Goal: Information Seeking & Learning: Understand process/instructions

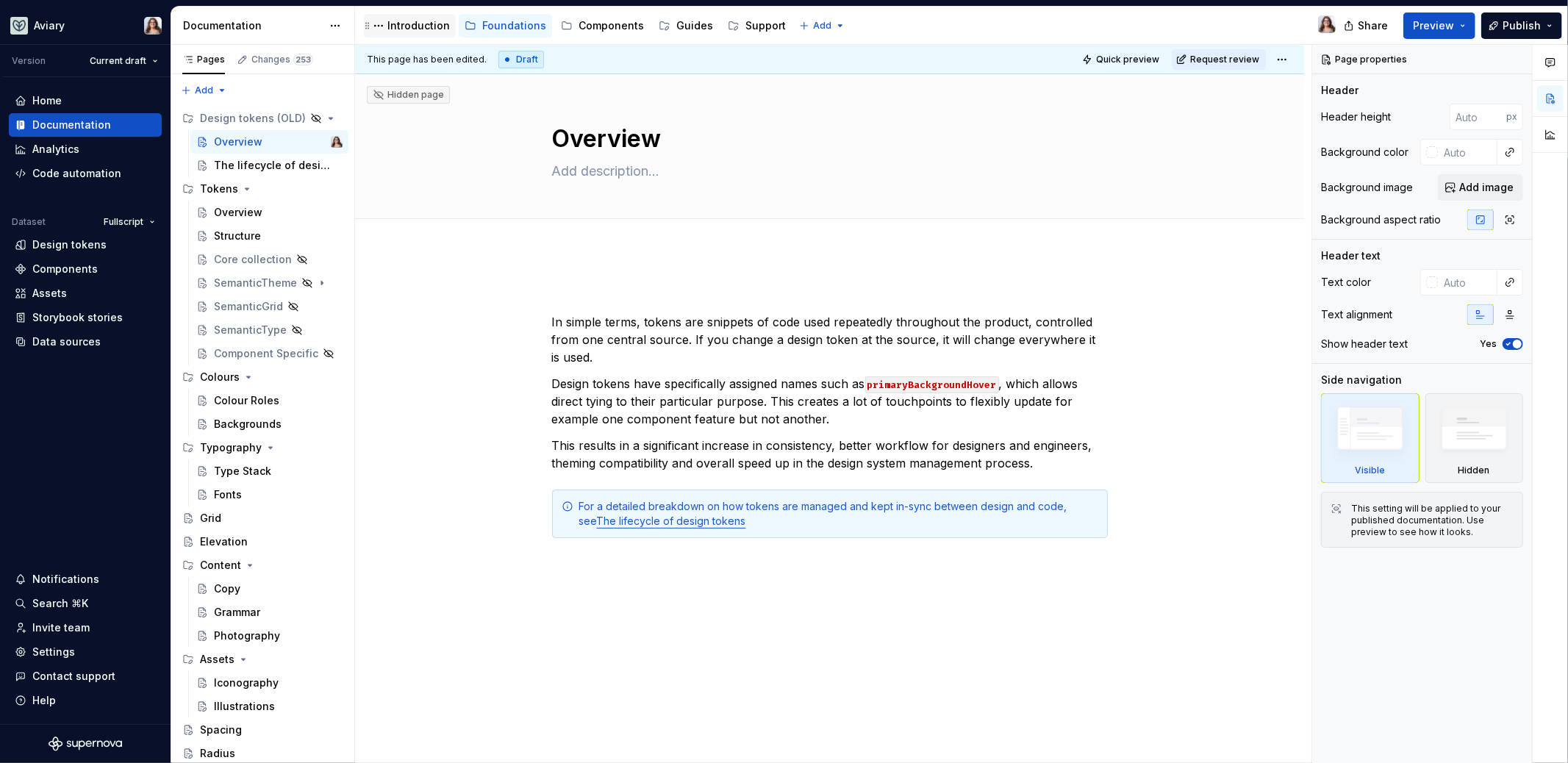
click at [420, 30] on div "Introduction" at bounding box center [419, 26] width 63 height 15
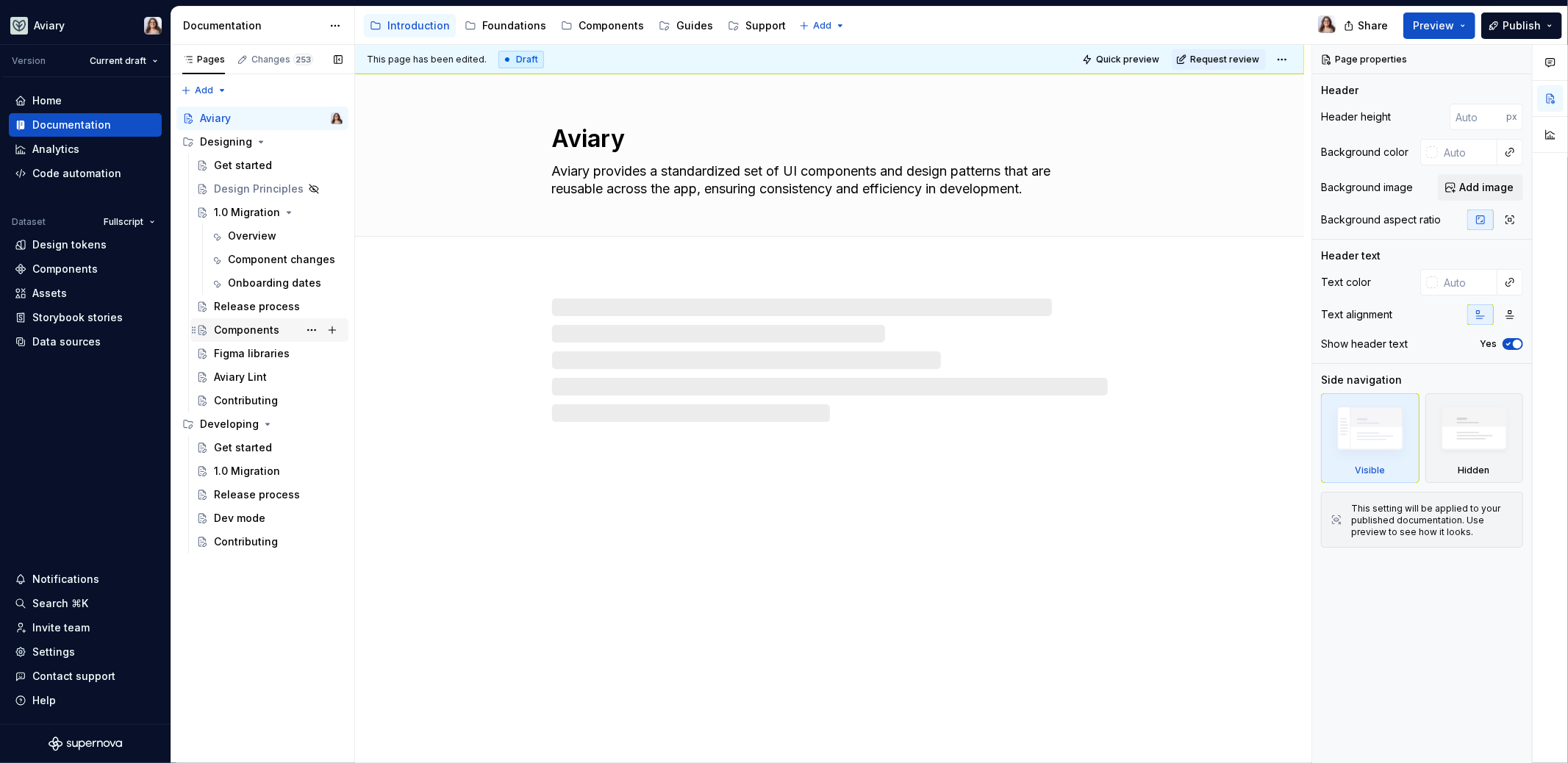
click at [247, 330] on div "Components" at bounding box center [246, 330] width 65 height 15
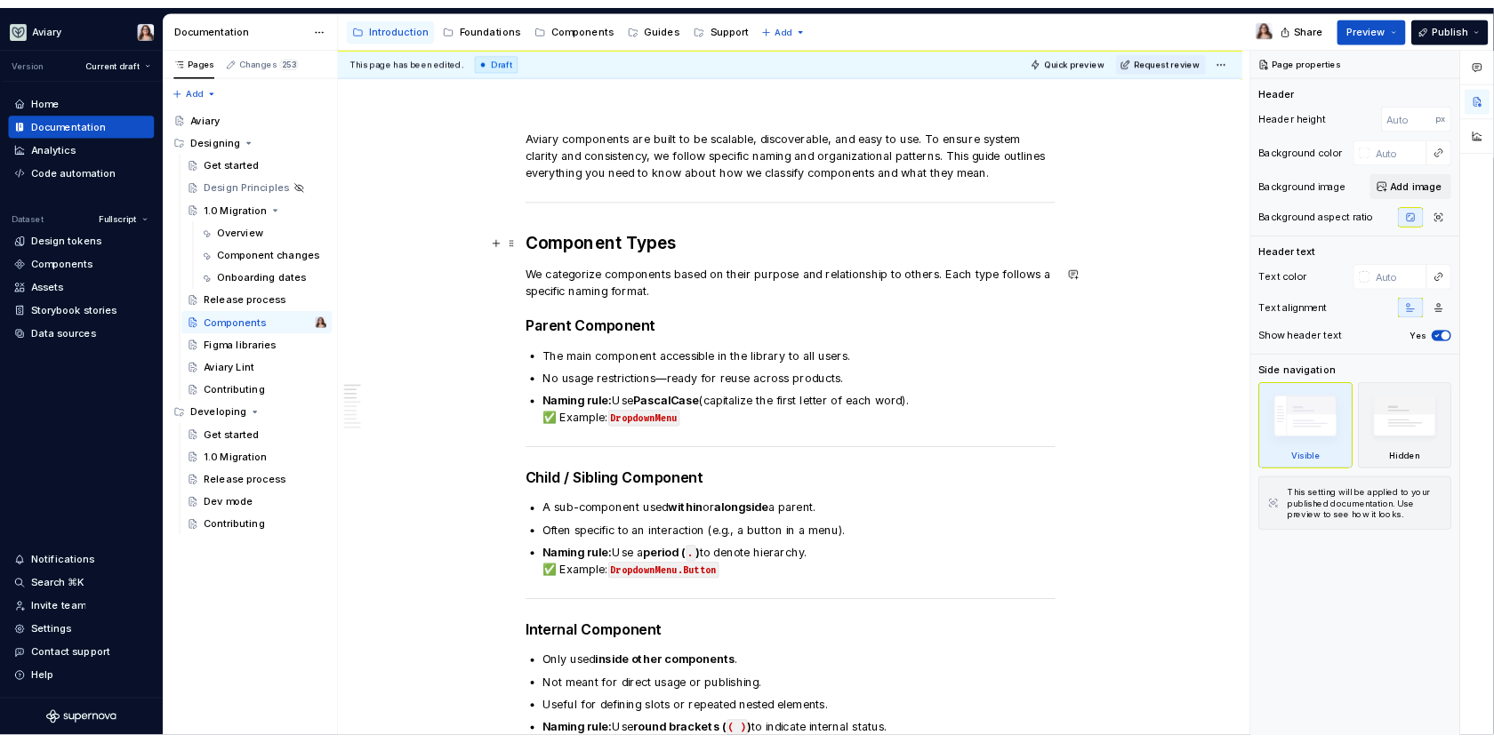
scroll to position [182, 0]
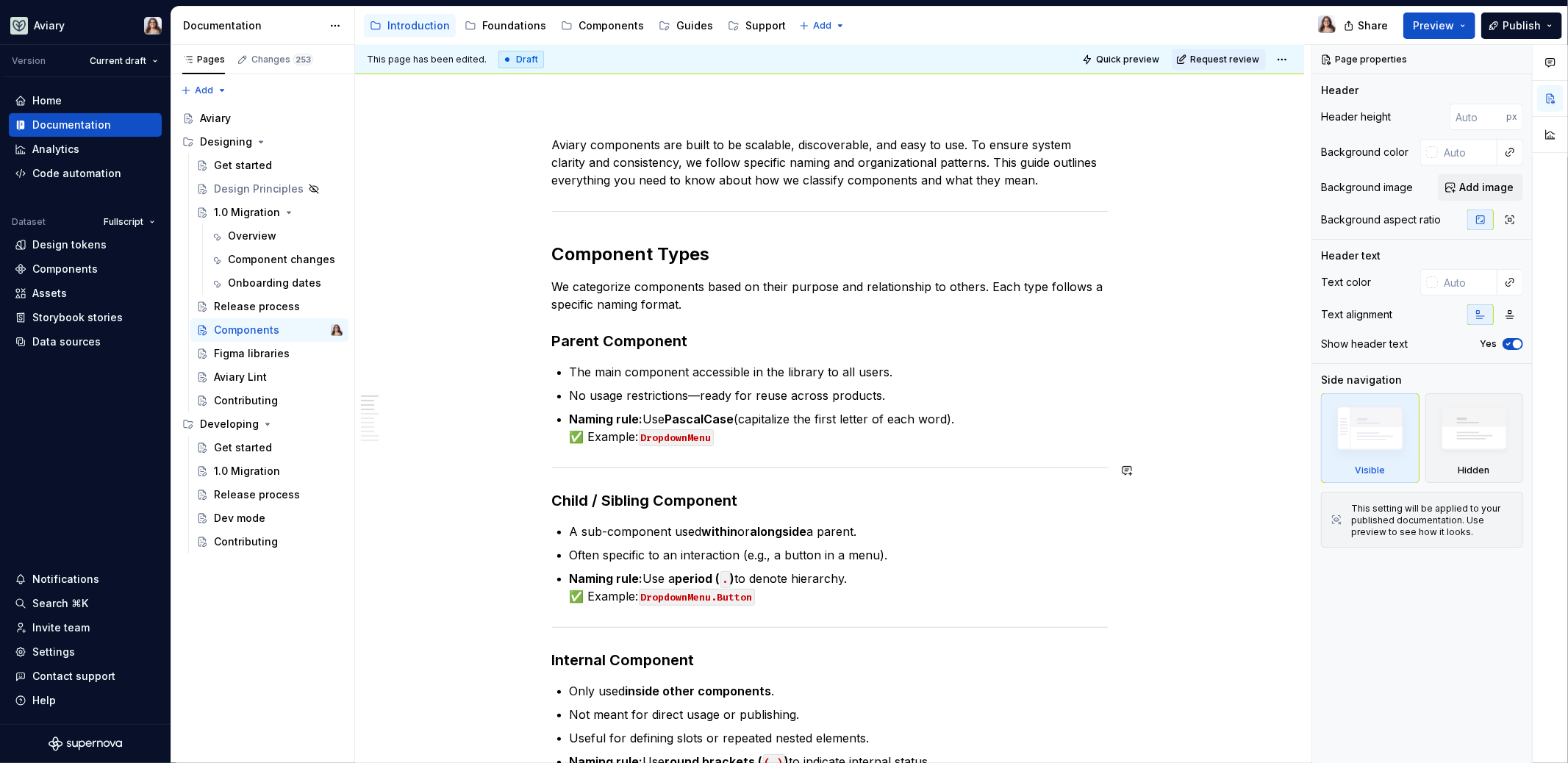
click at [747, 436] on p "Naming rule: Use PascalCase (capitalize the first letter of each word). ✅ Examp…" at bounding box center [838, 427] width 538 height 36
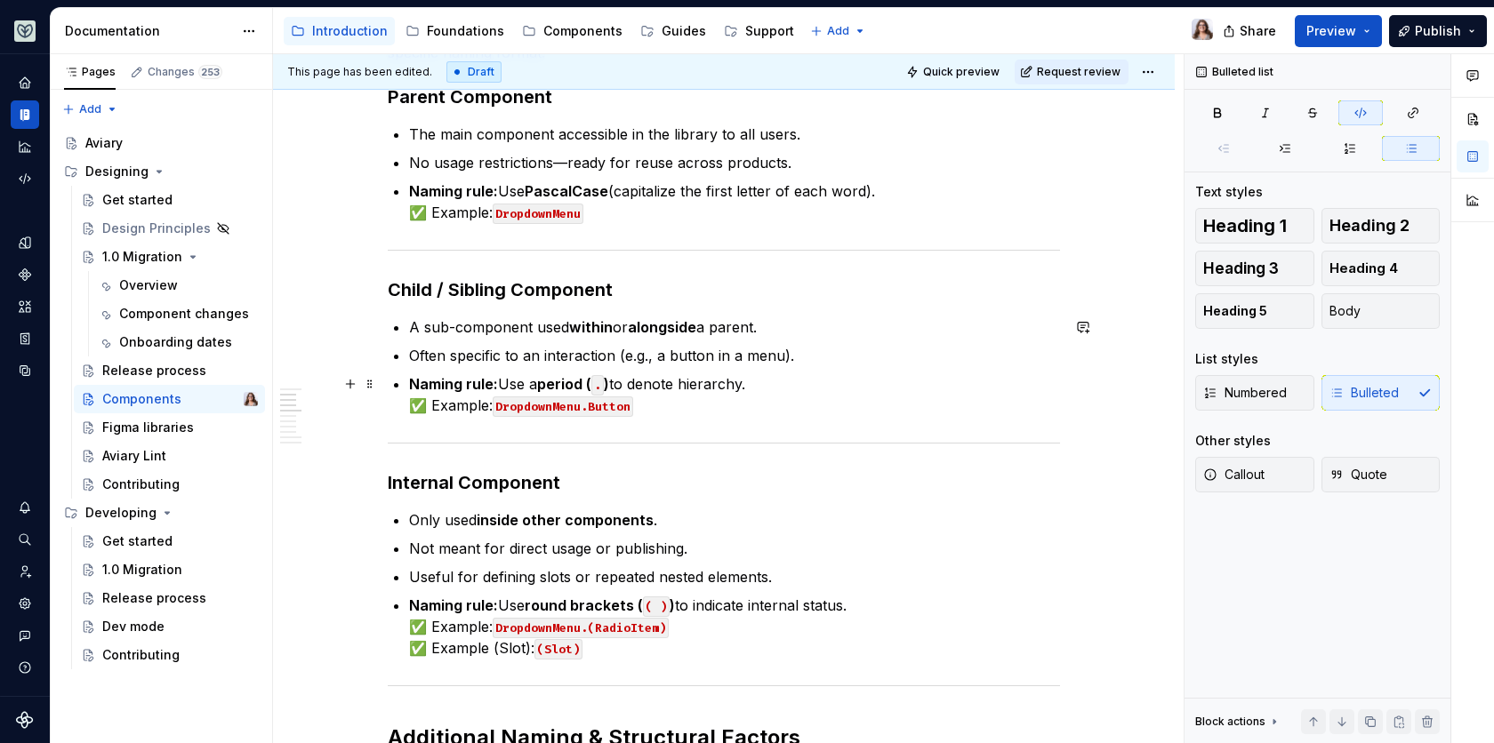
scroll to position [532, 0]
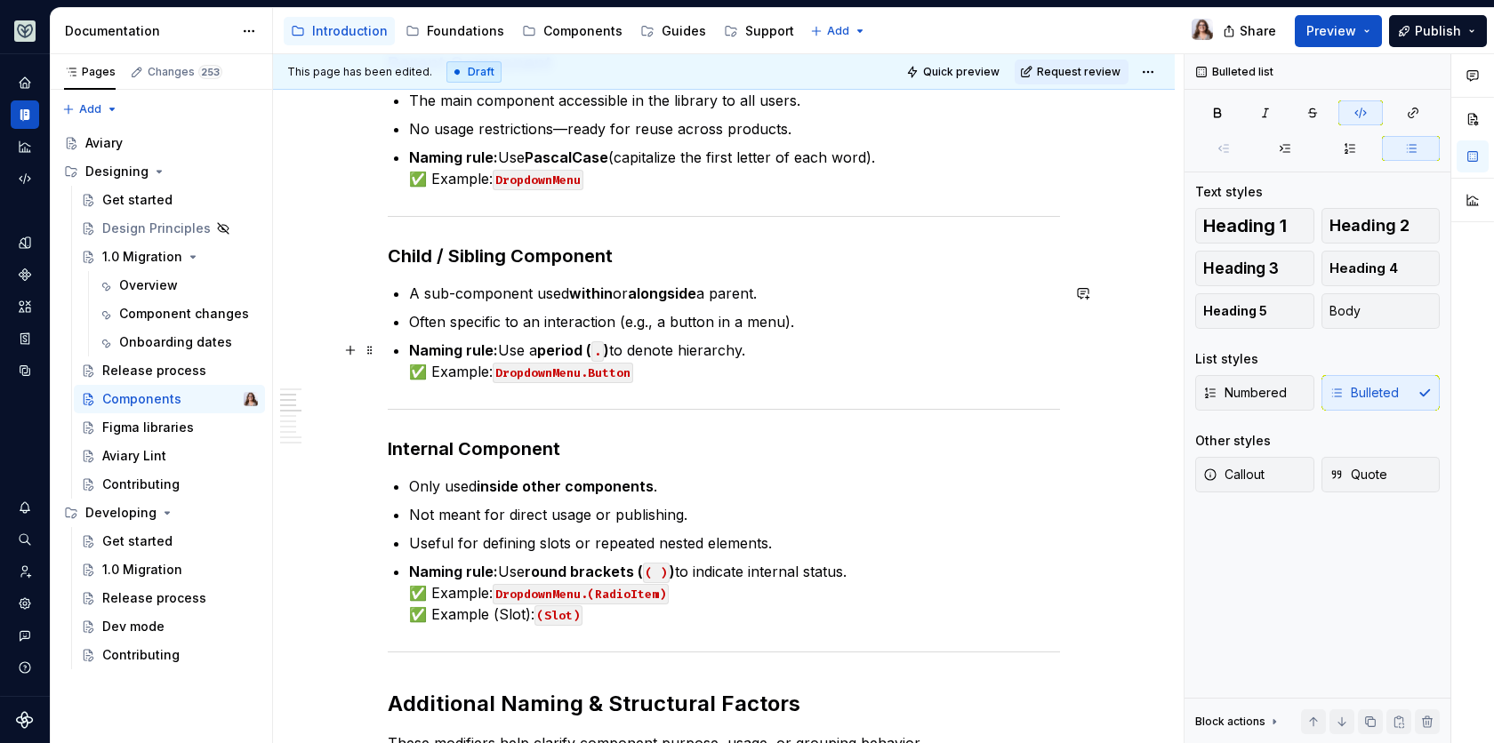
click at [645, 373] on p "Naming rule: Use a period ( . ) to denote hierarchy. ✅ Example: DropdownMenu.Bu…" at bounding box center [734, 361] width 651 height 43
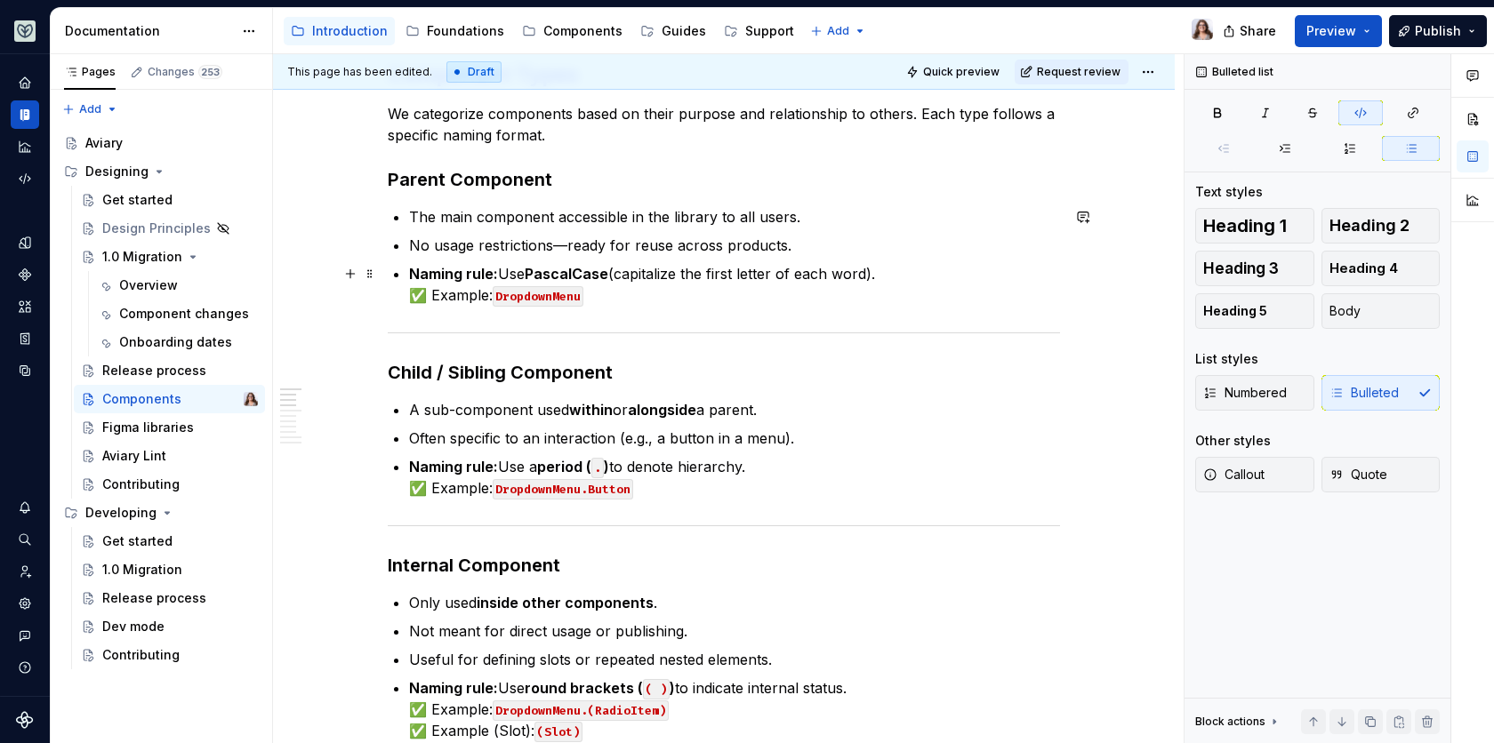
scroll to position [389, 0]
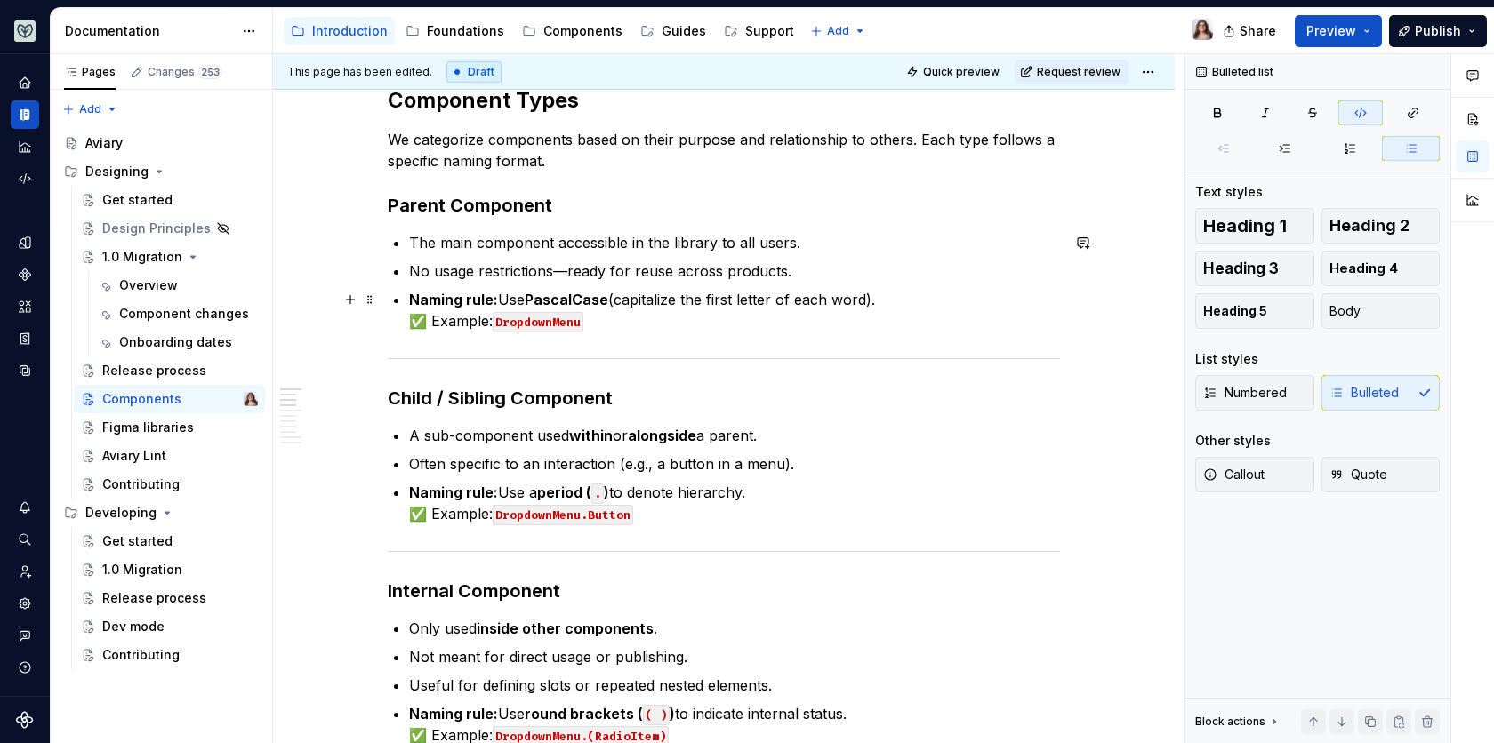
click at [613, 320] on p "Naming rule: Use PascalCase (capitalize the first letter of each word). ✅ Examp…" at bounding box center [734, 310] width 651 height 43
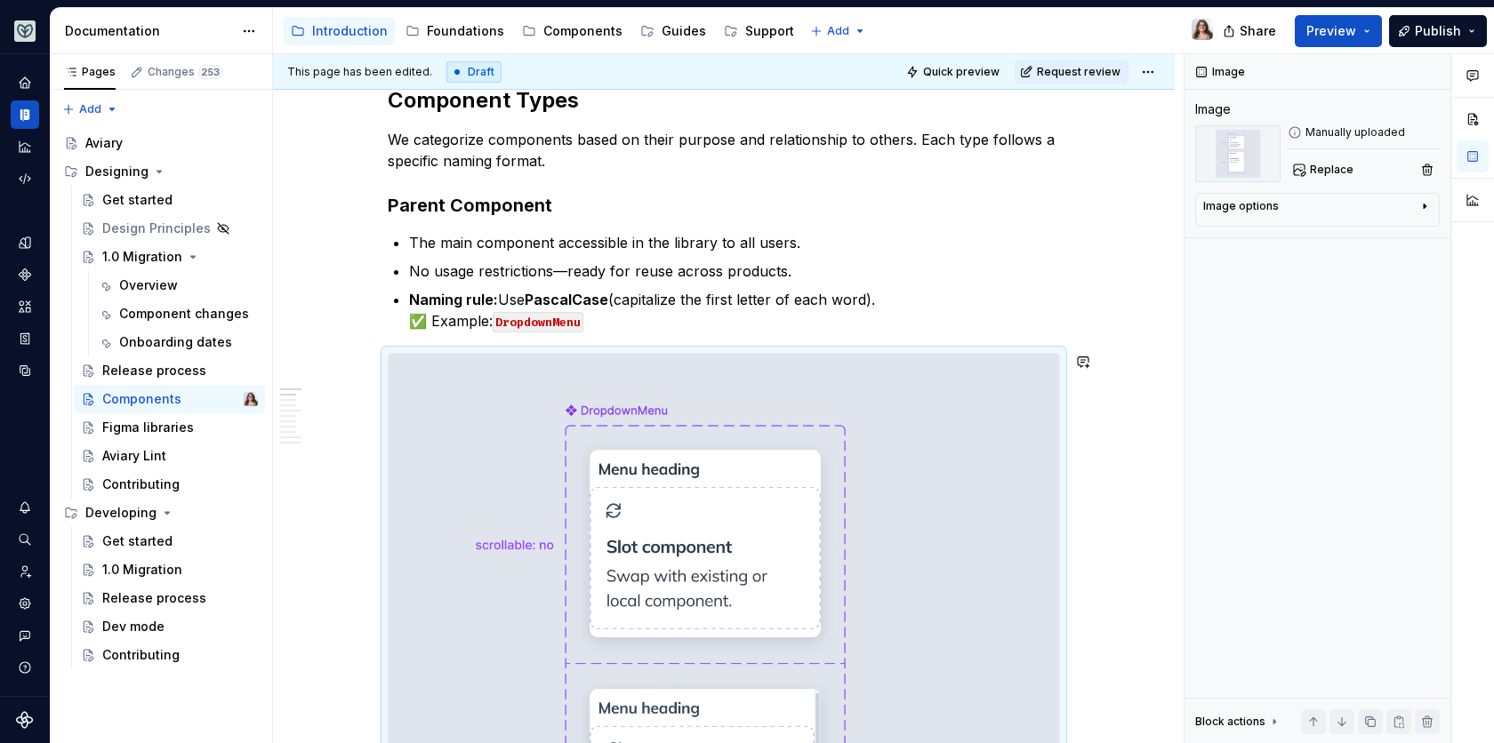
click at [606, 329] on p "Naming rule: Use PascalCase (capitalize the first letter of each word). ✅ Examp…" at bounding box center [734, 310] width 651 height 43
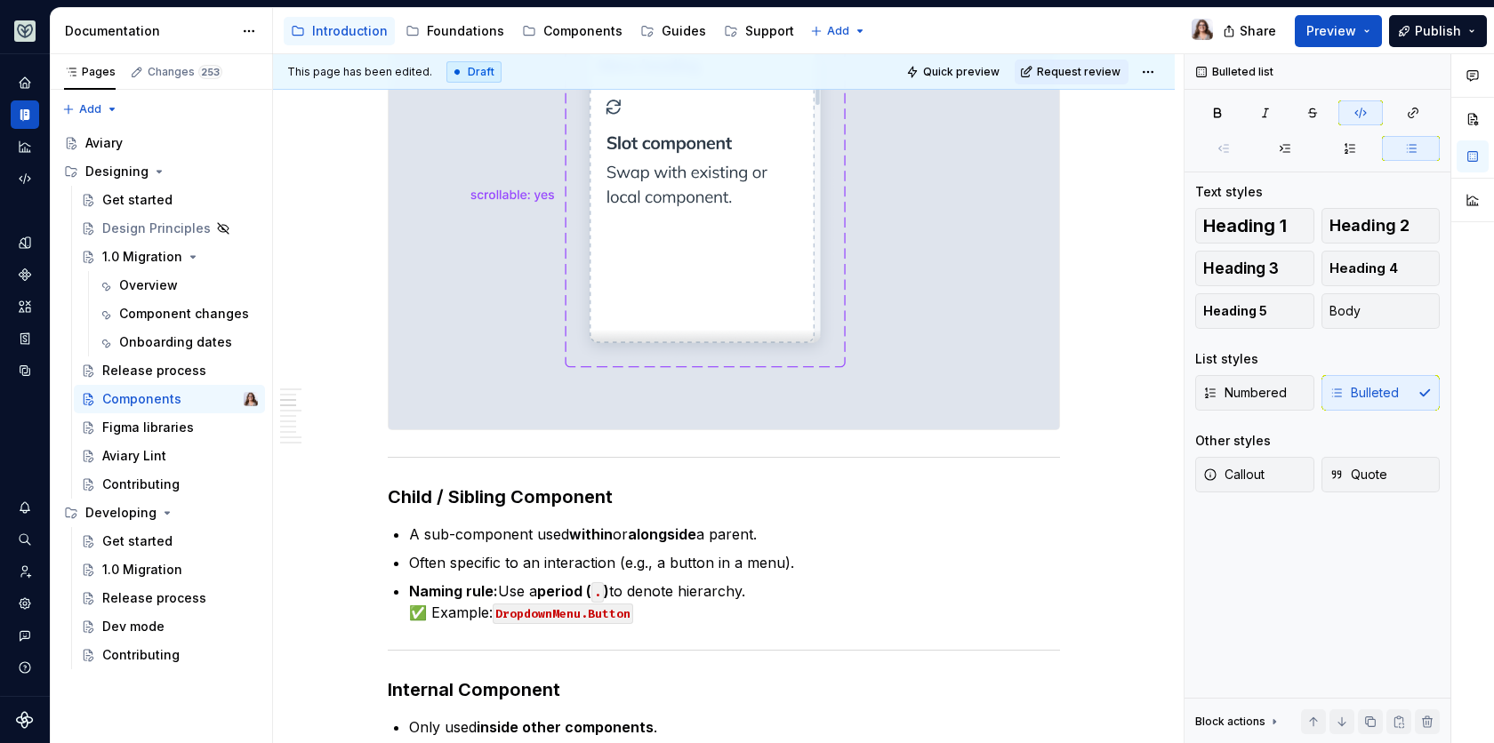
click at [745, 293] on img at bounding box center [724, 70] width 670 height 718
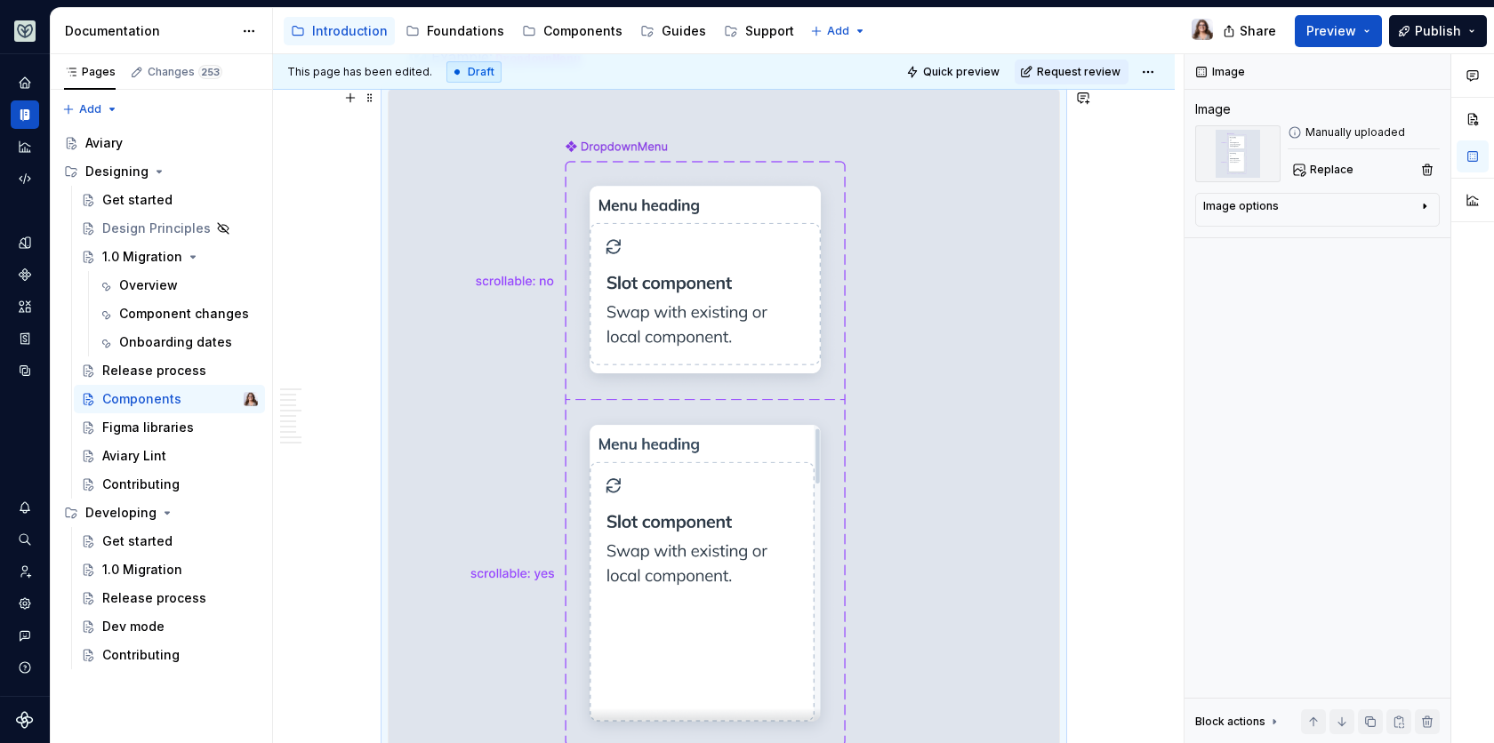
scroll to position [583, 0]
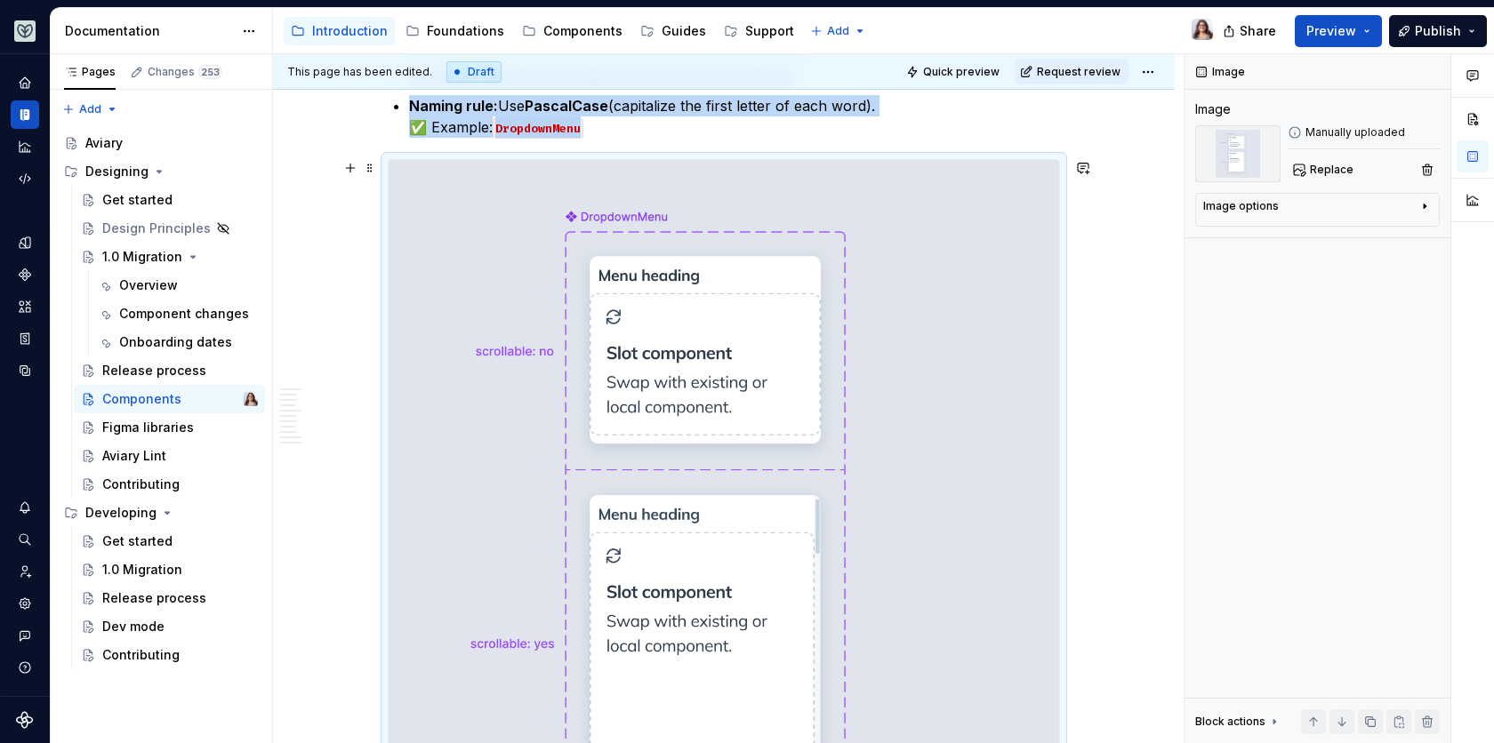
click at [938, 223] on img at bounding box center [724, 519] width 670 height 718
click at [812, 285] on img at bounding box center [724, 519] width 670 height 718
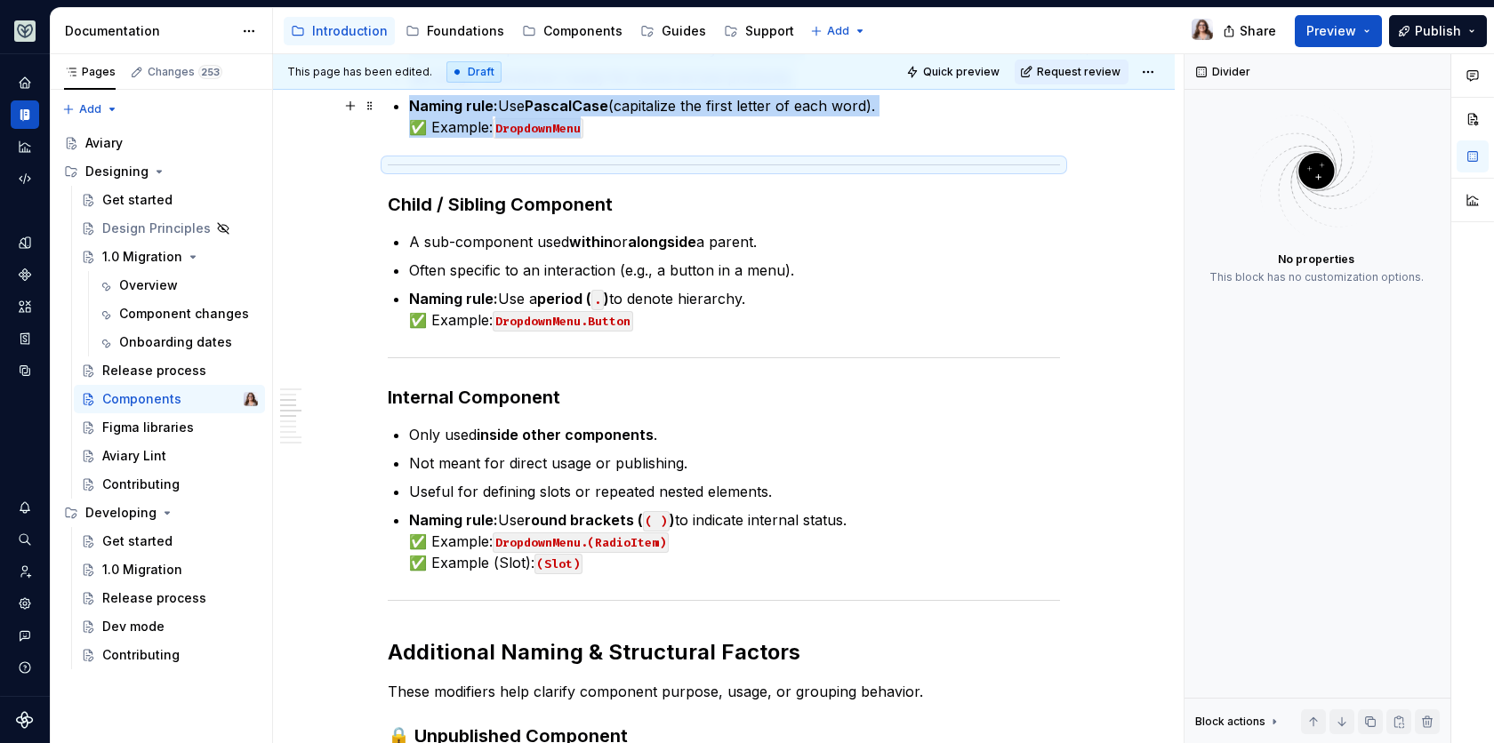
click at [595, 124] on p "Naming rule: Use PascalCase (capitalize the first letter of each word). ✅ Examp…" at bounding box center [734, 116] width 651 height 43
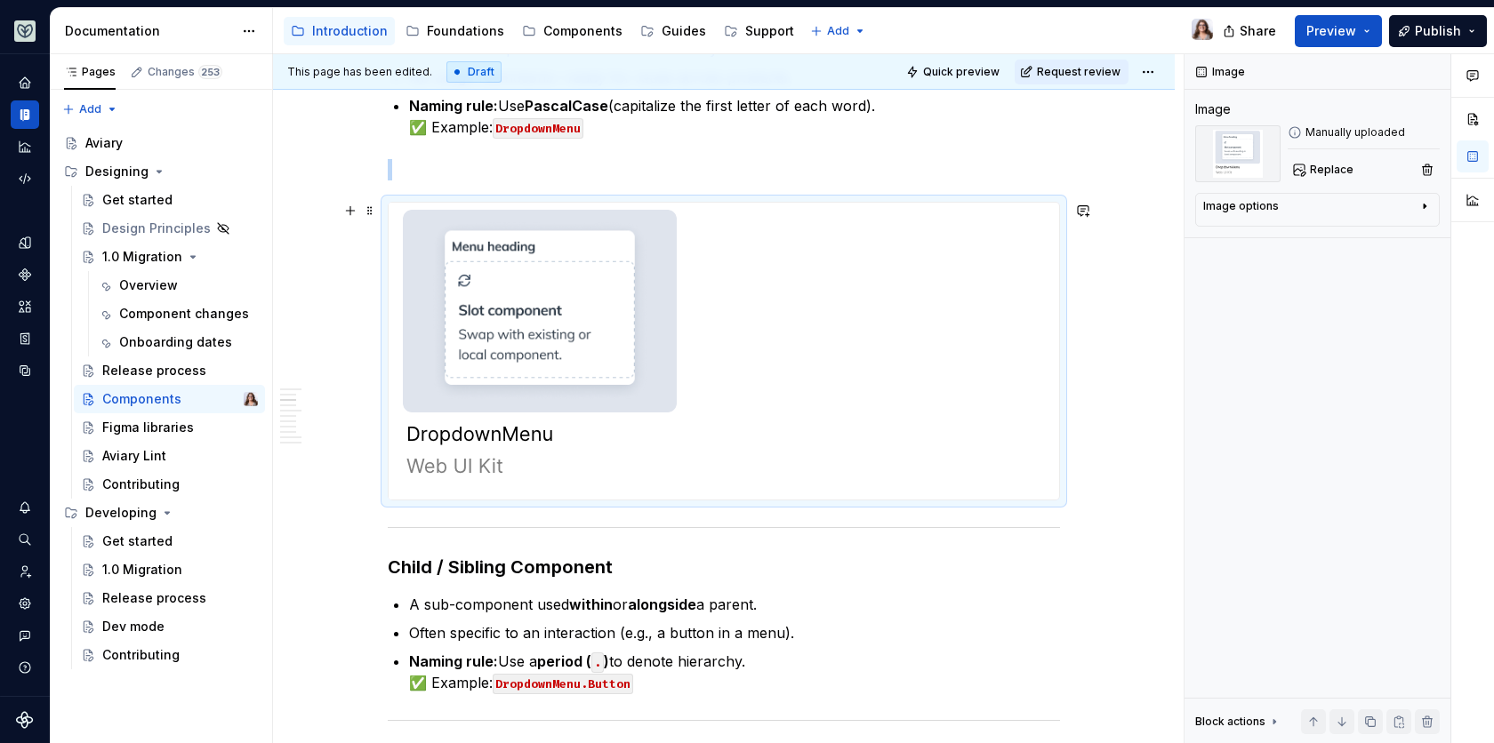
click at [559, 309] on img at bounding box center [542, 351] width 306 height 297
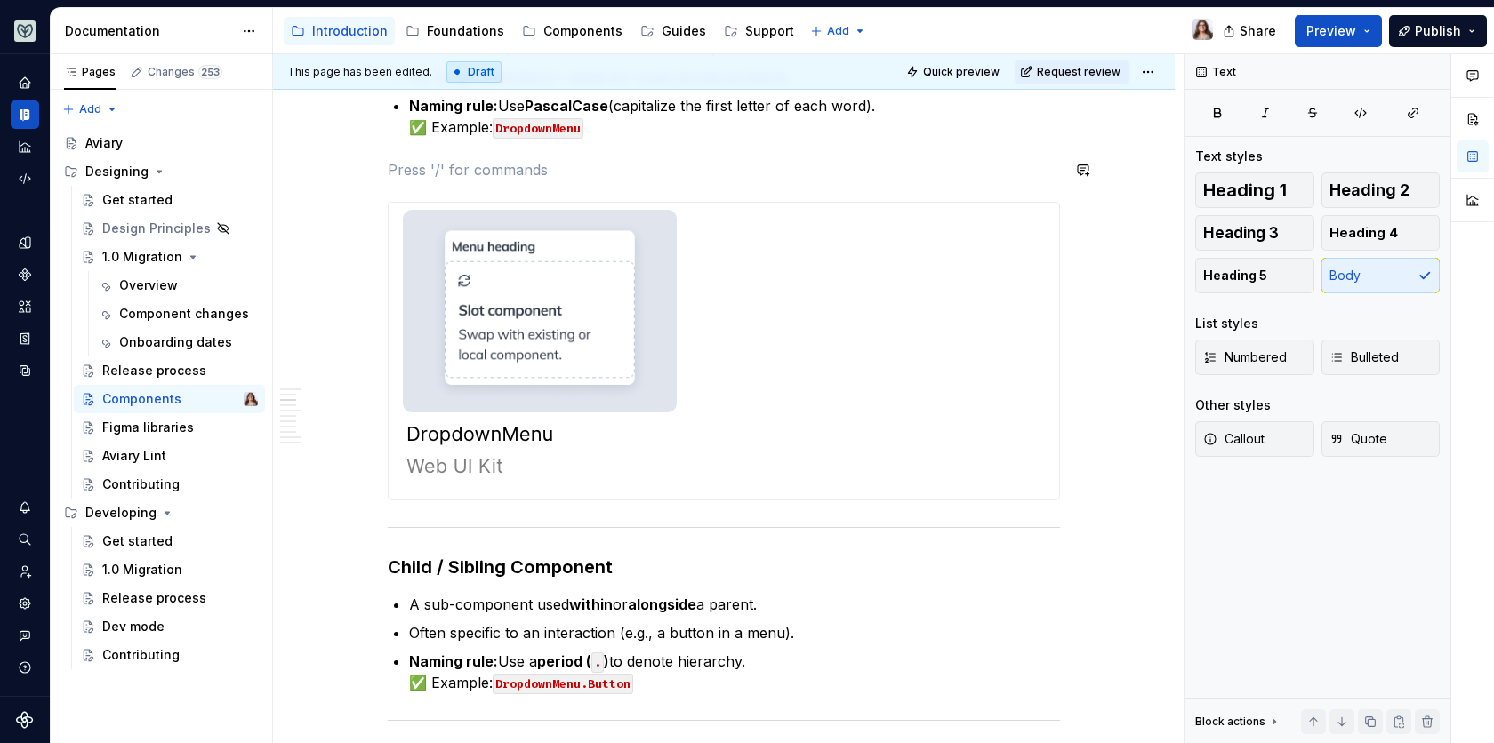
click at [619, 311] on img at bounding box center [542, 351] width 306 height 297
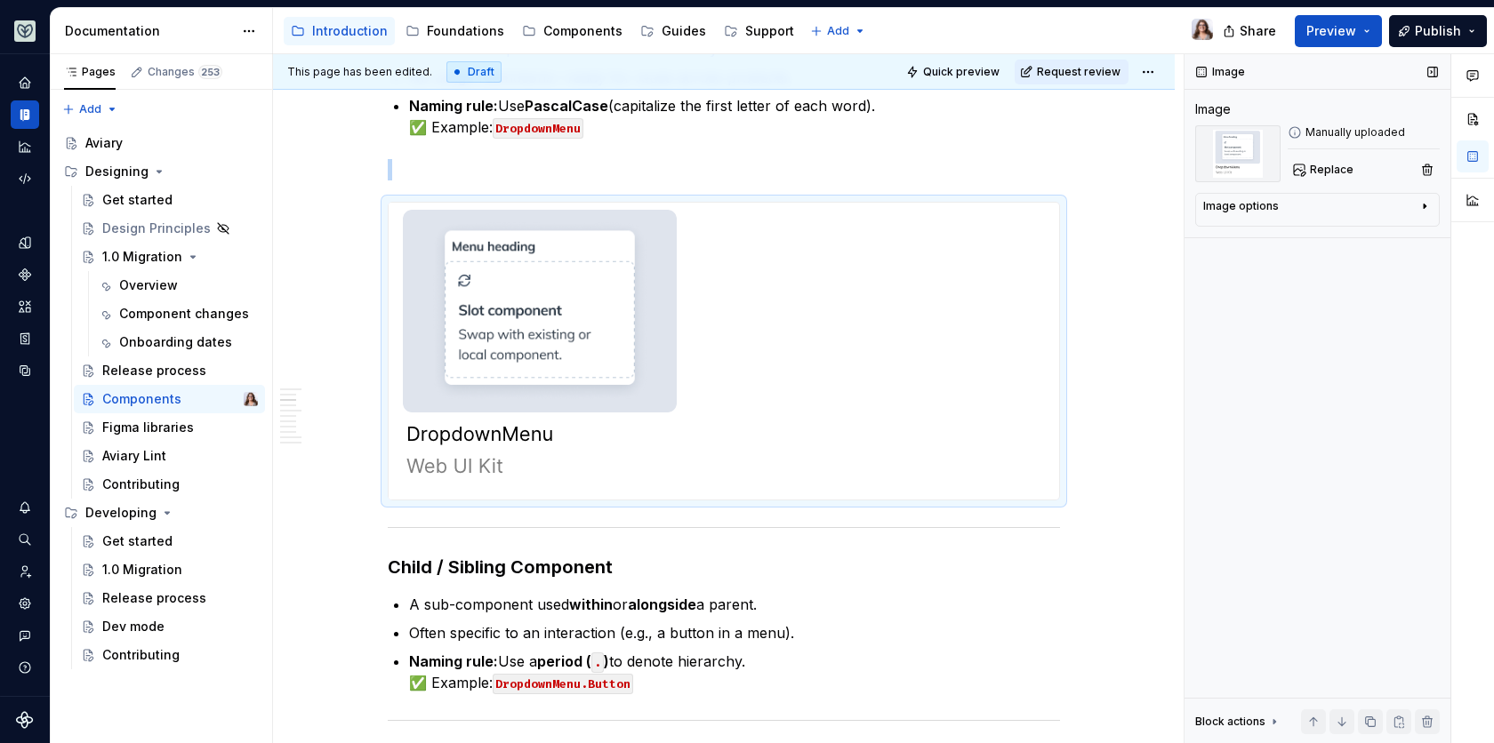
click at [1269, 213] on div "Image options" at bounding box center [1310, 209] width 214 height 21
click at [1386, 236] on icon "button" at bounding box center [1380, 233] width 14 height 14
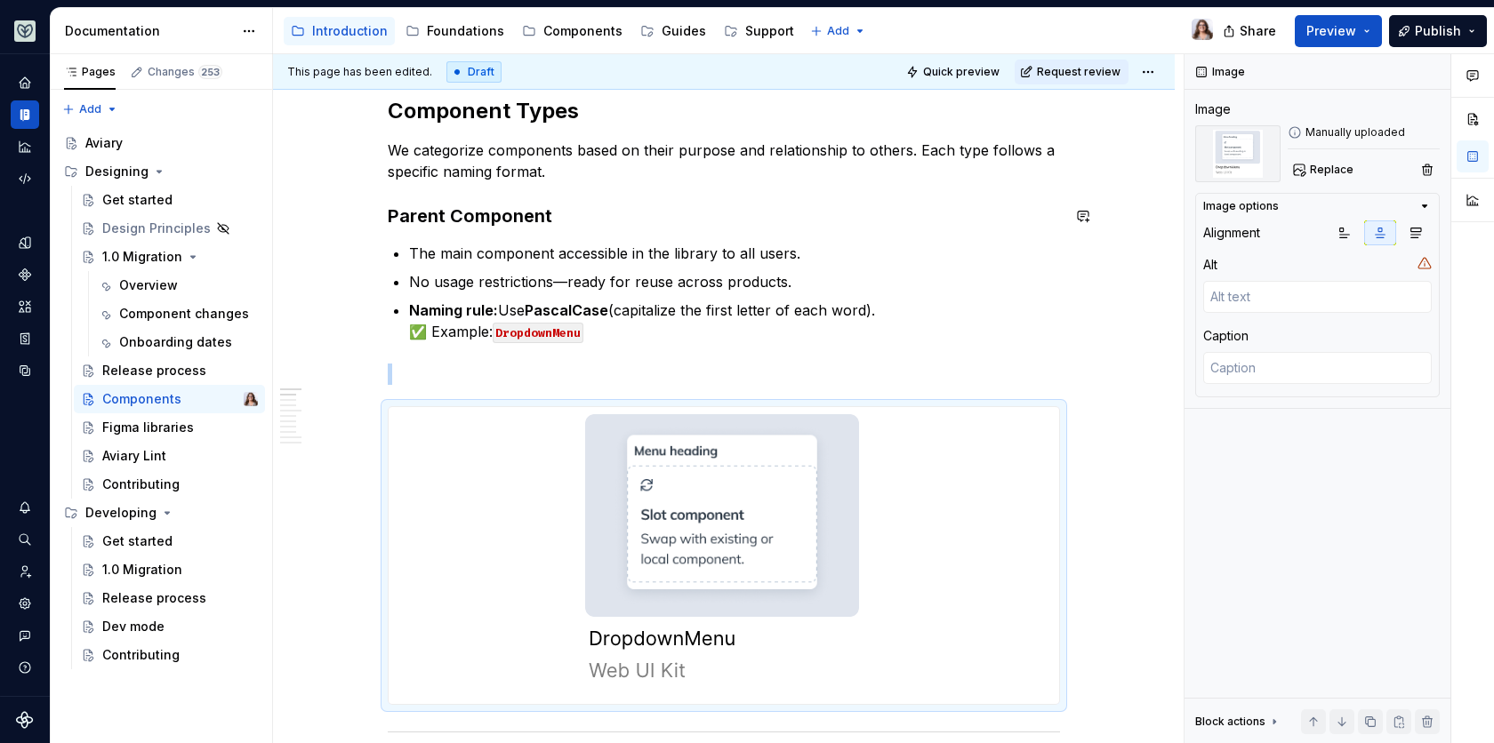
scroll to position [349, 0]
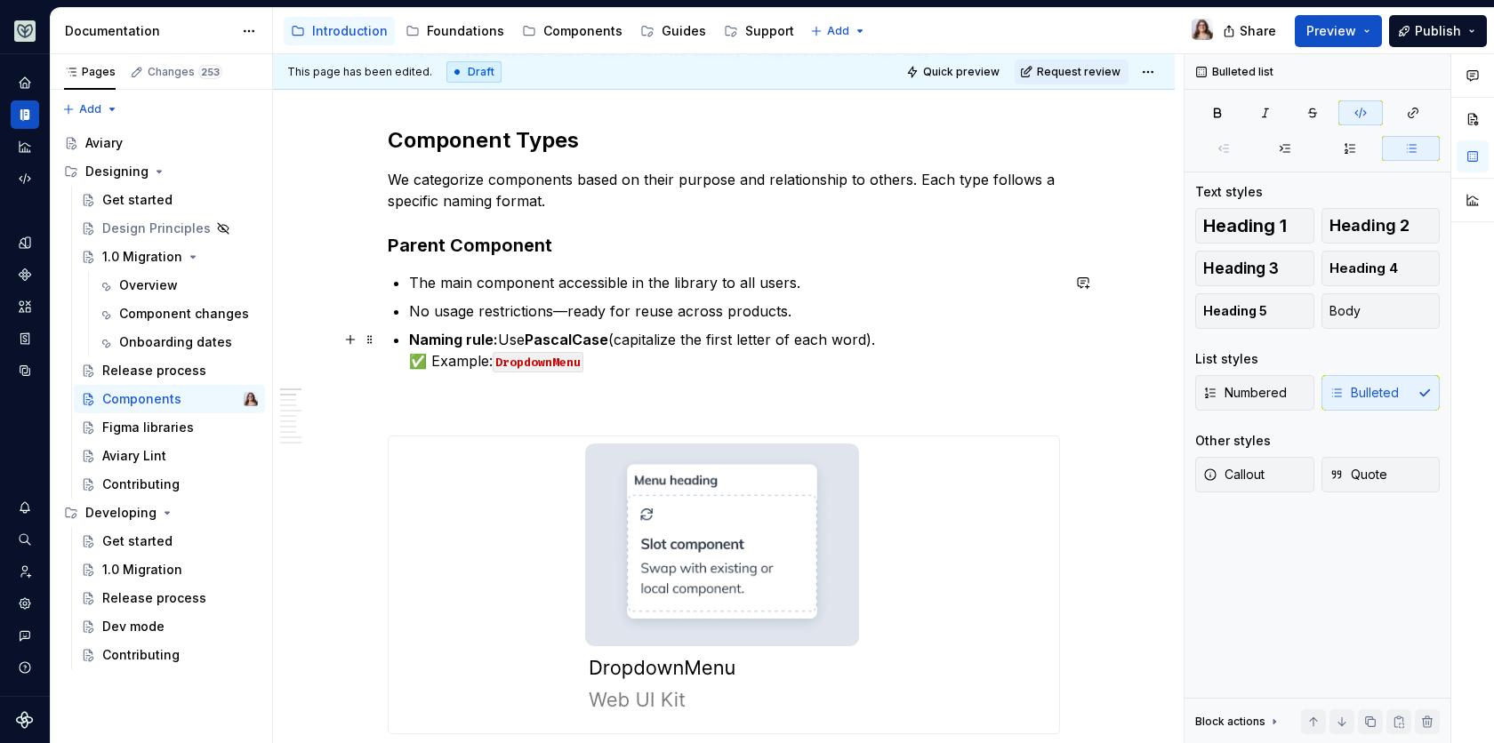
click at [603, 367] on p "Naming rule: Use PascalCase (capitalize the first letter of each word). ✅ Examp…" at bounding box center [734, 350] width 651 height 43
click at [436, 406] on p at bounding box center [724, 403] width 672 height 21
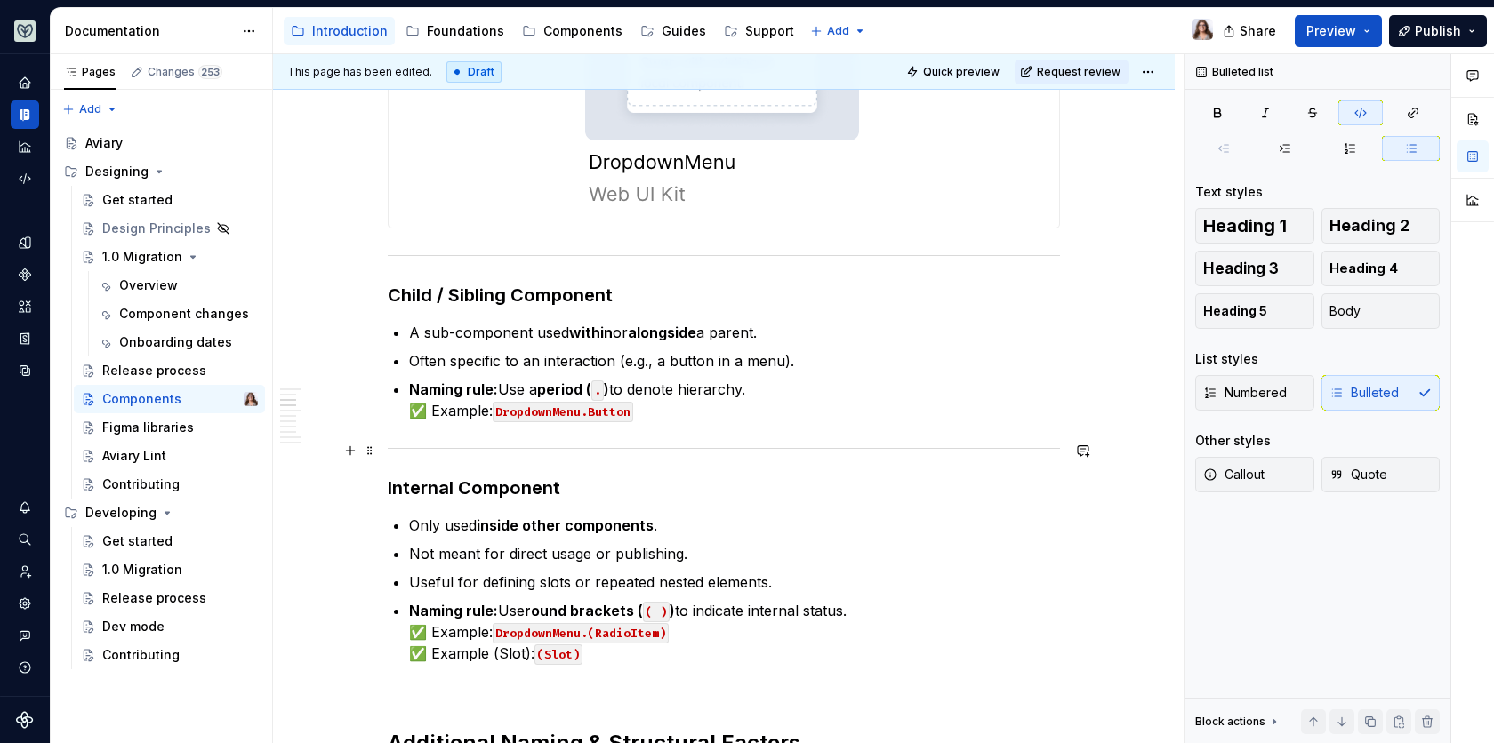
scroll to position [834, 0]
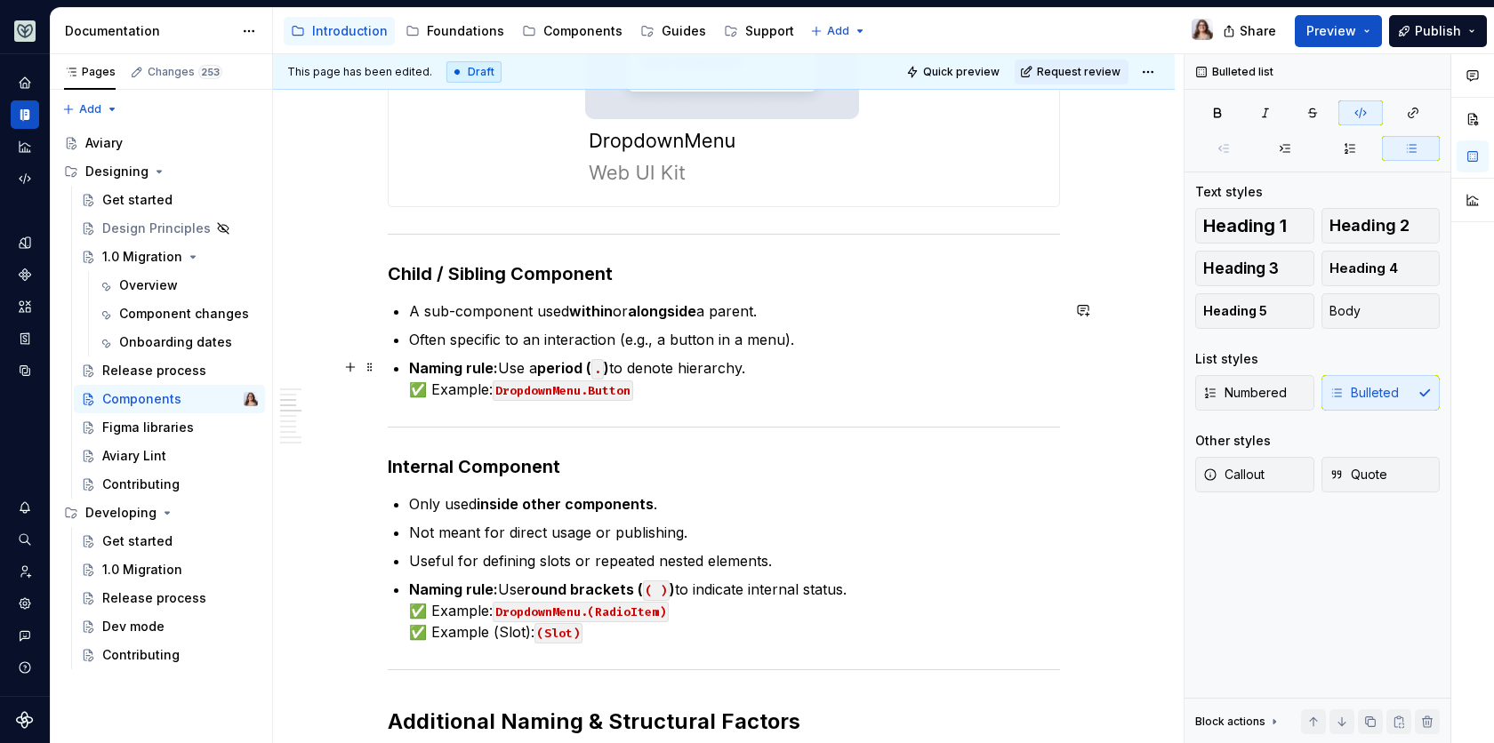
click at [664, 392] on p "Naming rule: Use a period ( . ) to denote hierarchy. ✅ Example: DropdownMenu.Bu…" at bounding box center [734, 378] width 651 height 43
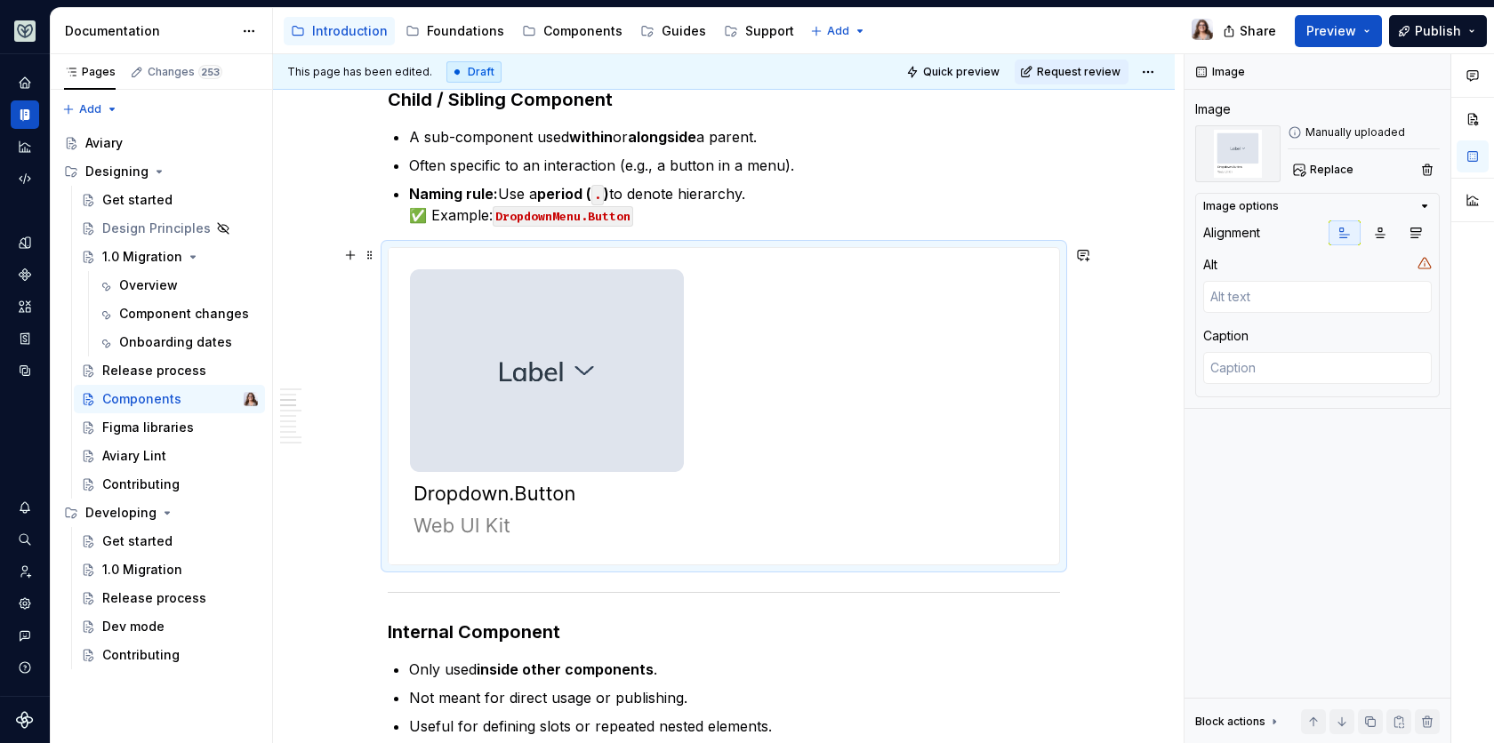
scroll to position [1074, 0]
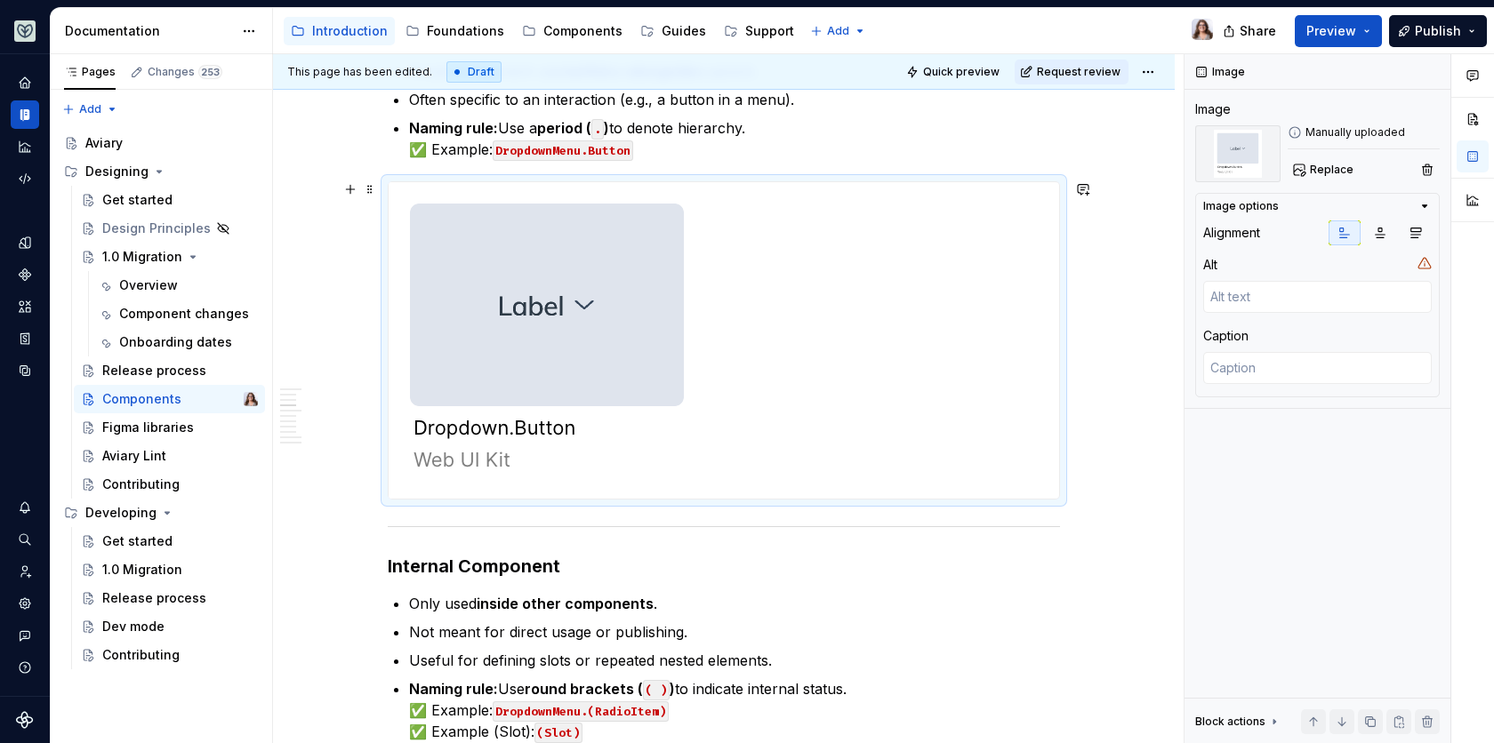
click at [657, 308] on img at bounding box center [548, 340] width 318 height 317
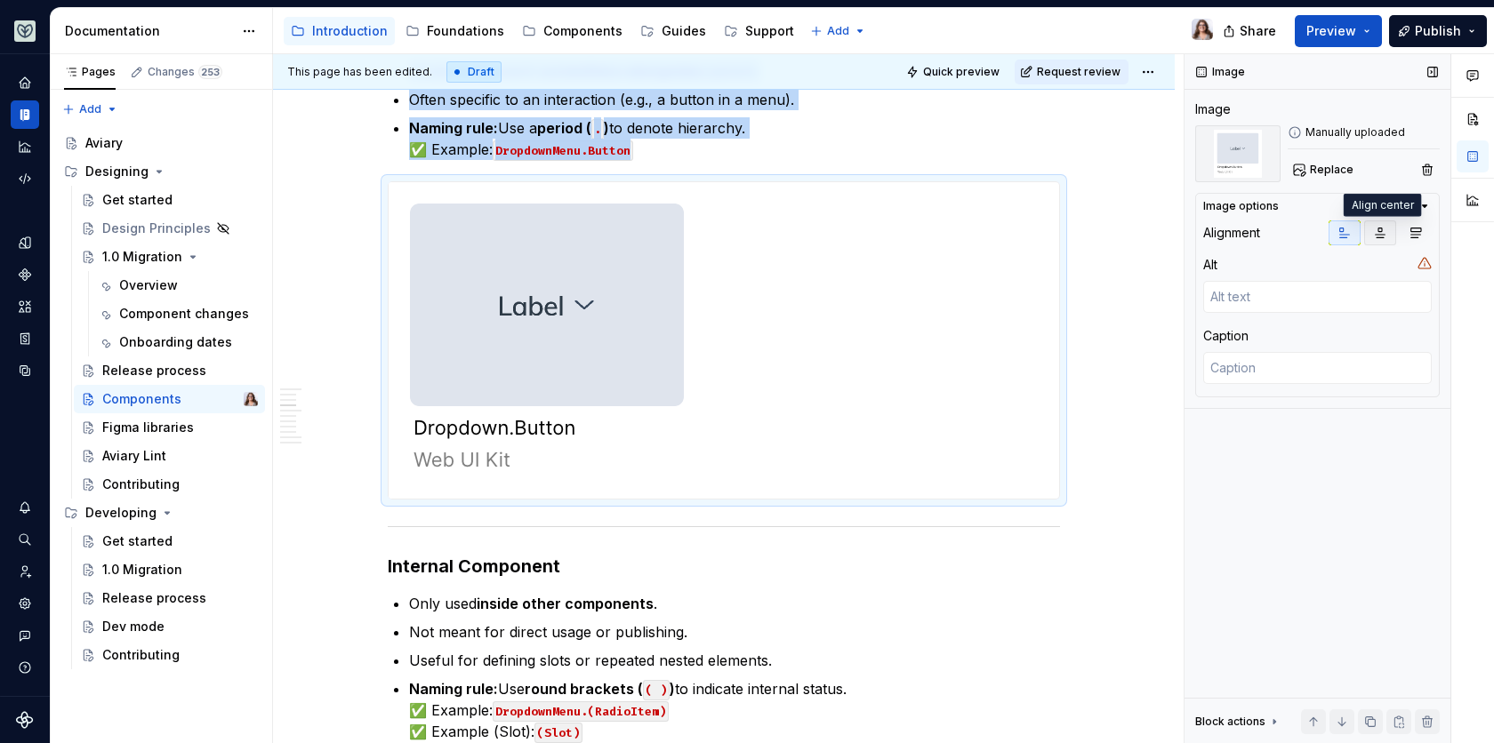
click at [1382, 237] on icon "button" at bounding box center [1381, 234] width 10 height 10
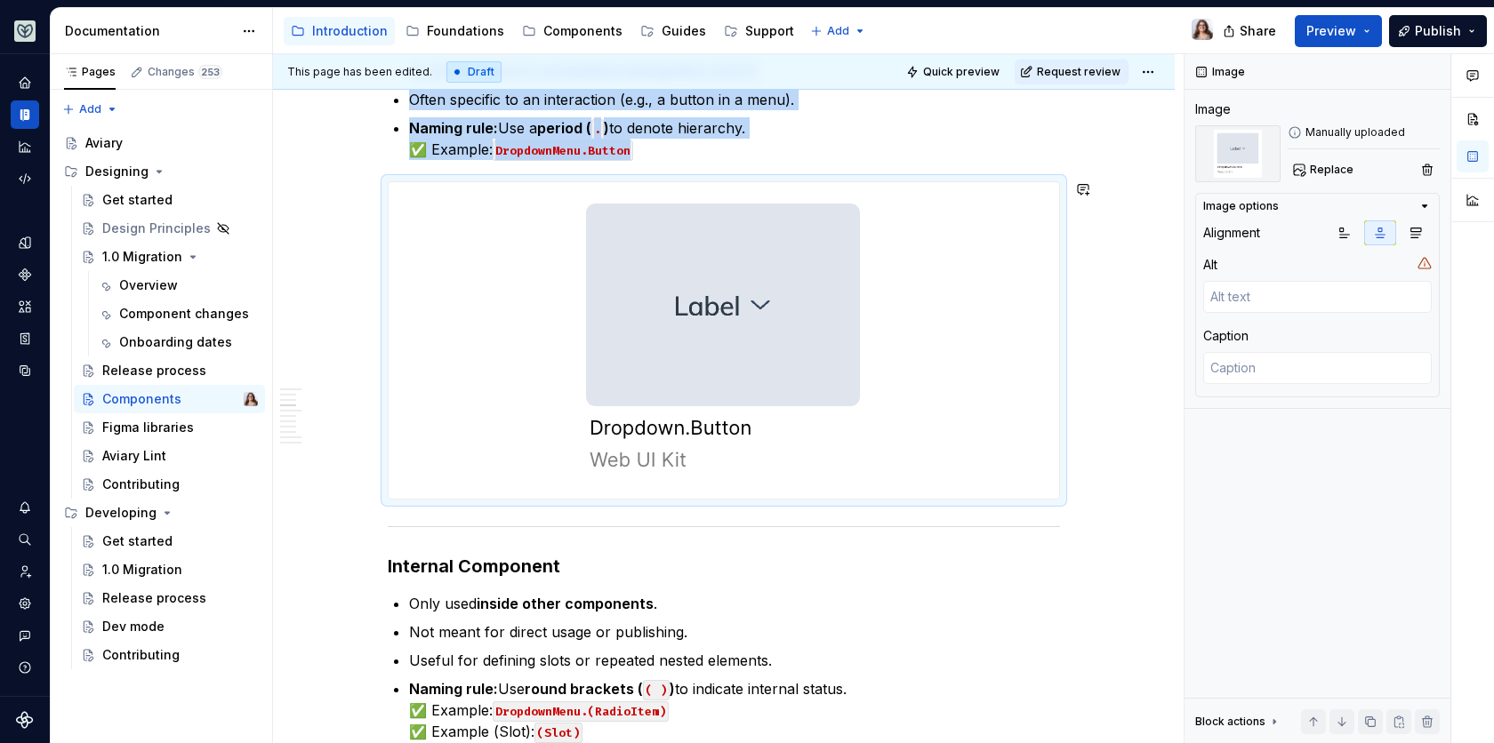
click at [644, 144] on p "Naming rule: Use a period ( . ) to denote hierarchy. ✅ Example: DropdownMenu.Bu…" at bounding box center [734, 138] width 651 height 43
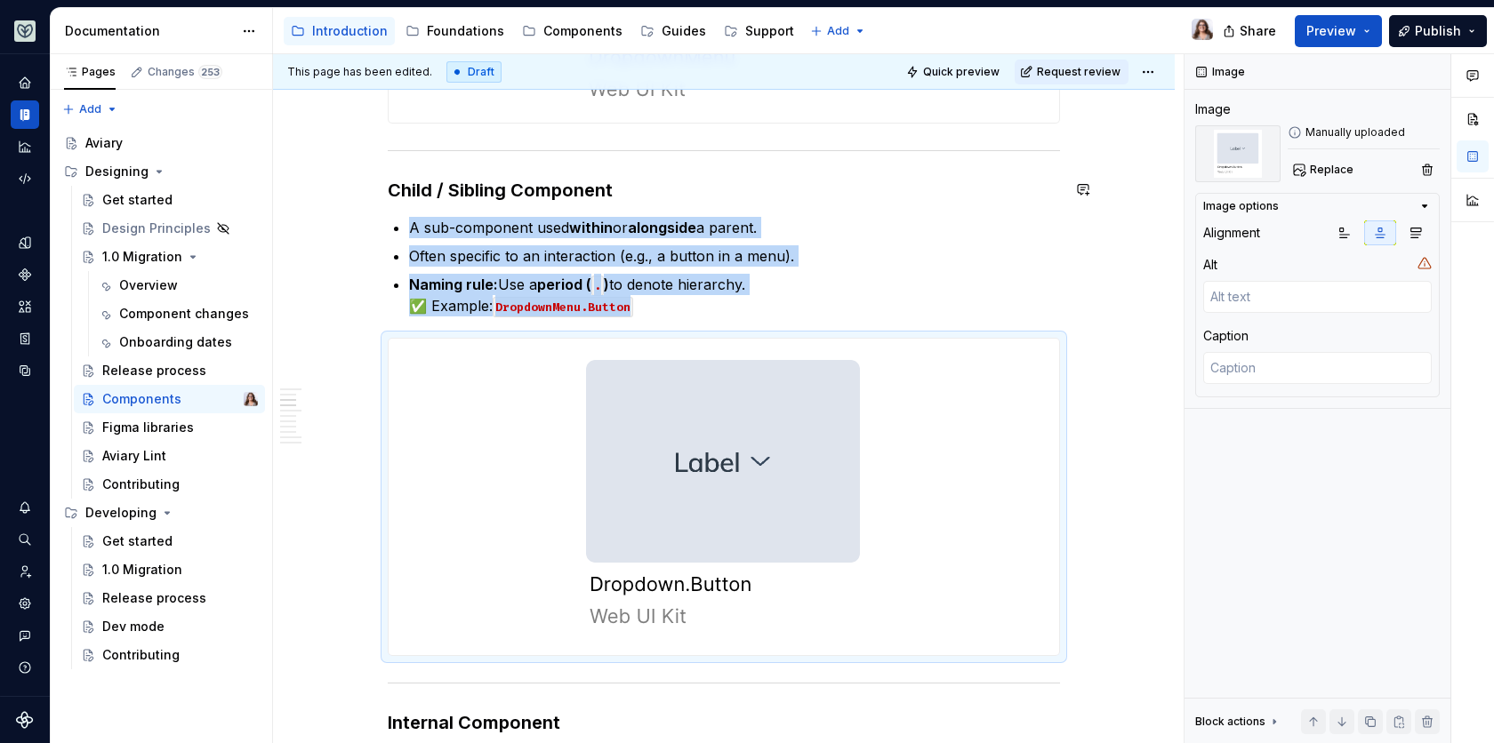
scroll to position [890, 0]
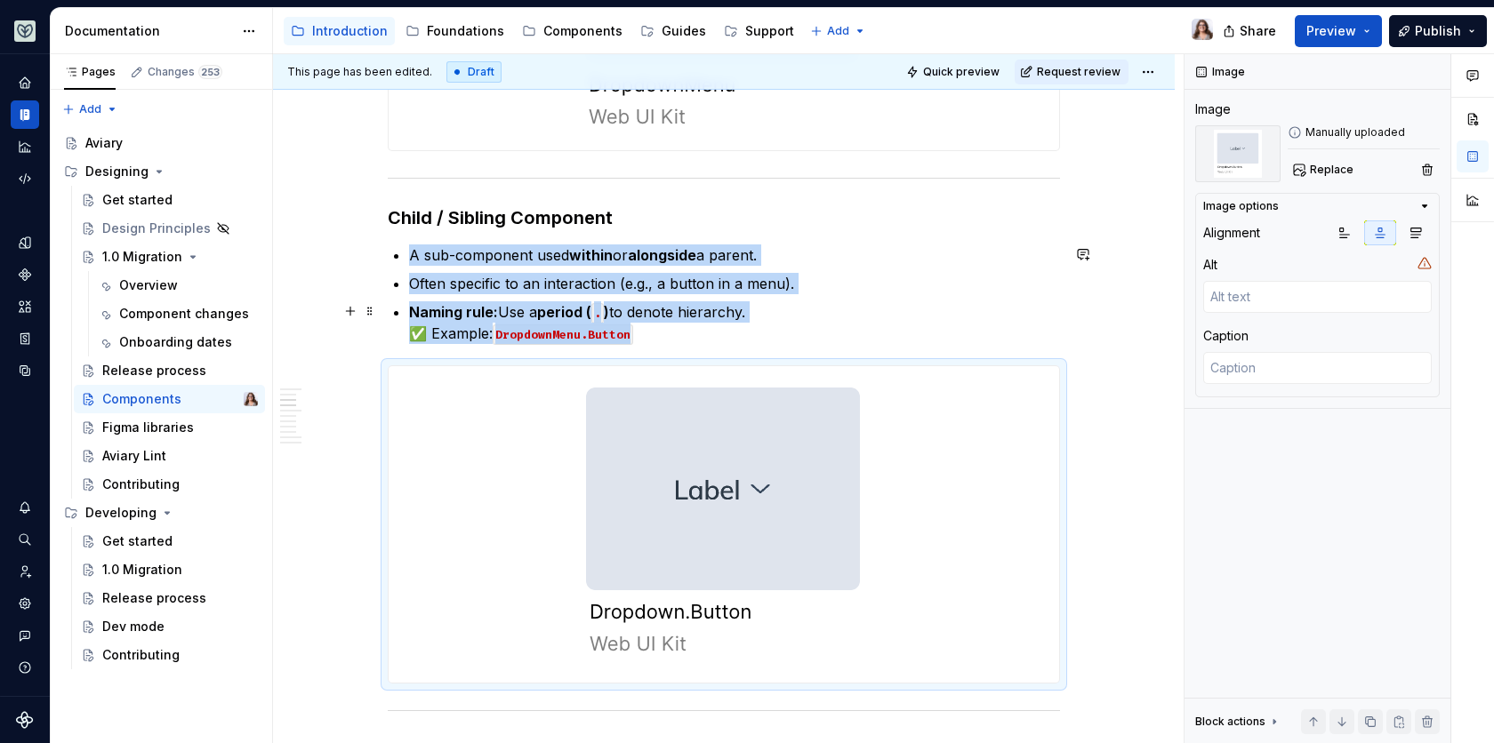
click at [759, 312] on p "Naming rule: Use a period ( . ) to denote hierarchy. ✅ Example: DropdownMenu.Bu…" at bounding box center [734, 322] width 651 height 43
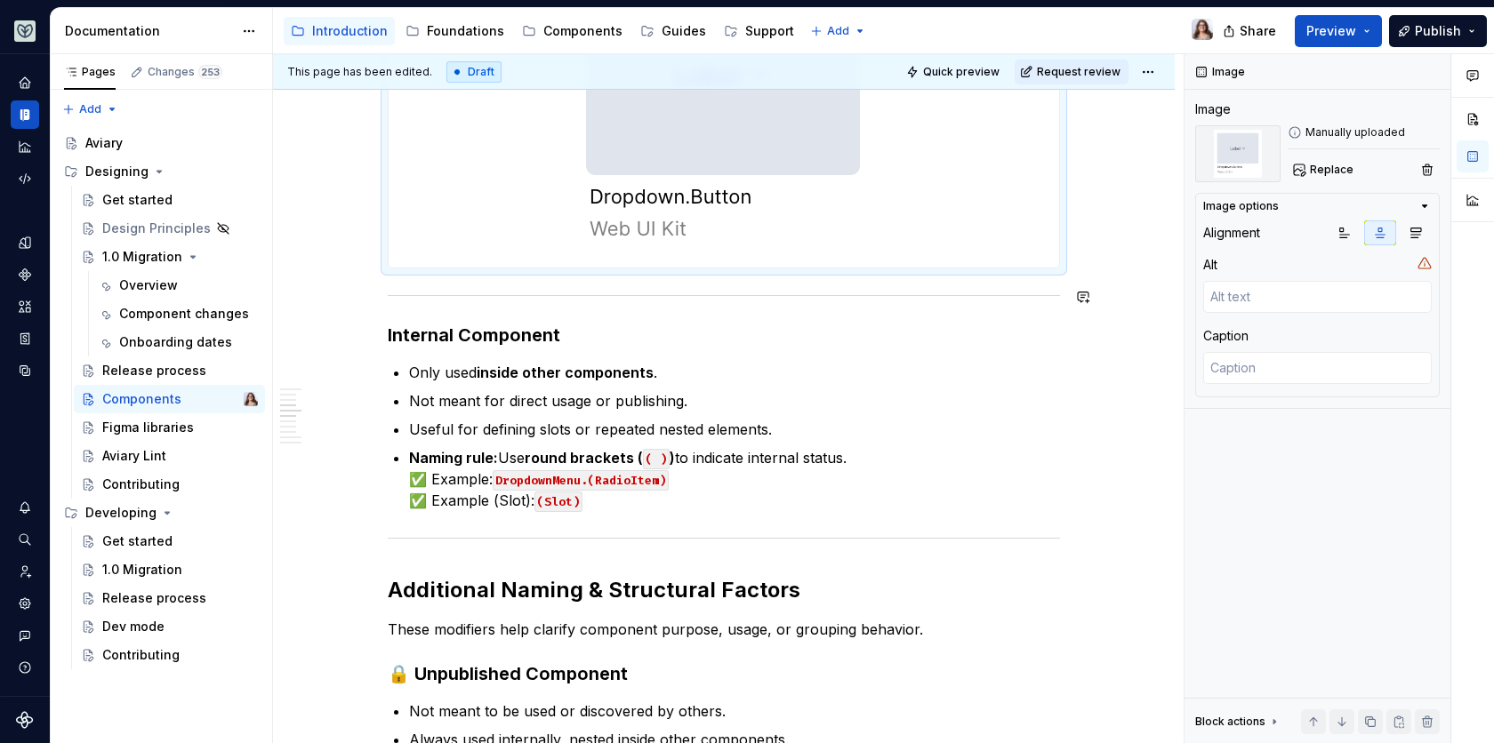
scroll to position [1372, 0]
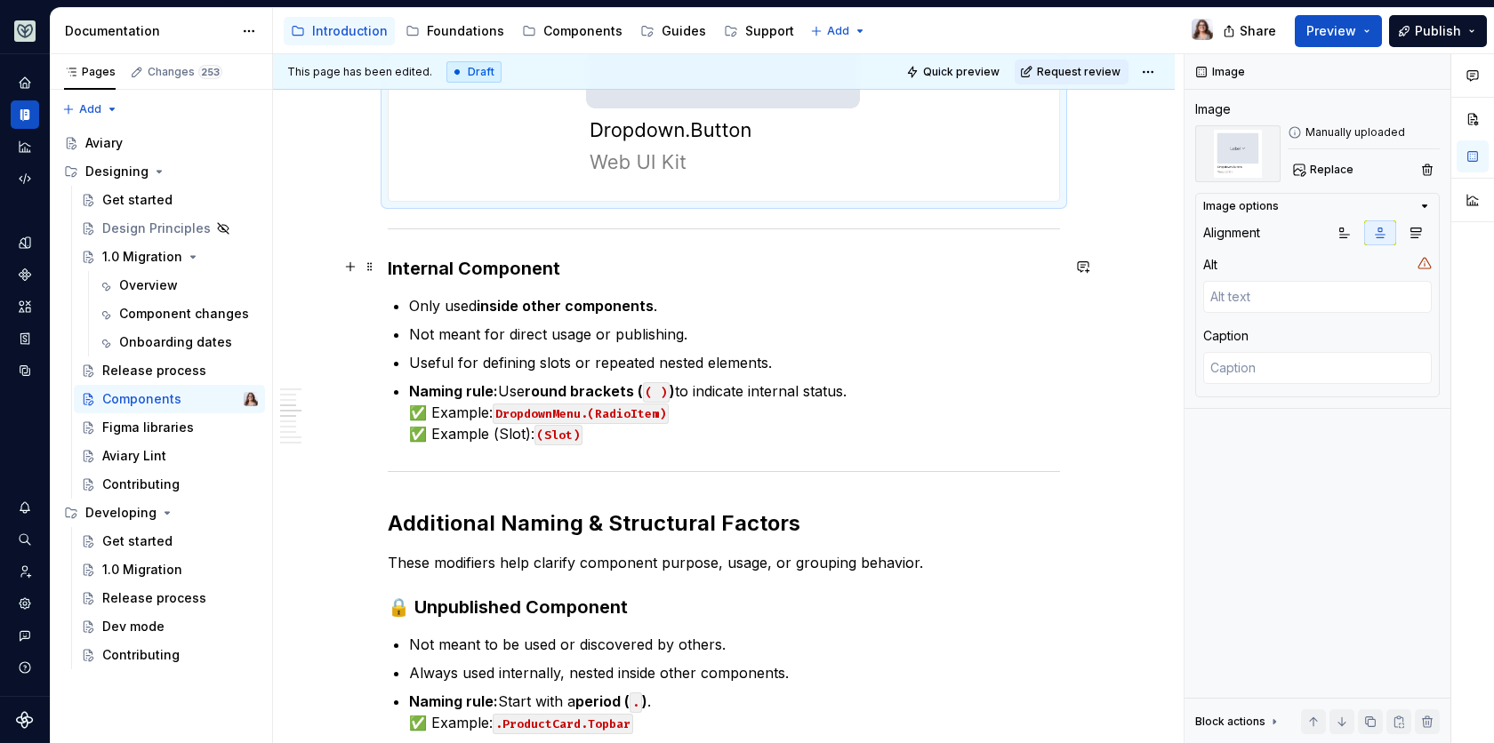
click at [587, 268] on h3 "Internal Component" at bounding box center [724, 268] width 672 height 25
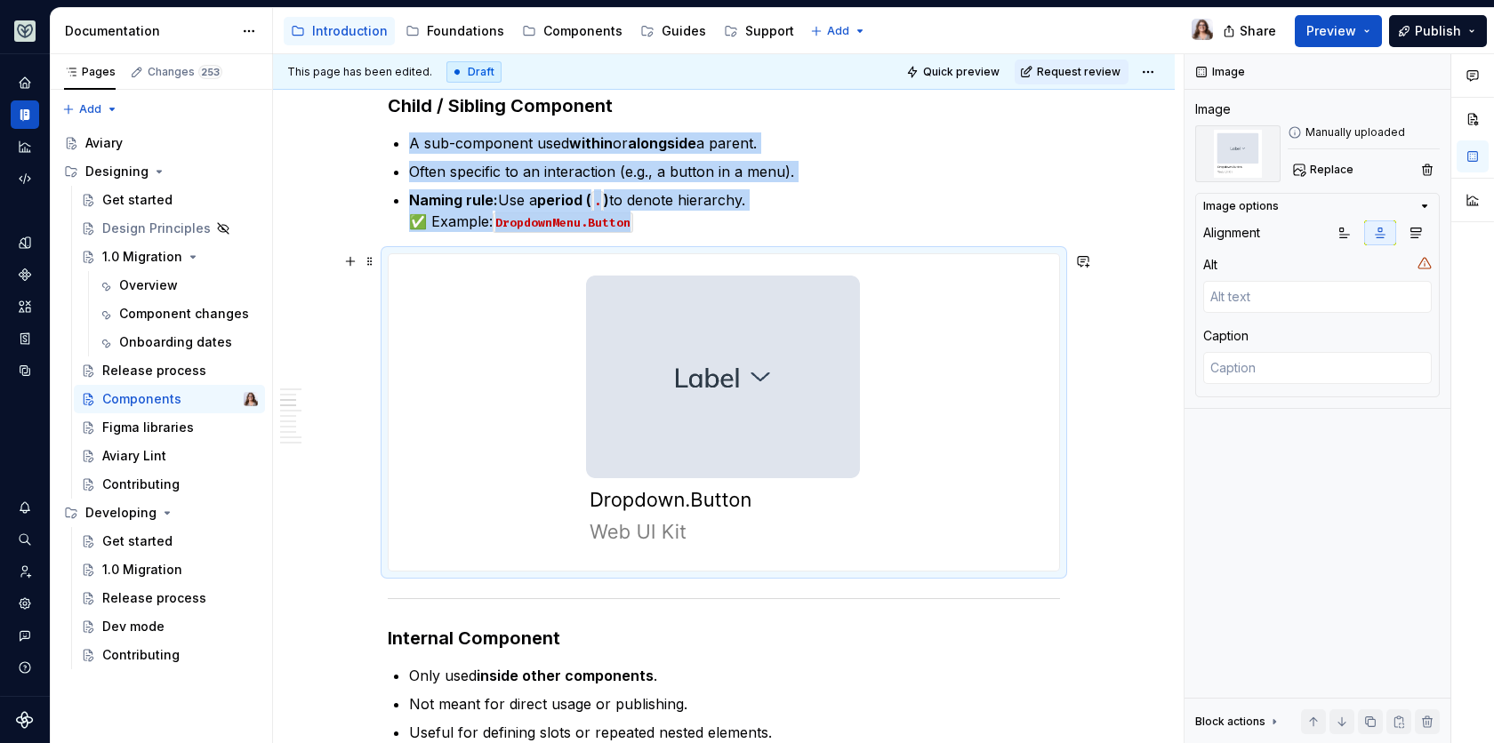
scroll to position [978, 0]
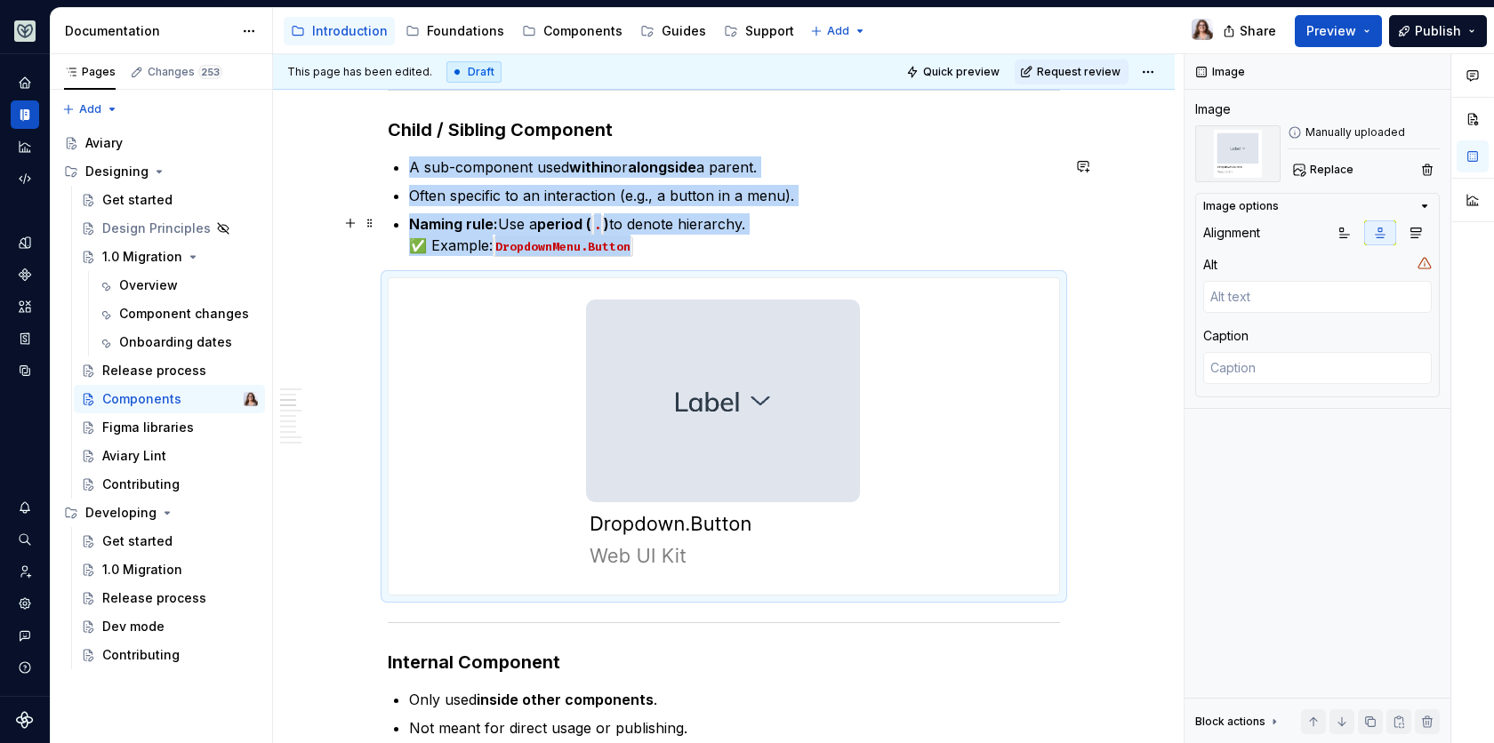
drag, startPoint x: 756, startPoint y: 221, endPoint x: 444, endPoint y: 216, distance: 312.2
click at [444, 216] on p "Naming rule: Use a period ( . ) to denote hierarchy. ✅ Example: DropdownMenu.Bu…" at bounding box center [734, 234] width 651 height 43
click at [662, 235] on p "Naming rule: Use a period ( . ) to denote hierarchy. ✅ Example: DropdownMenu.Bu…" at bounding box center [734, 234] width 651 height 43
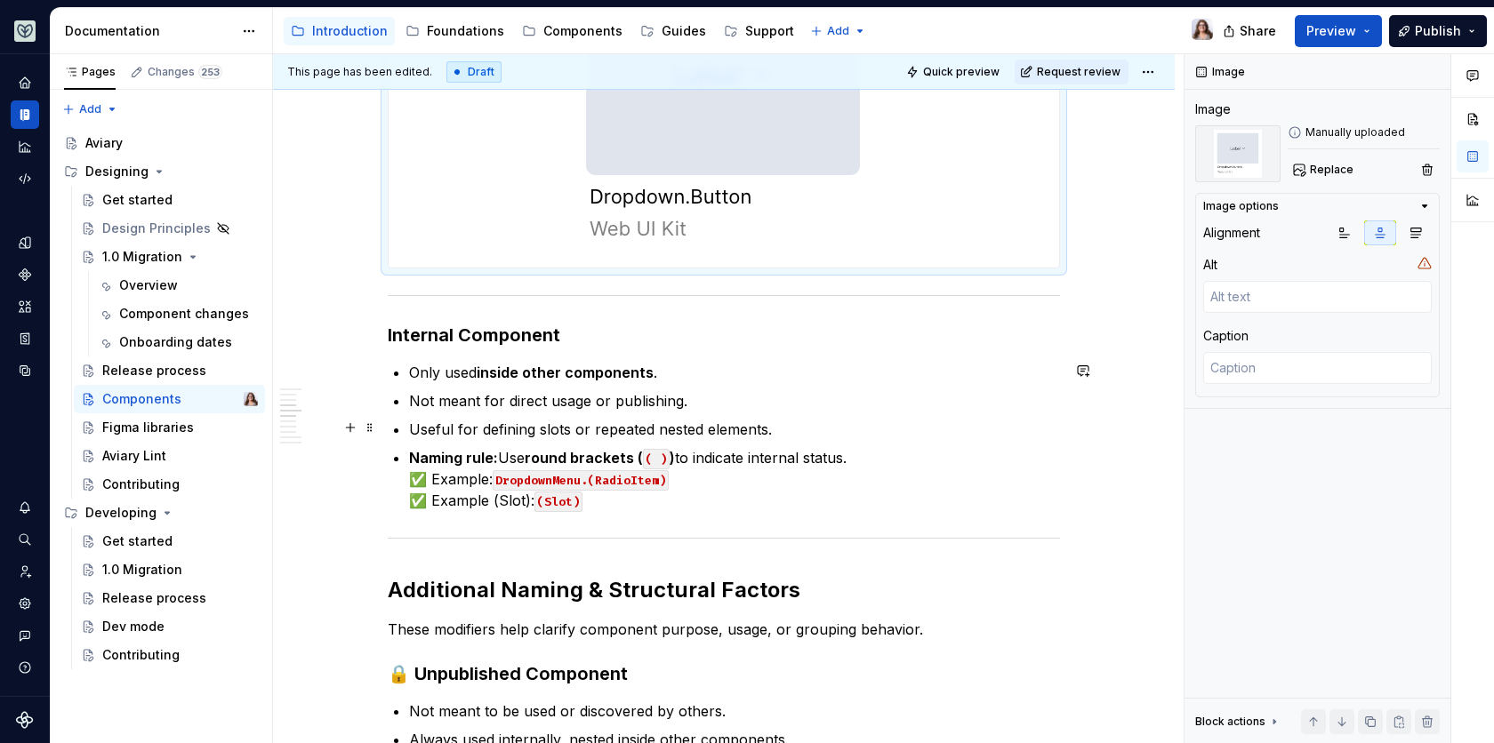
click at [566, 405] on p "Not meant for direct usage or publishing." at bounding box center [734, 400] width 651 height 21
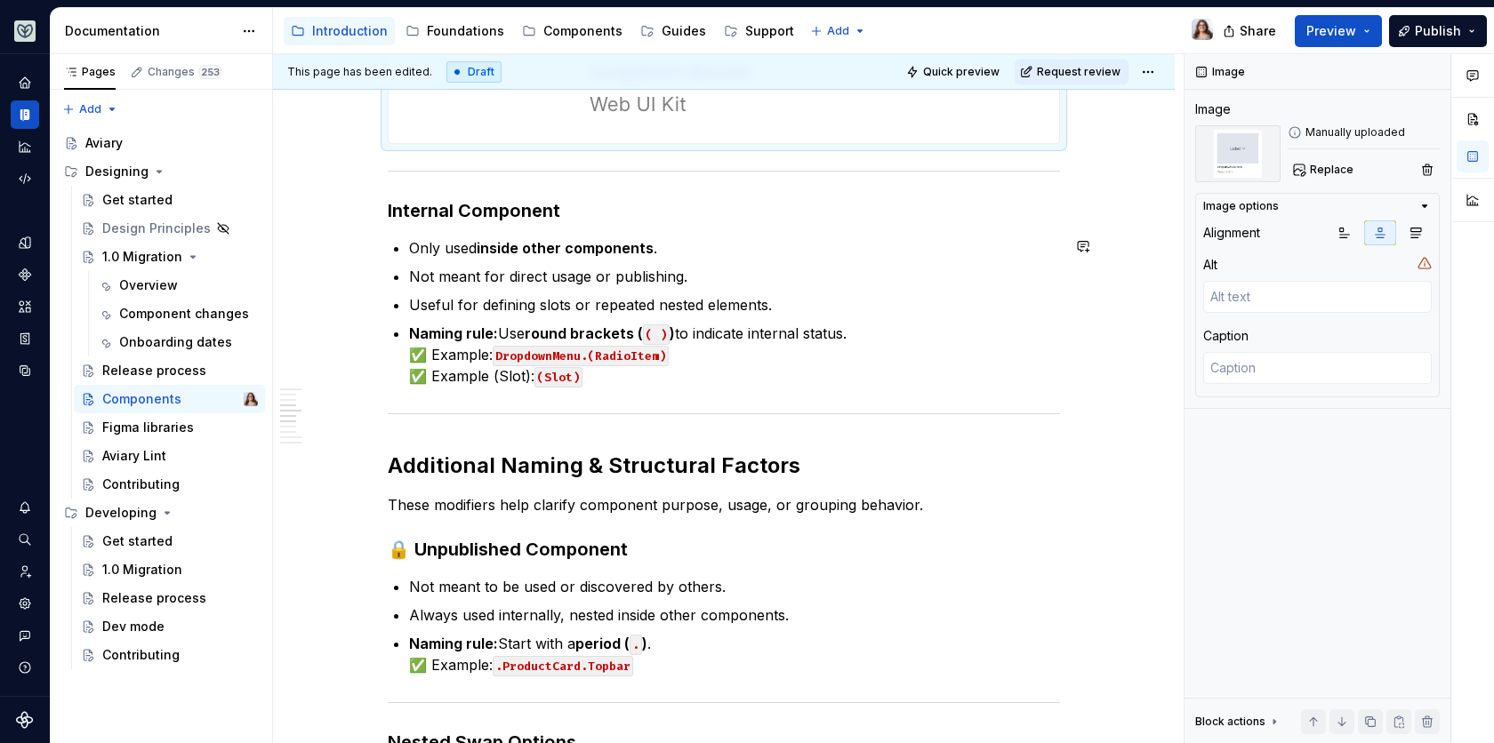
scroll to position [1433, 0]
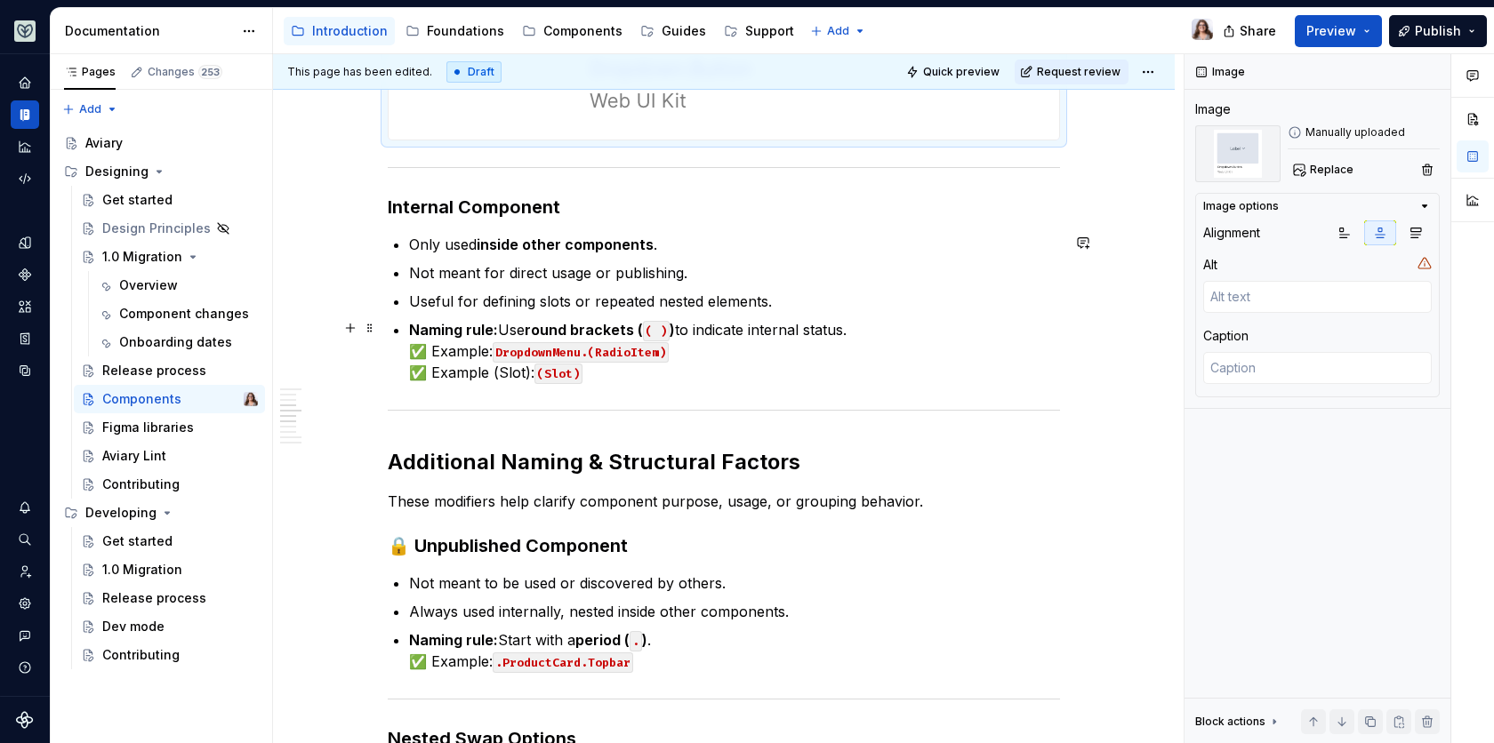
click at [657, 350] on code "DropdownMenu.(RadioItem)" at bounding box center [581, 352] width 176 height 20
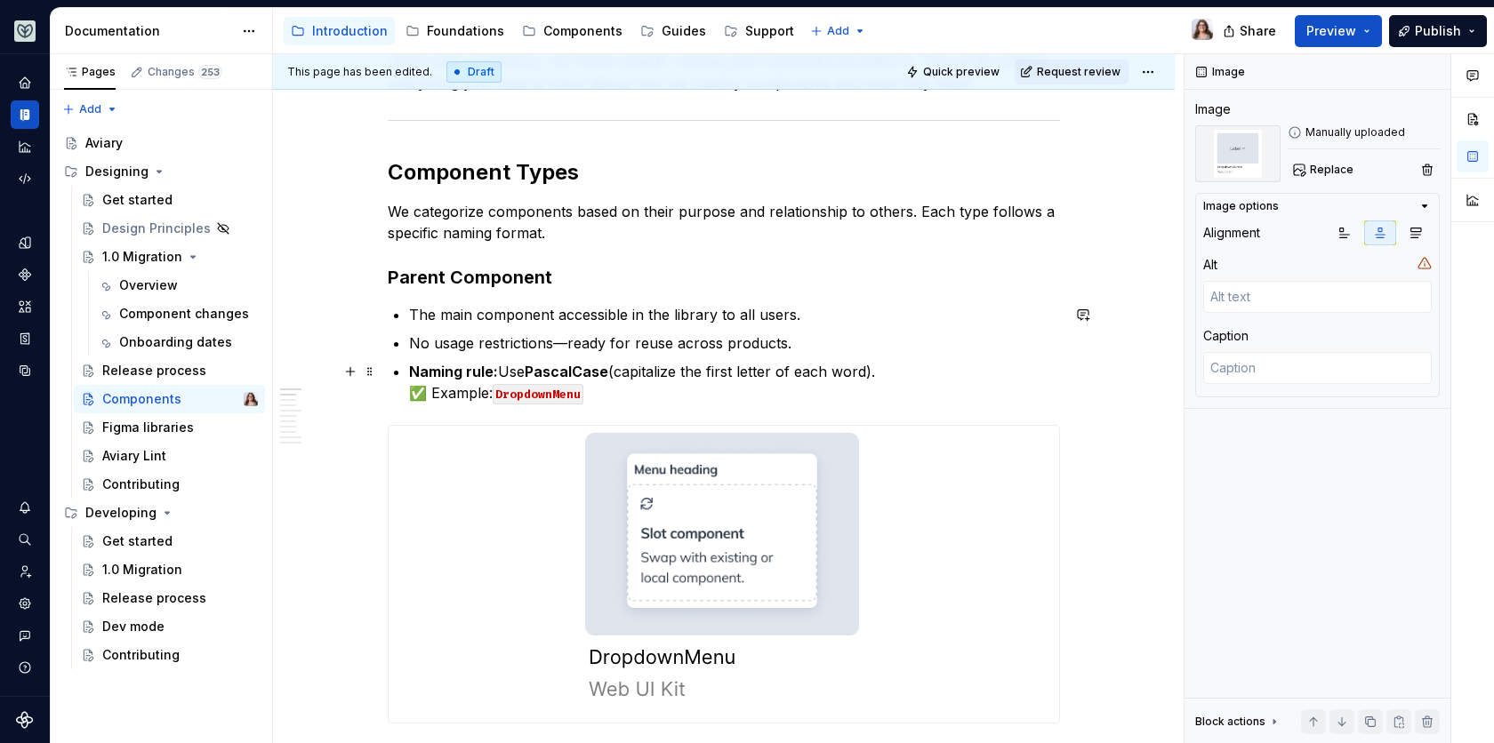
scroll to position [303, 0]
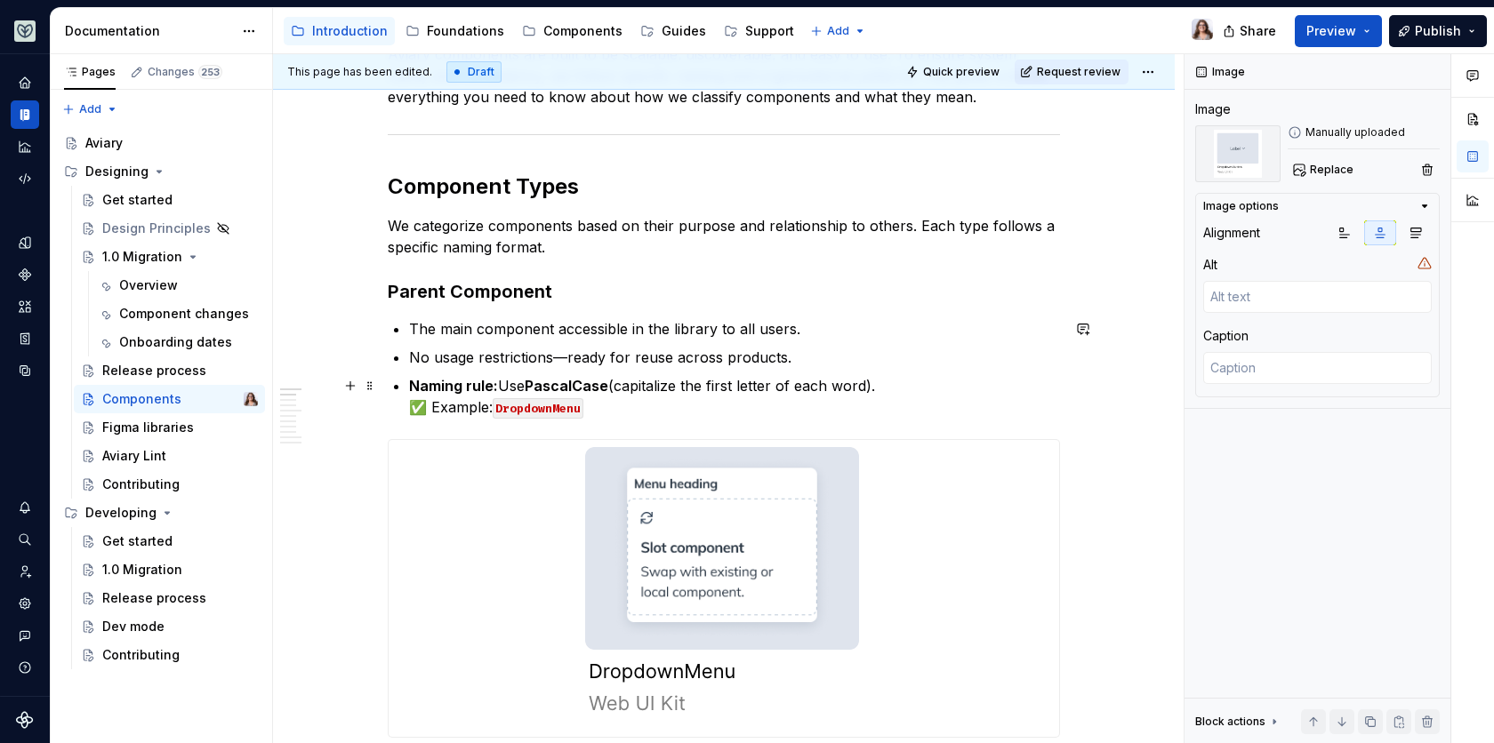
click at [595, 410] on p "Naming rule: Use PascalCase (capitalize the first letter of each word). ✅ Examp…" at bounding box center [734, 396] width 651 height 43
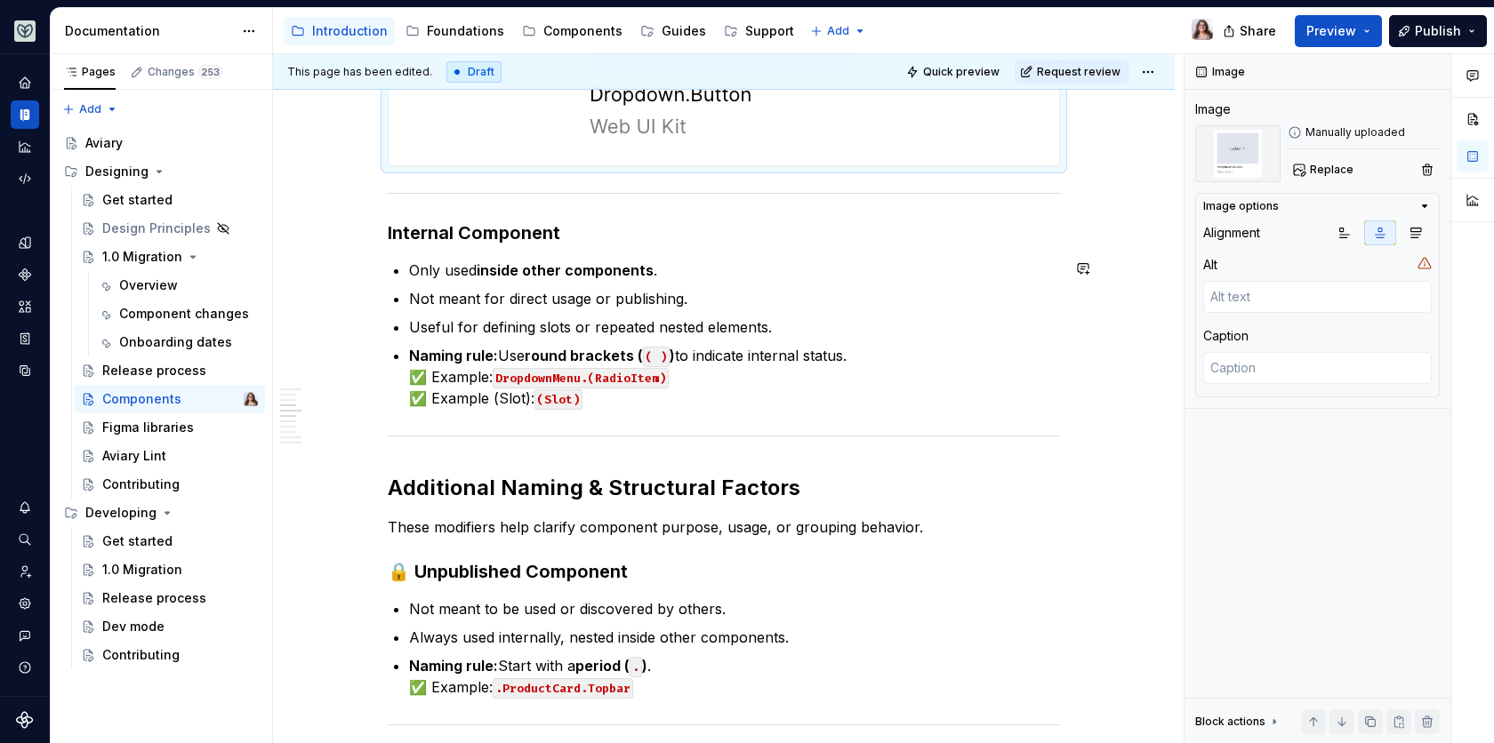
scroll to position [1426, 0]
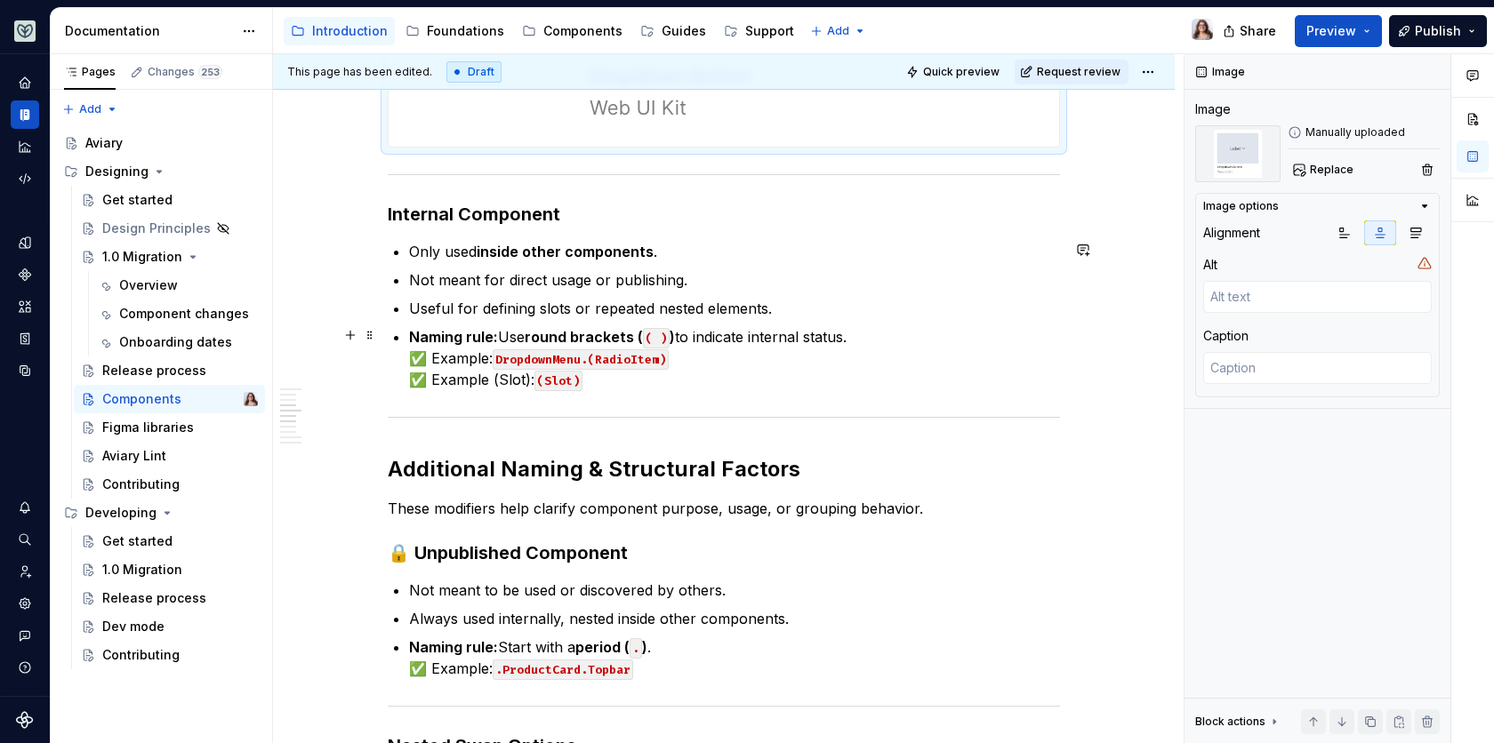
click at [591, 373] on p "Naming rule: Use round brackets ( ( ) ) to indicate internal status. ✅ Example:…" at bounding box center [734, 358] width 651 height 64
type textarea "*"
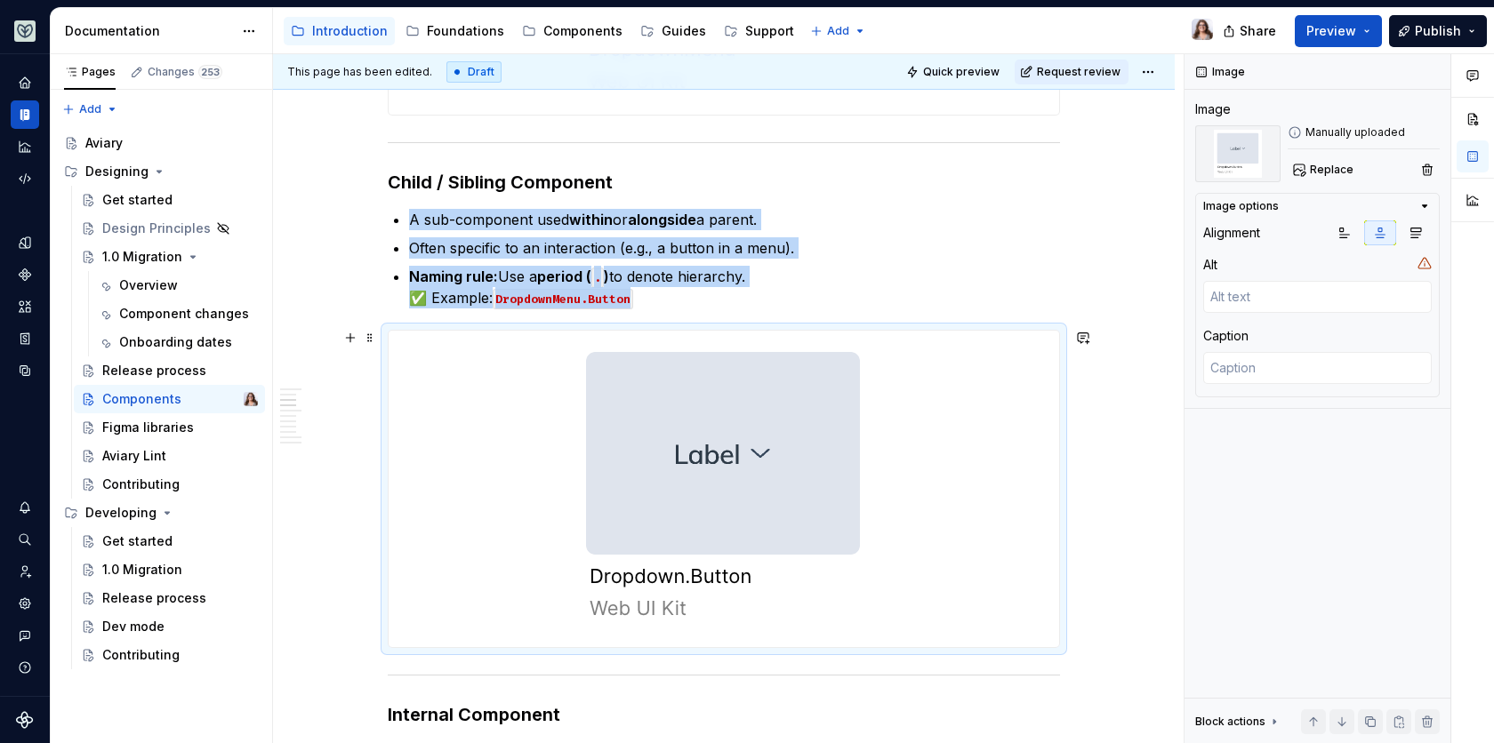
scroll to position [955, 0]
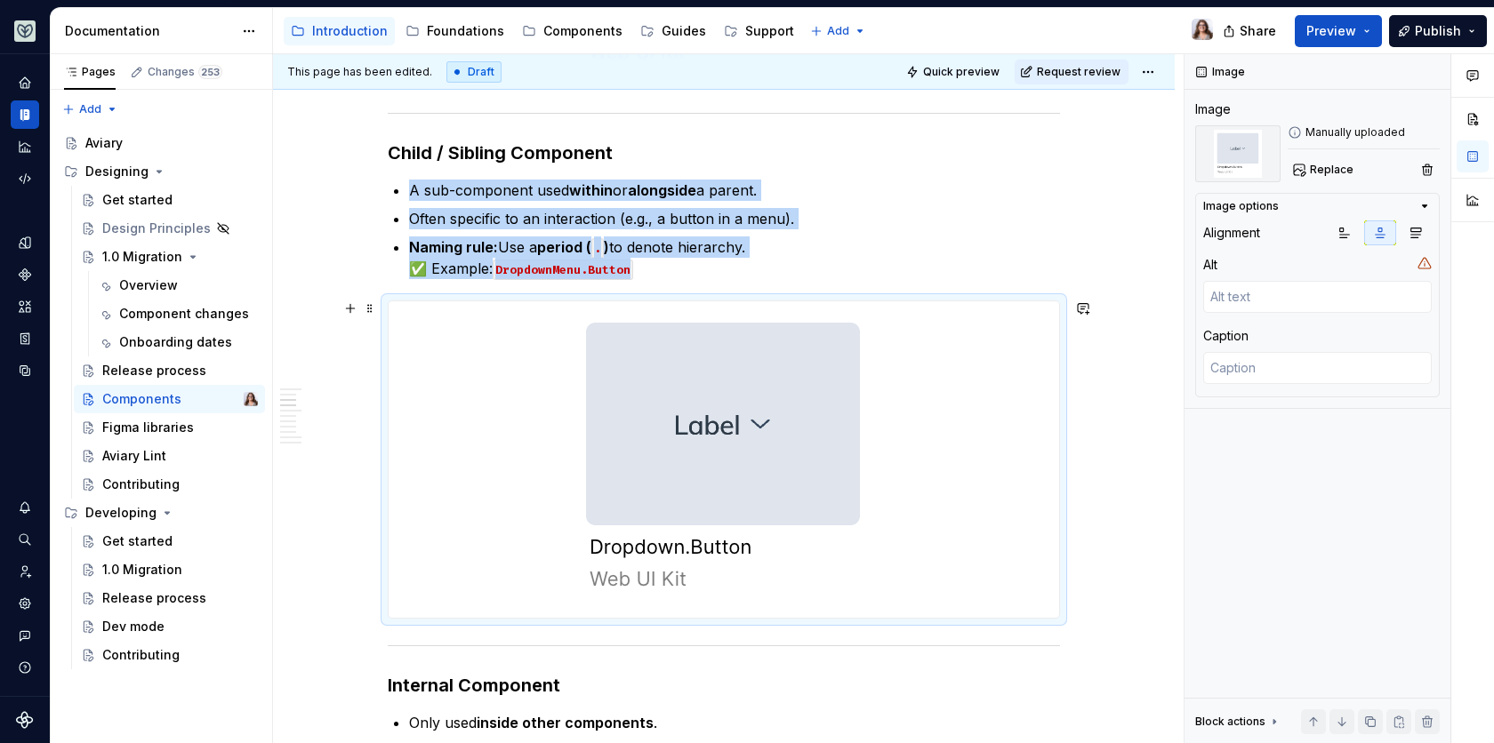
click at [701, 399] on img at bounding box center [724, 459] width 318 height 317
click at [696, 258] on p "Naming rule: Use a period ( . ) to denote hierarchy. ✅ Example: DropdownMenu.Bu…" at bounding box center [734, 258] width 651 height 43
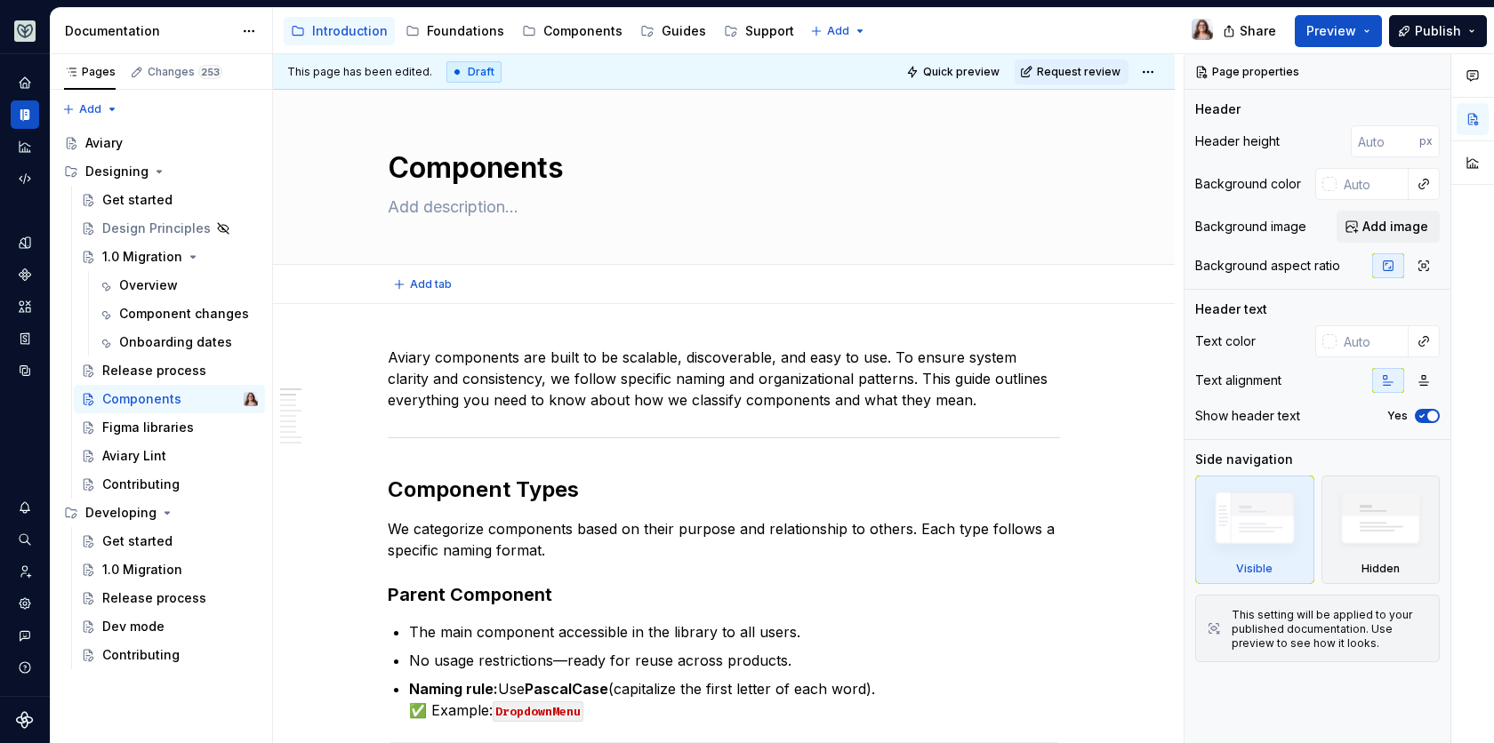
type textarea "*"
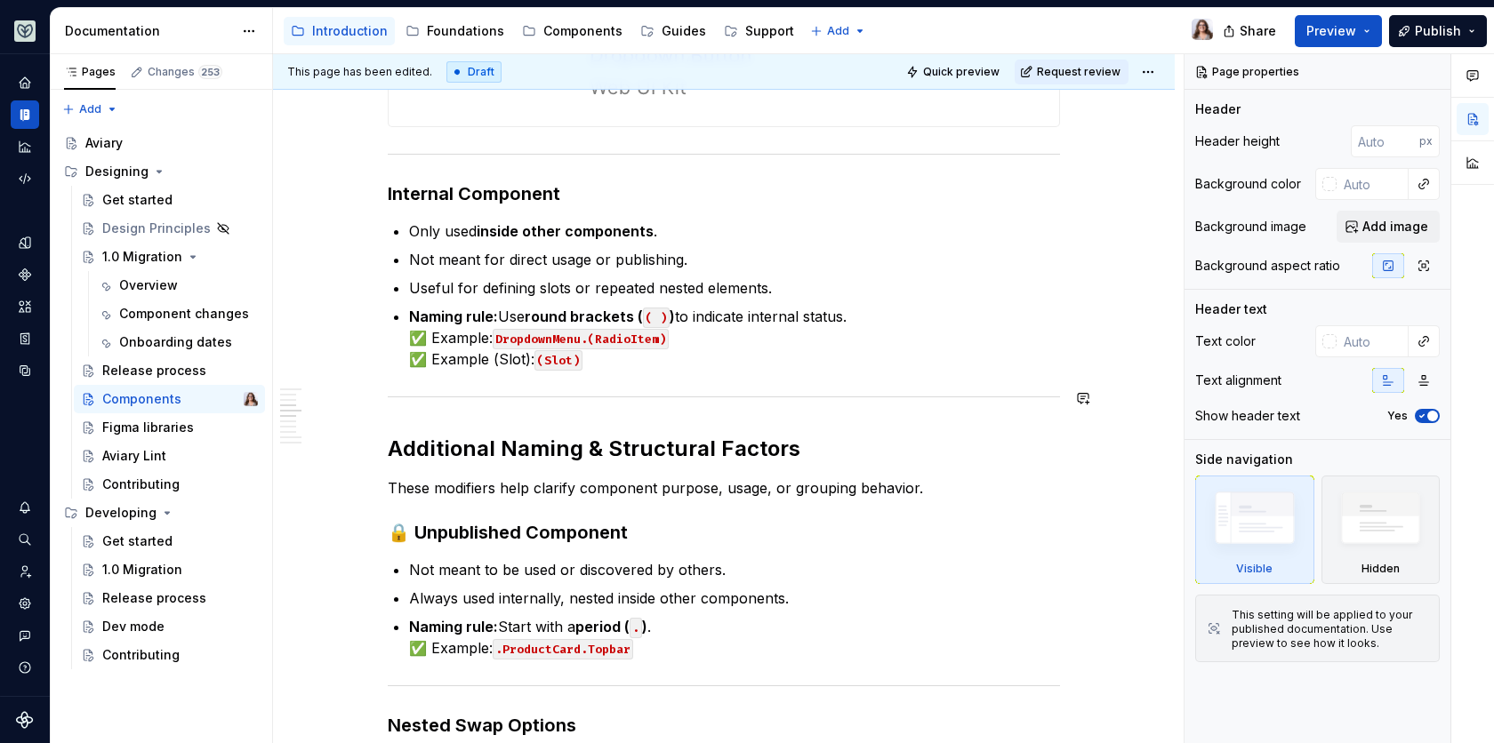
scroll to position [1467, 0]
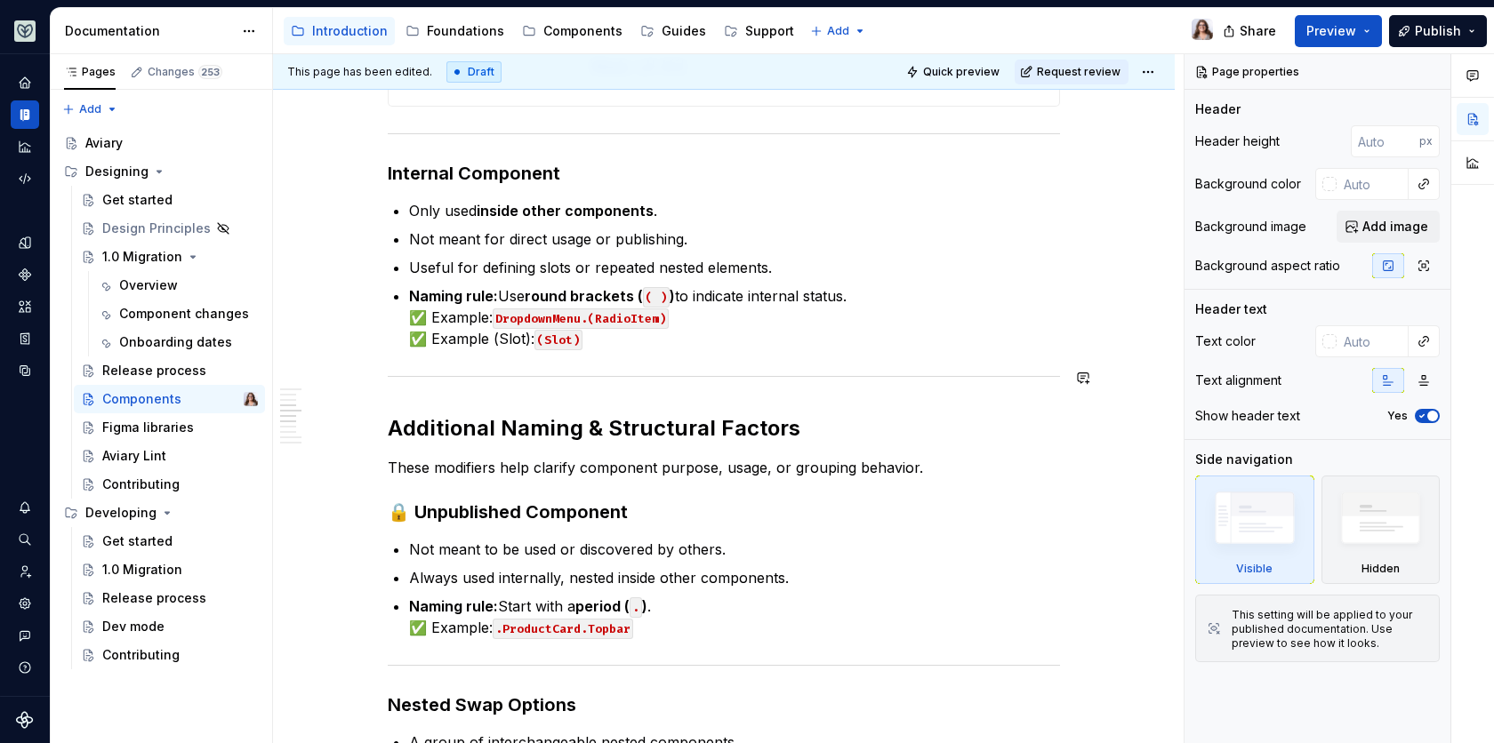
click at [630, 342] on p "Naming rule: Use round brackets ( ( ) ) to indicate internal status. ✅ Example:…" at bounding box center [734, 317] width 651 height 64
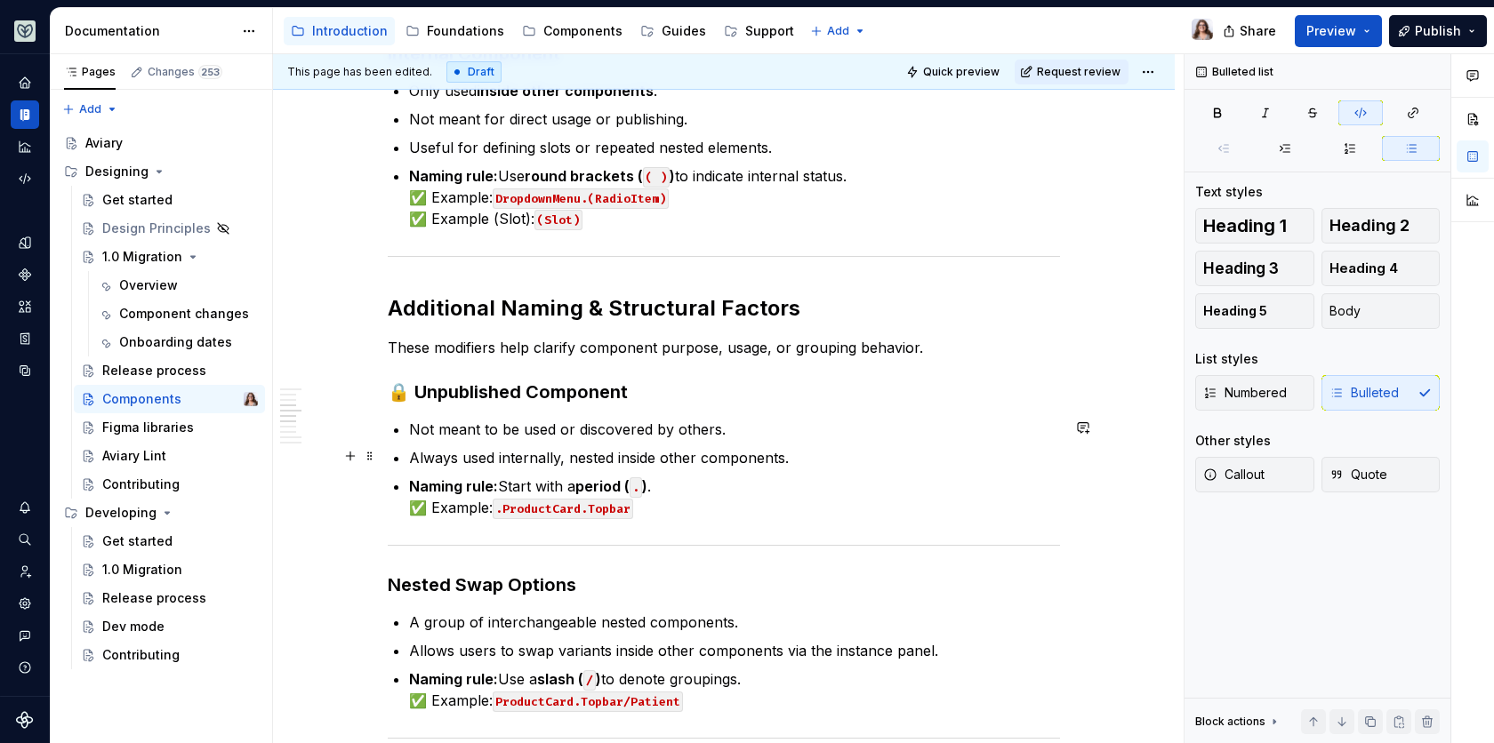
scroll to position [1593, 0]
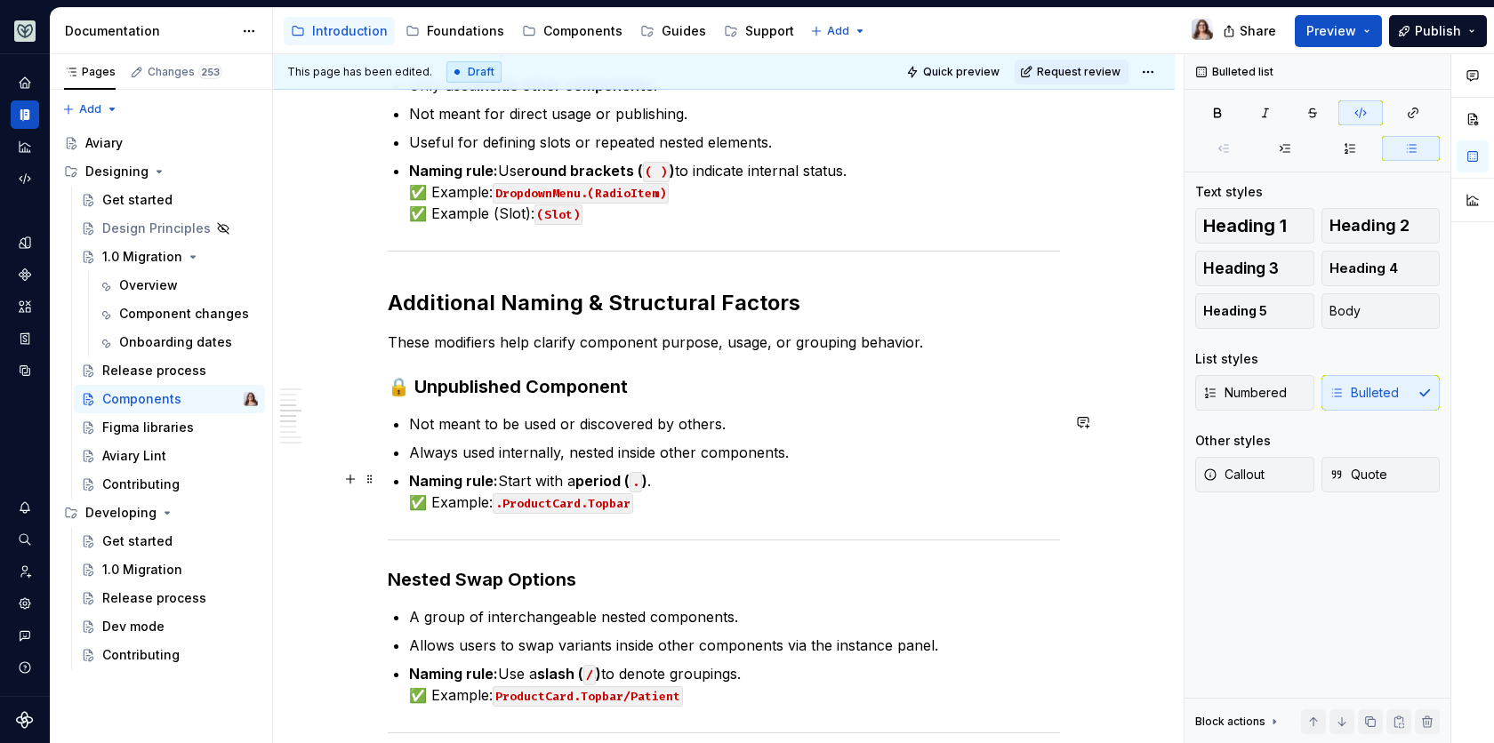
click at [662, 498] on p "Naming rule: Start with a period ( . ) . ✅ Example: .ProductCard.Topbar" at bounding box center [734, 491] width 651 height 43
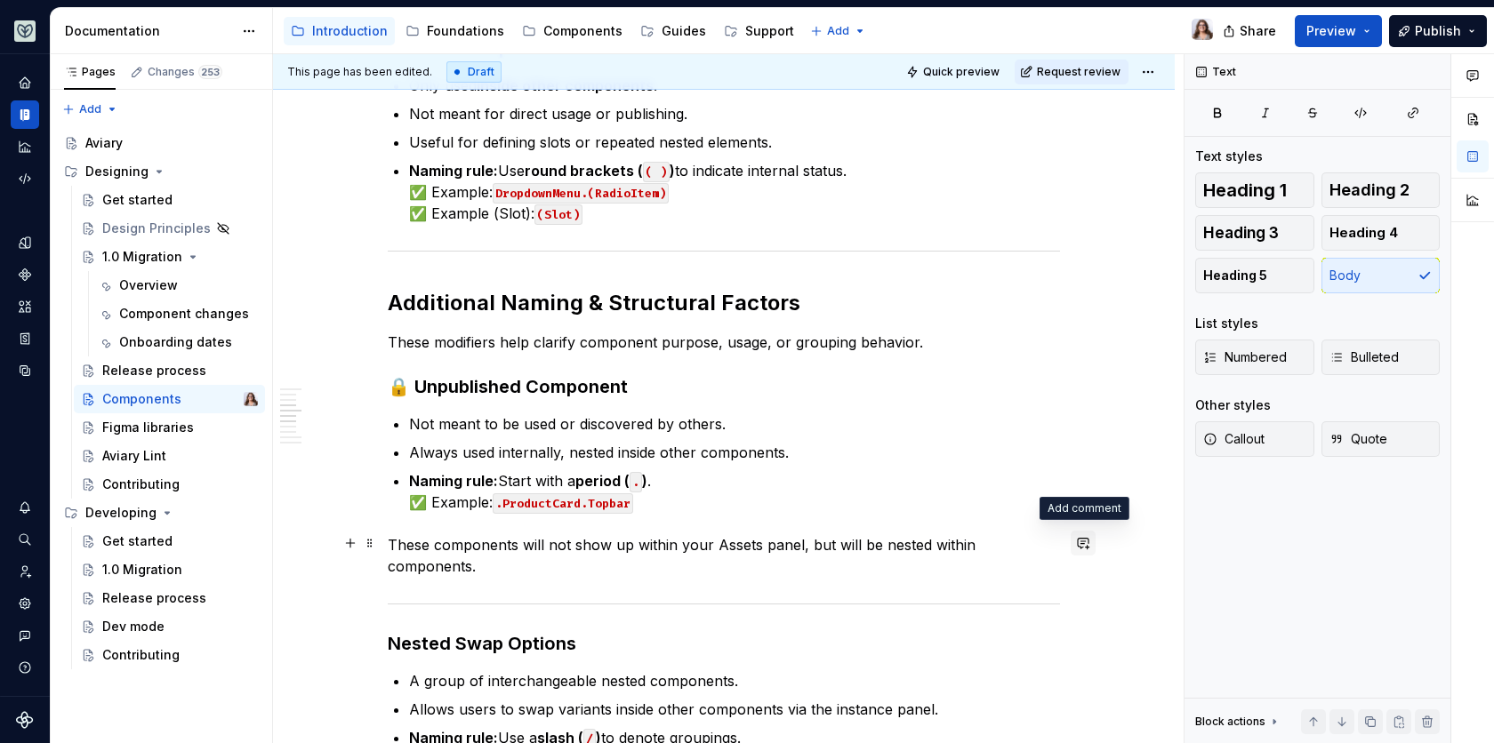
click at [1071, 545] on button "button" at bounding box center [1083, 543] width 25 height 25
click at [1022, 538] on p "These components will not show up within your Assets panel, but will be nested …" at bounding box center [724, 555] width 672 height 43
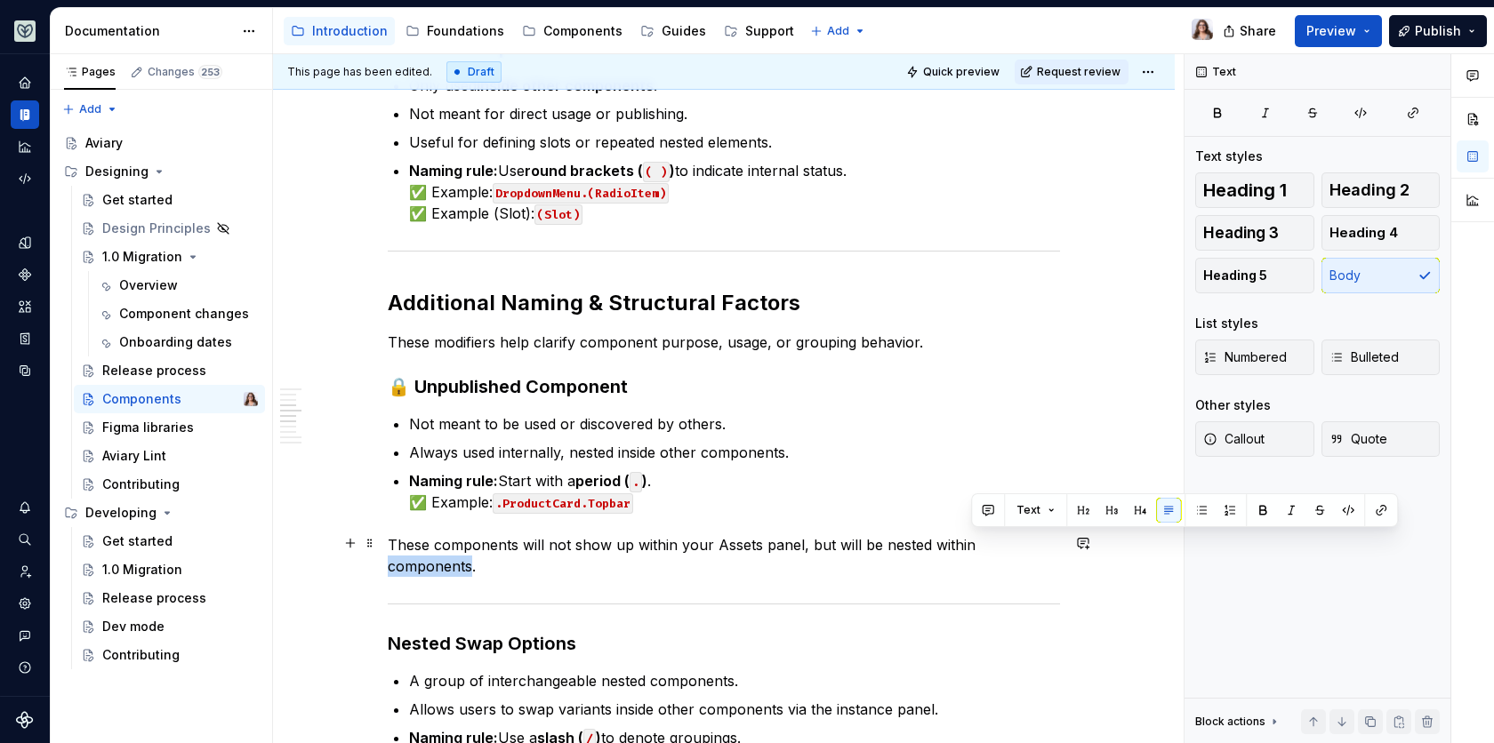
click at [1022, 538] on p "These components will not show up within your Assets panel, but will be nested …" at bounding box center [724, 555] width 672 height 43
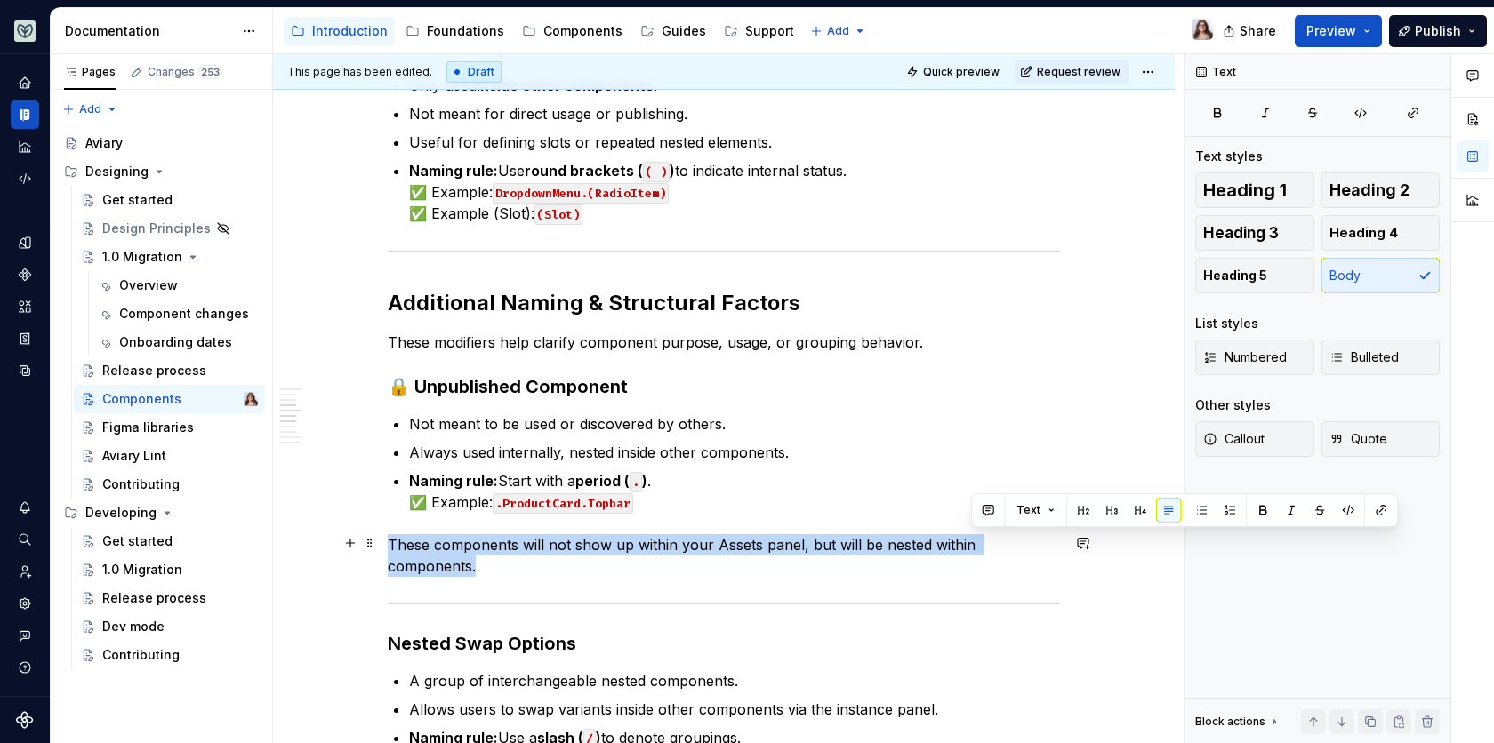
click at [1022, 538] on p "These components will not show up within your Assets panel, but will be nested …" at bounding box center [724, 555] width 672 height 43
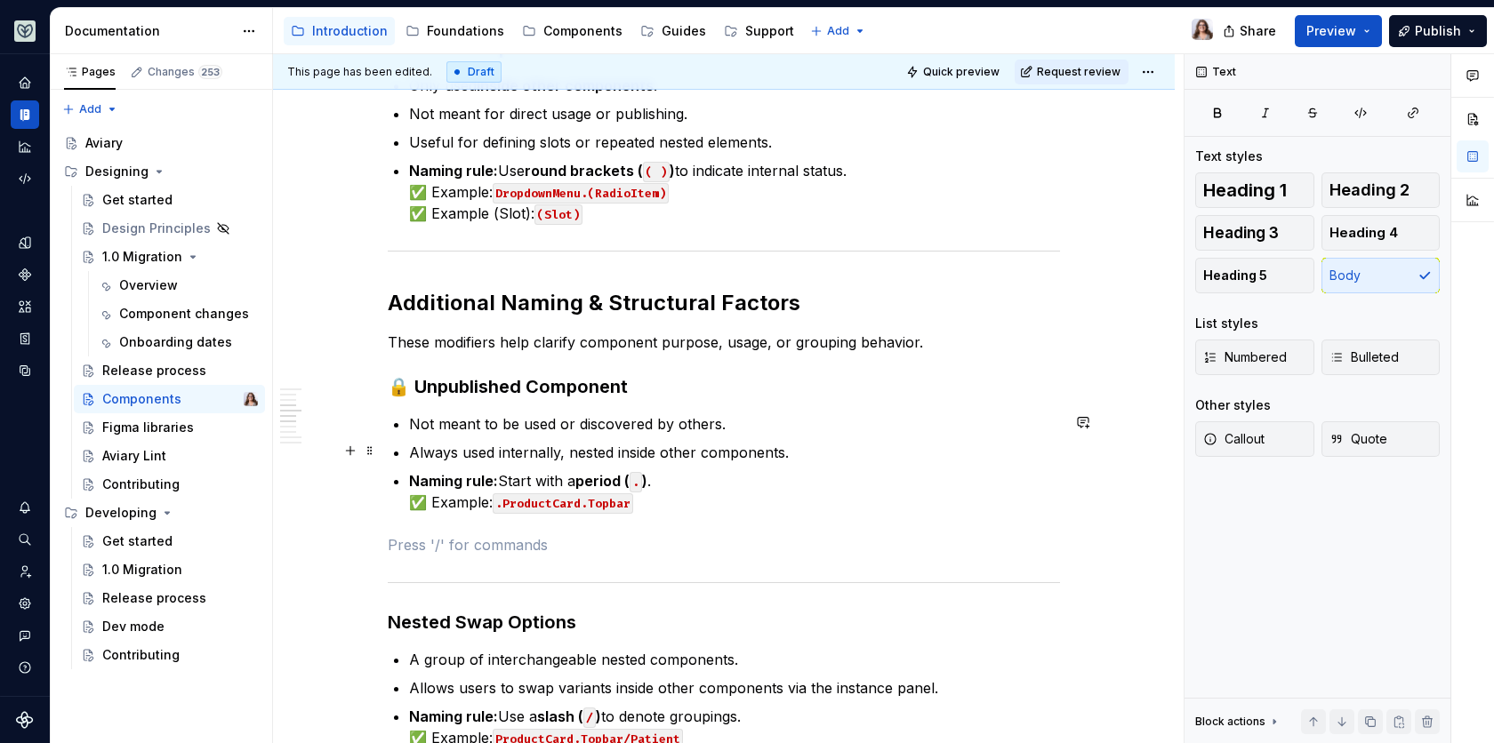
click at [789, 453] on p "Always used internally, nested inside other components." at bounding box center [734, 452] width 651 height 21
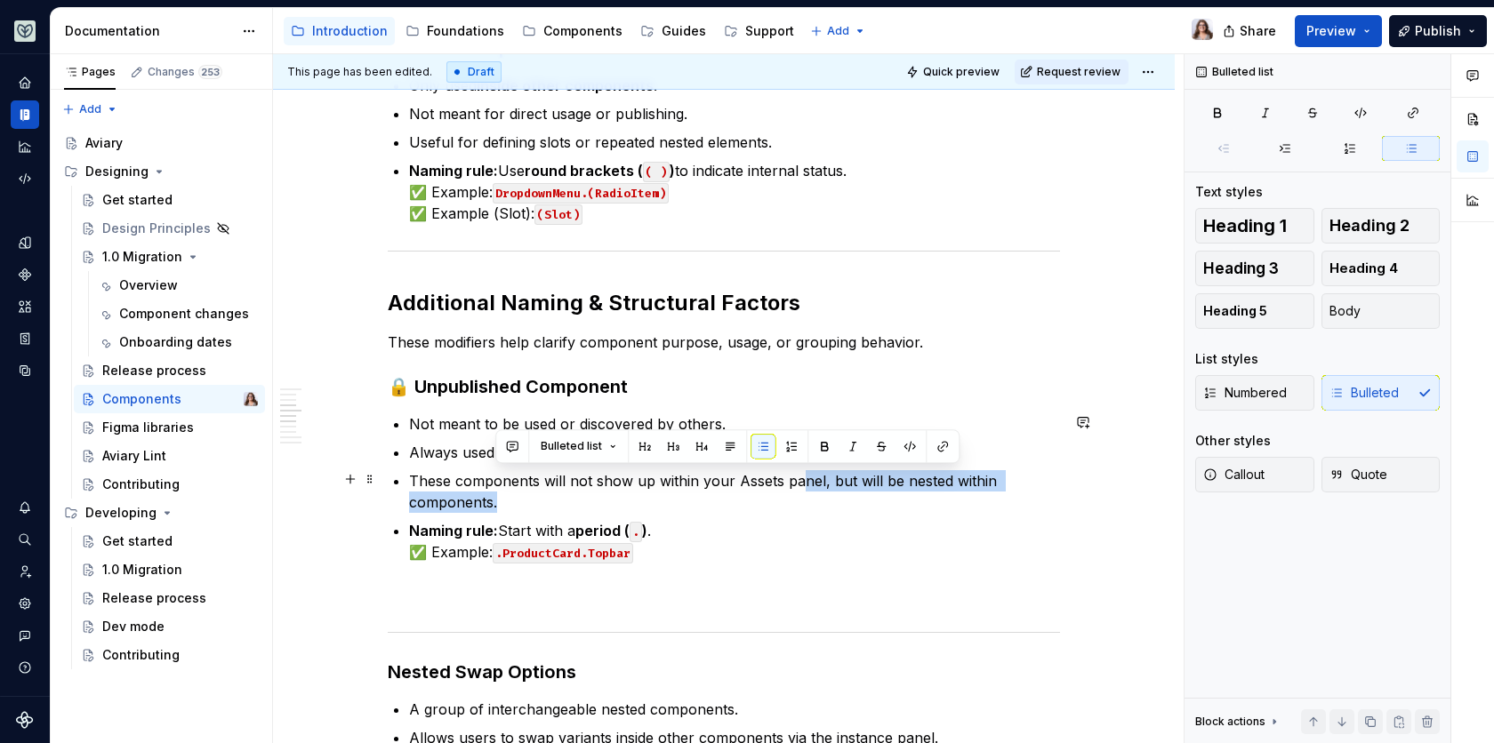
drag, startPoint x: 502, startPoint y: 498, endPoint x: 794, endPoint y: 470, distance: 293.0
click at [794, 470] on p "These components will not show up within your Assets panel, but will be nested …" at bounding box center [734, 491] width 651 height 43
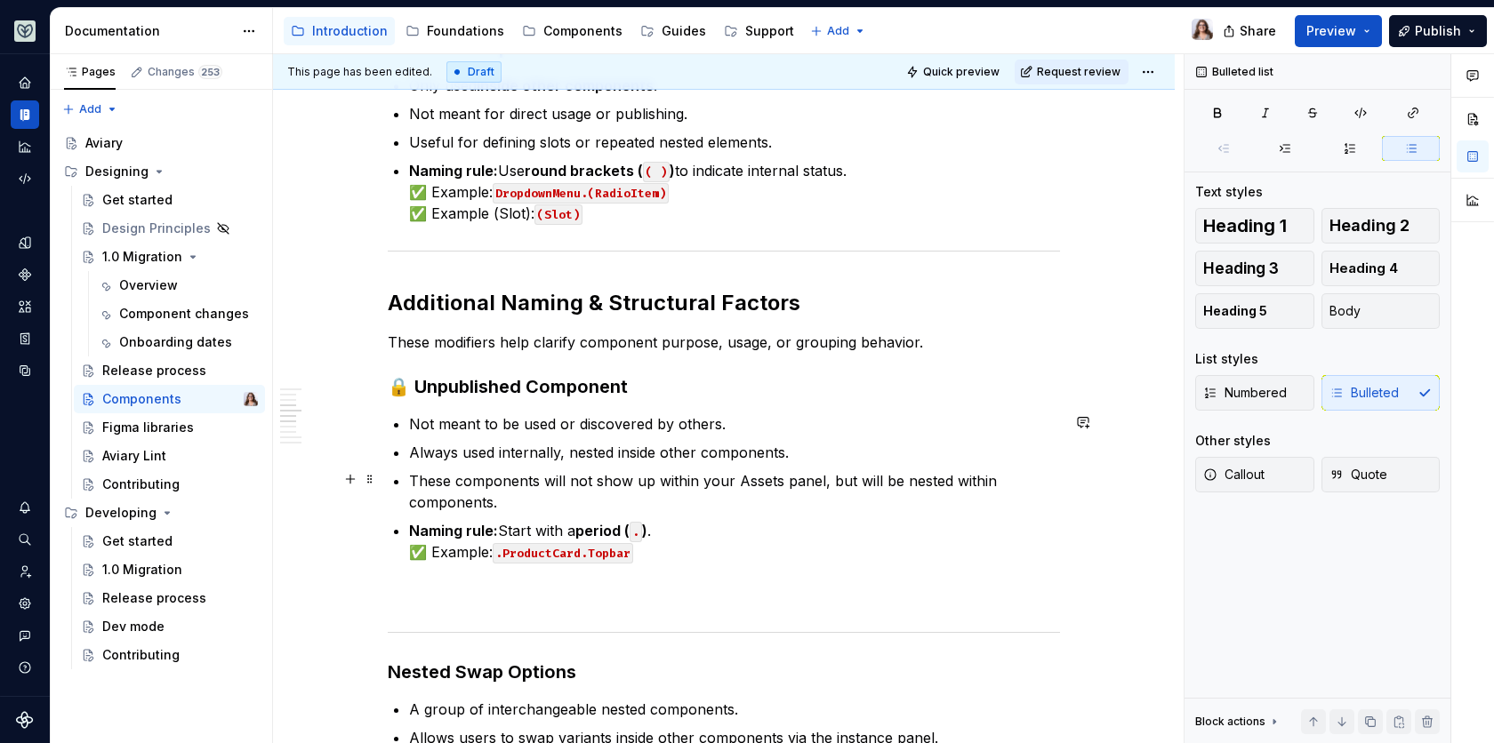
click at [718, 494] on p "These components will not show up within your Assets panel, but will be nested …" at bounding box center [734, 491] width 651 height 43
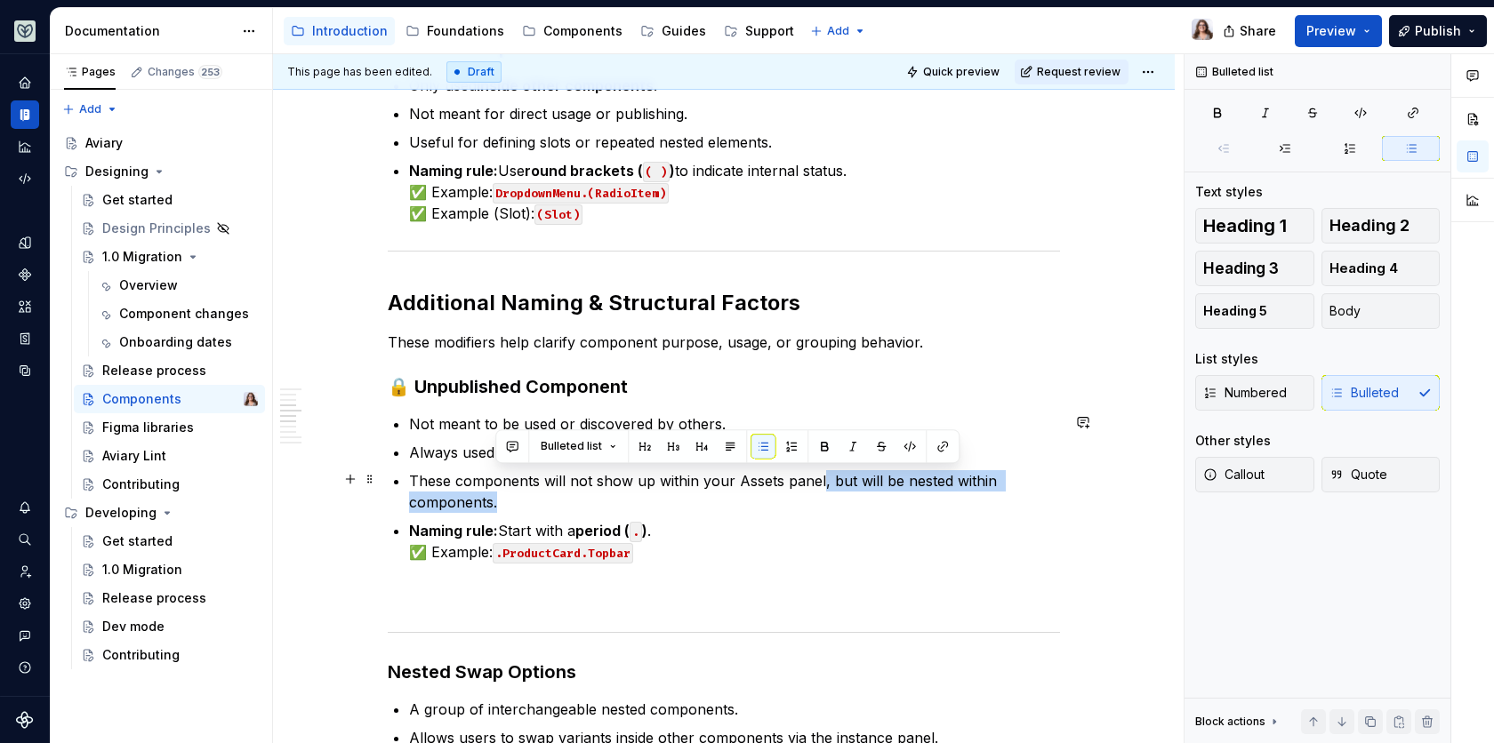
drag, startPoint x: 816, startPoint y: 480, endPoint x: 934, endPoint y: 500, distance: 119.0
click at [934, 500] on p "These components will not show up within your Assets panel, but will be nested …" at bounding box center [734, 491] width 651 height 43
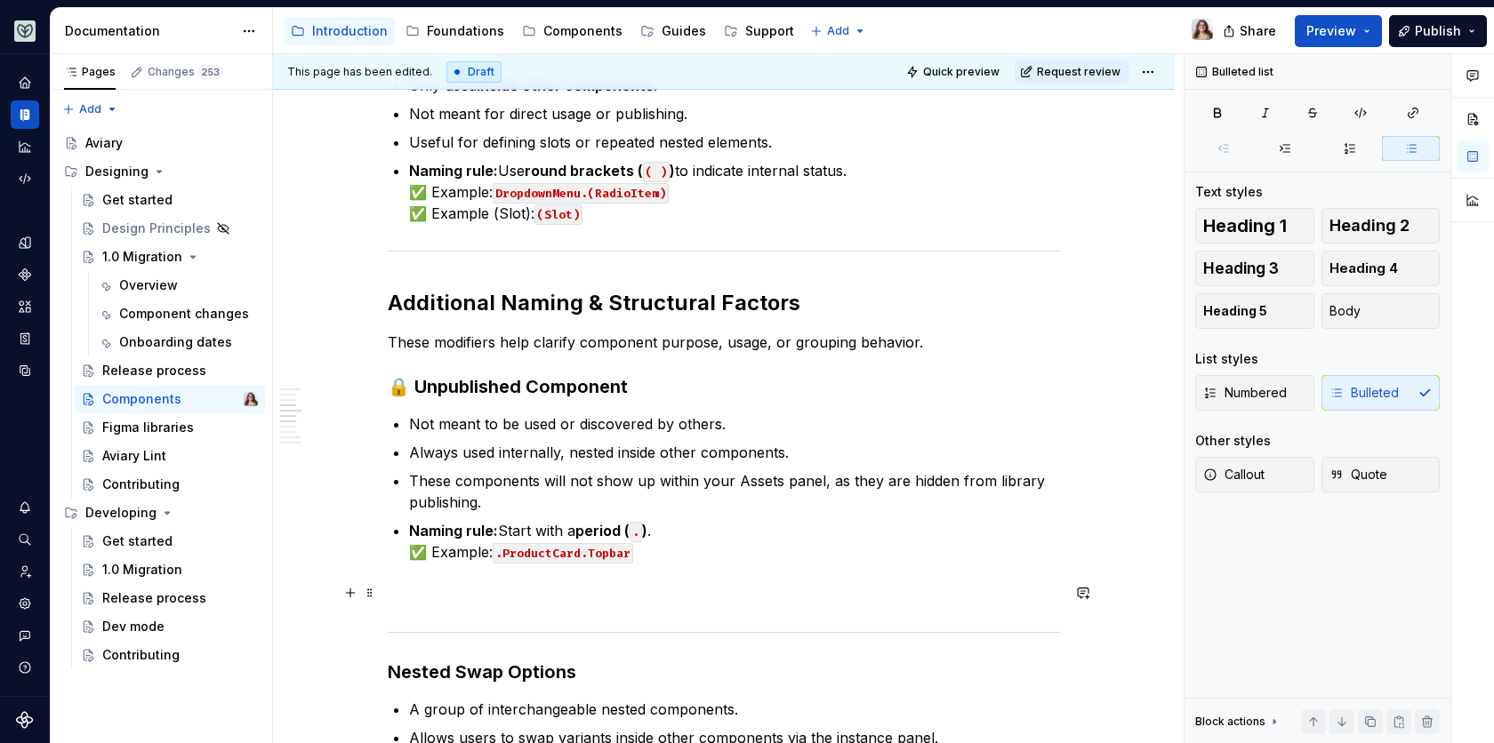
click at [619, 588] on p at bounding box center [724, 594] width 672 height 21
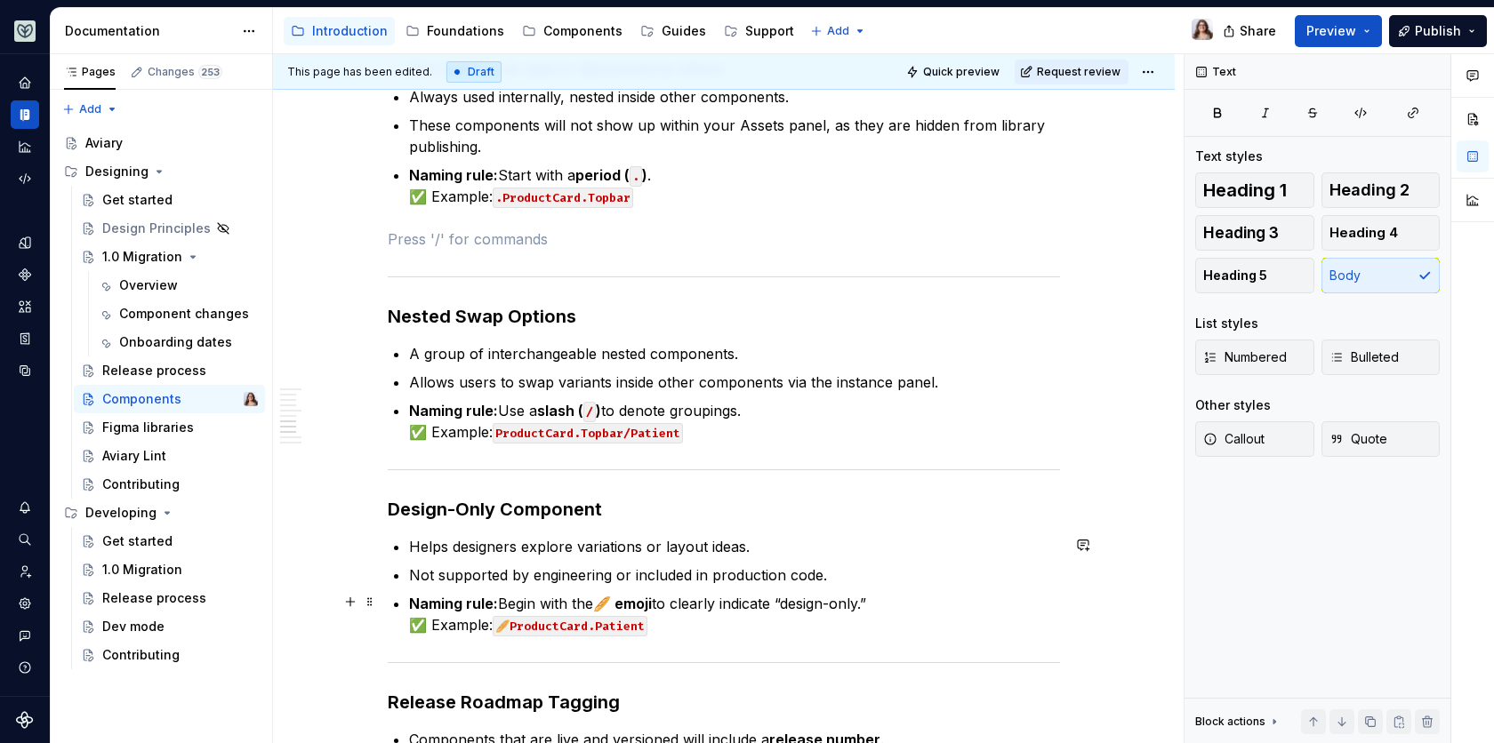
scroll to position [1970, 0]
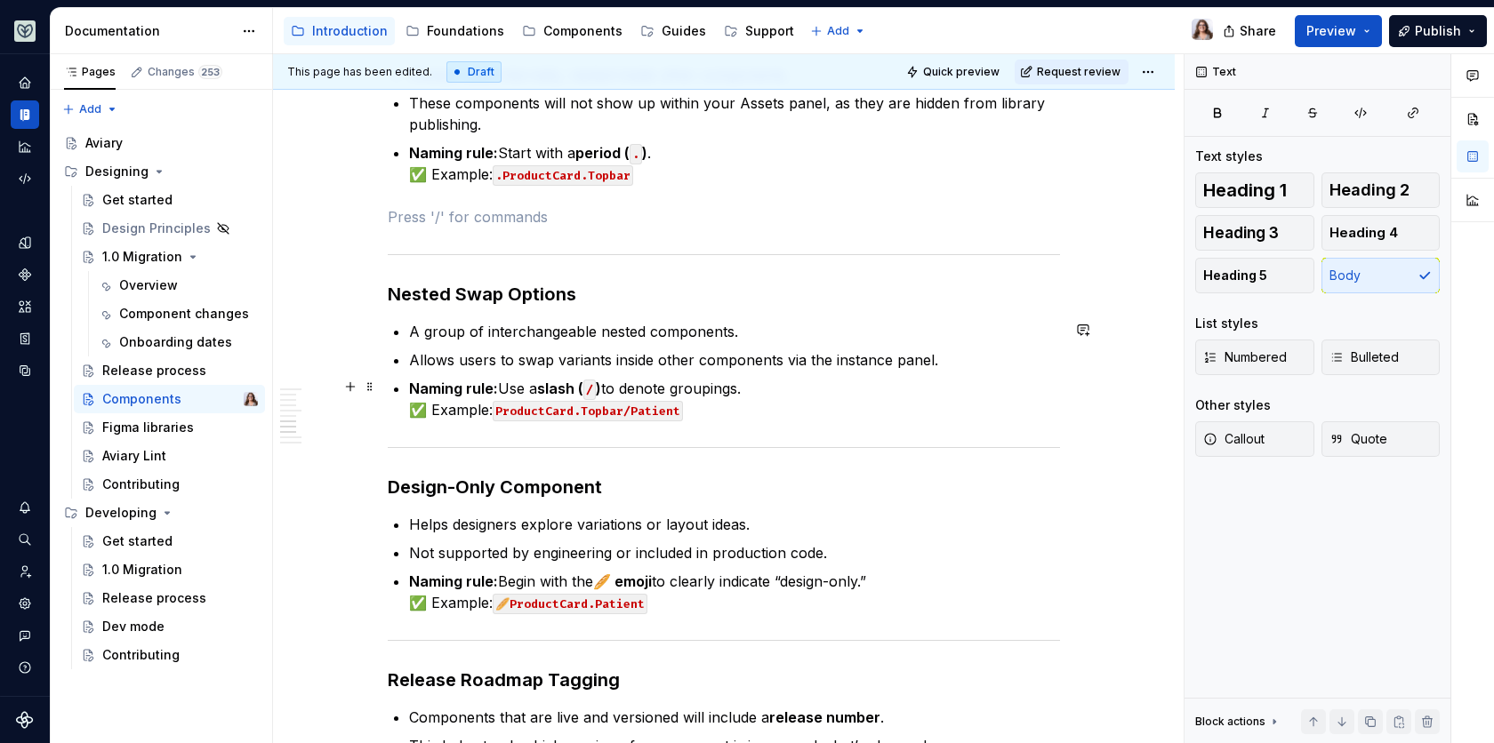
click at [702, 414] on p "Naming rule: Use a slash ( / ) to denote groupings. ✅ Example: ProductCard.Topb…" at bounding box center [734, 399] width 651 height 43
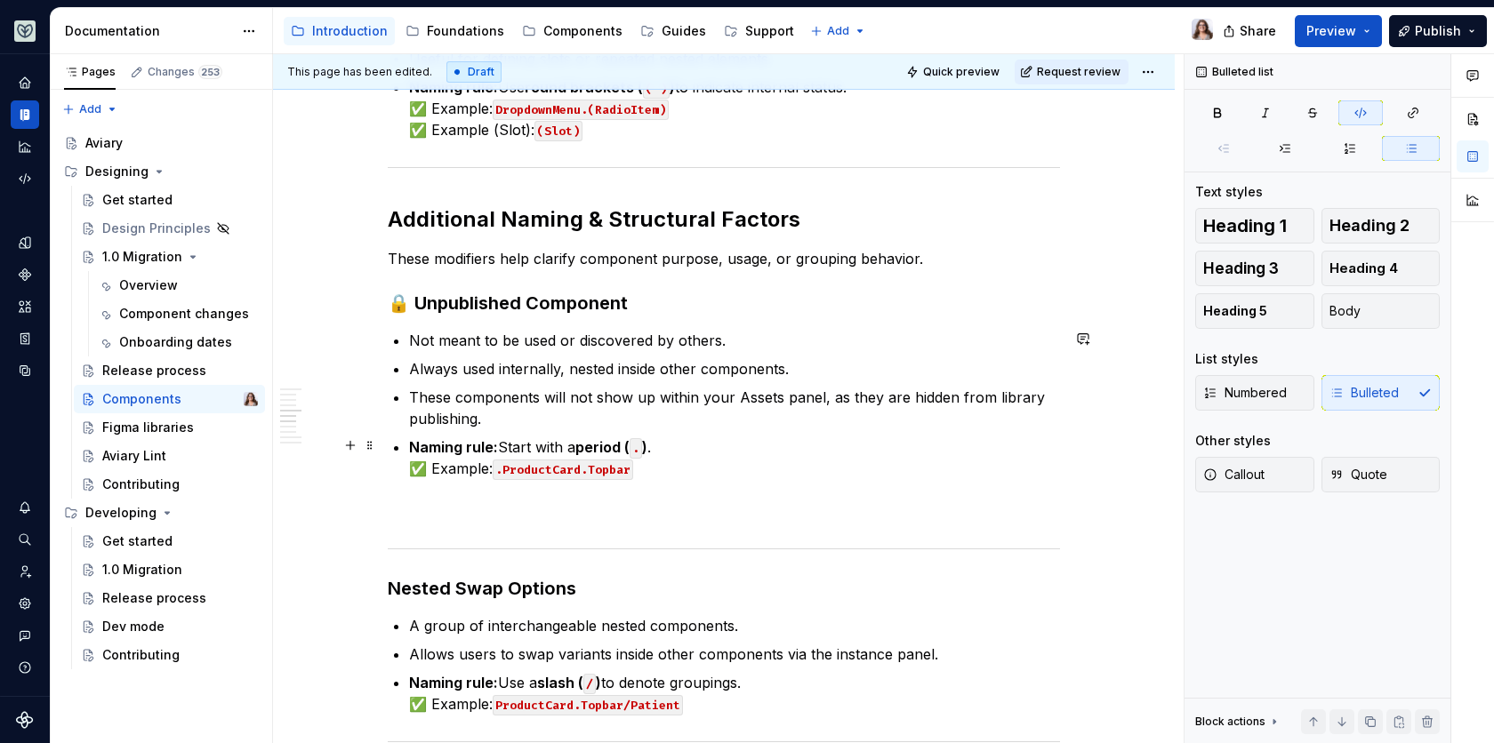
scroll to position [1678, 0]
click at [493, 499] on p at bounding box center [724, 509] width 672 height 21
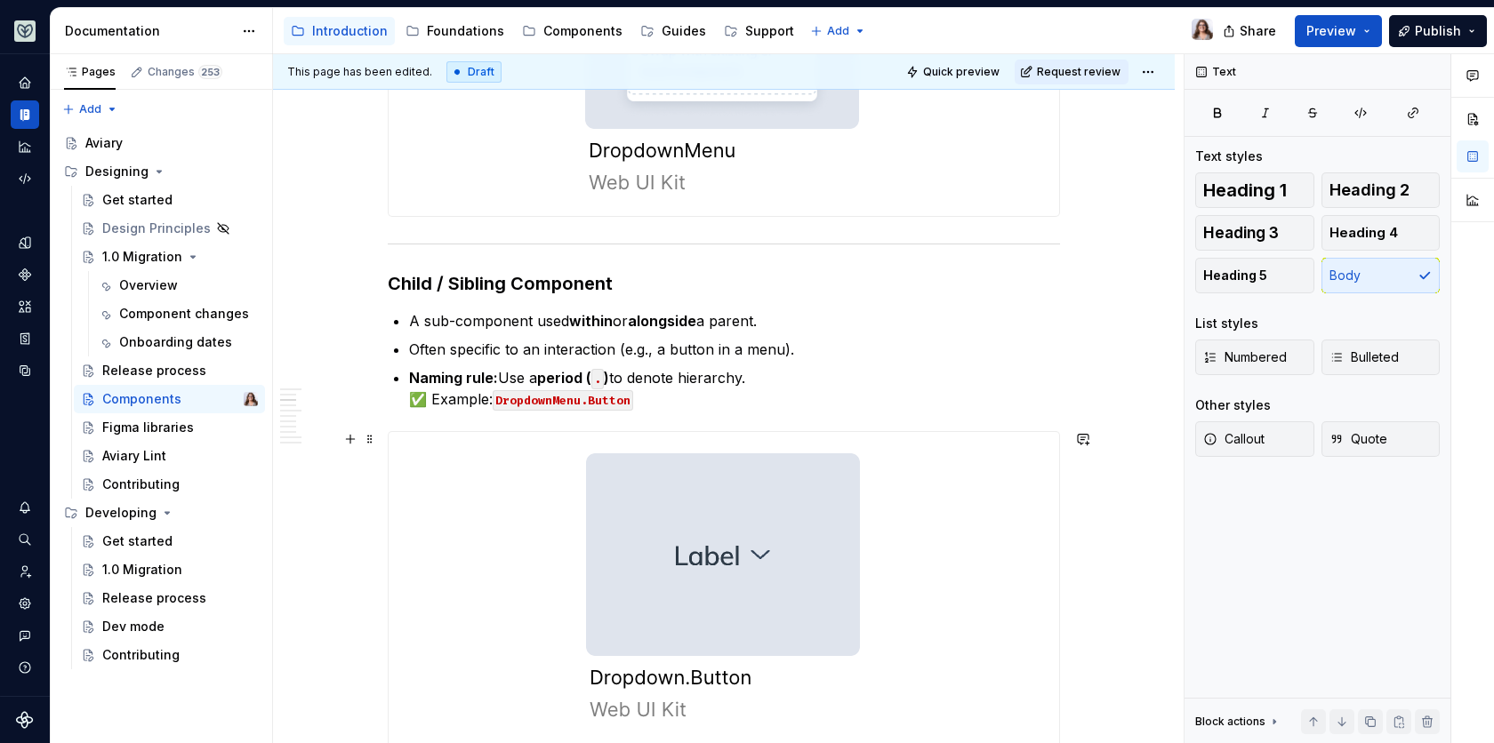
scroll to position [850, 0]
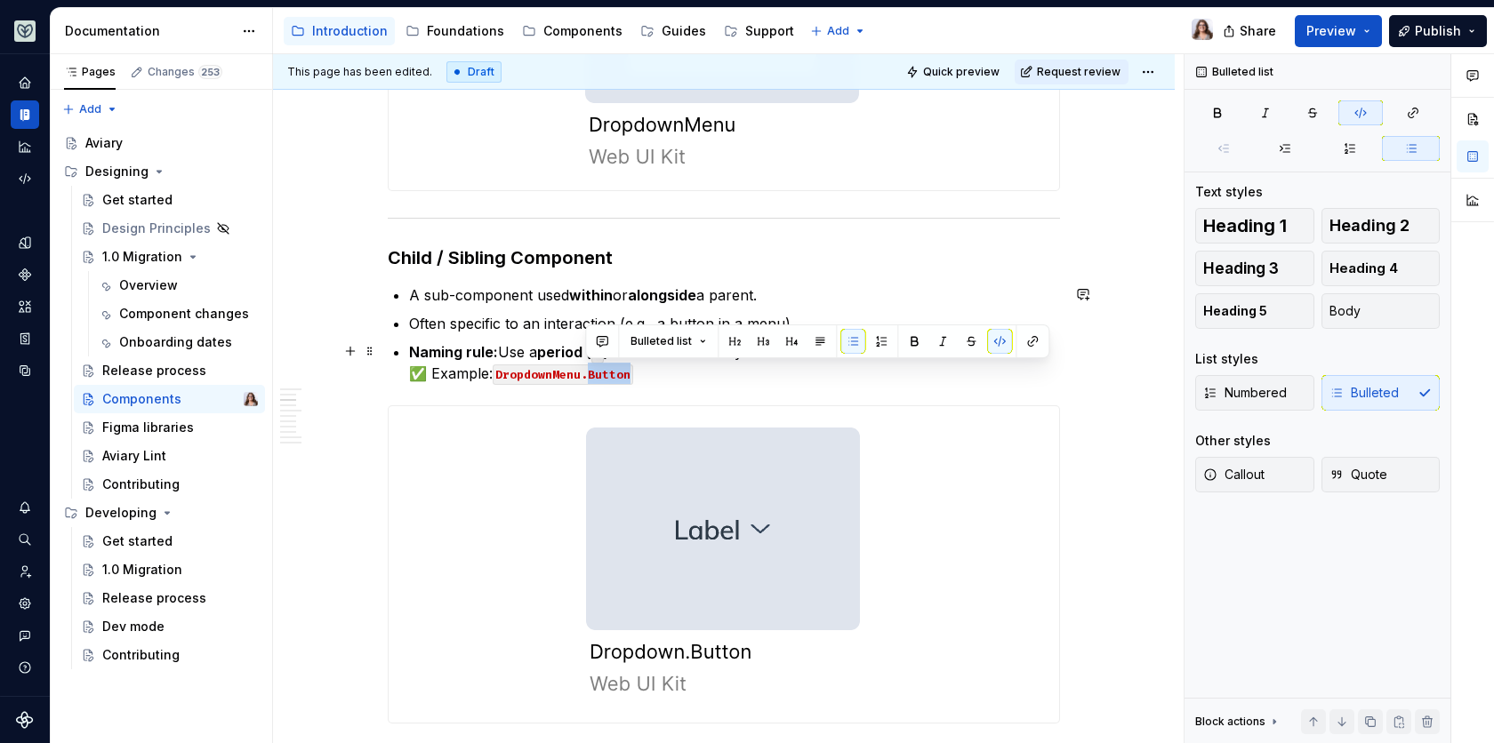
drag, startPoint x: 626, startPoint y: 371, endPoint x: 587, endPoint y: 371, distance: 39.1
click at [587, 371] on code "DropdownMenu.Button" at bounding box center [563, 375] width 140 height 20
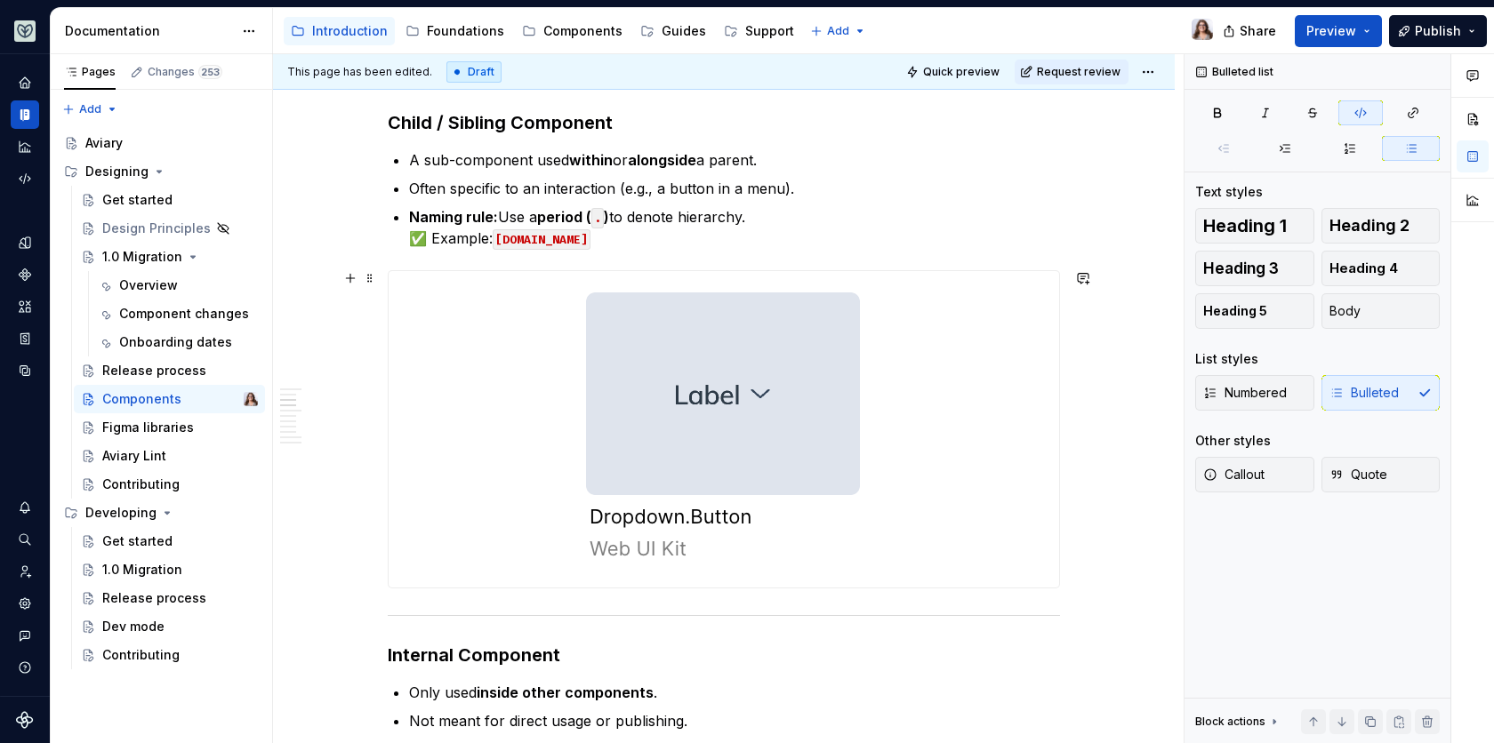
scroll to position [1014, 0]
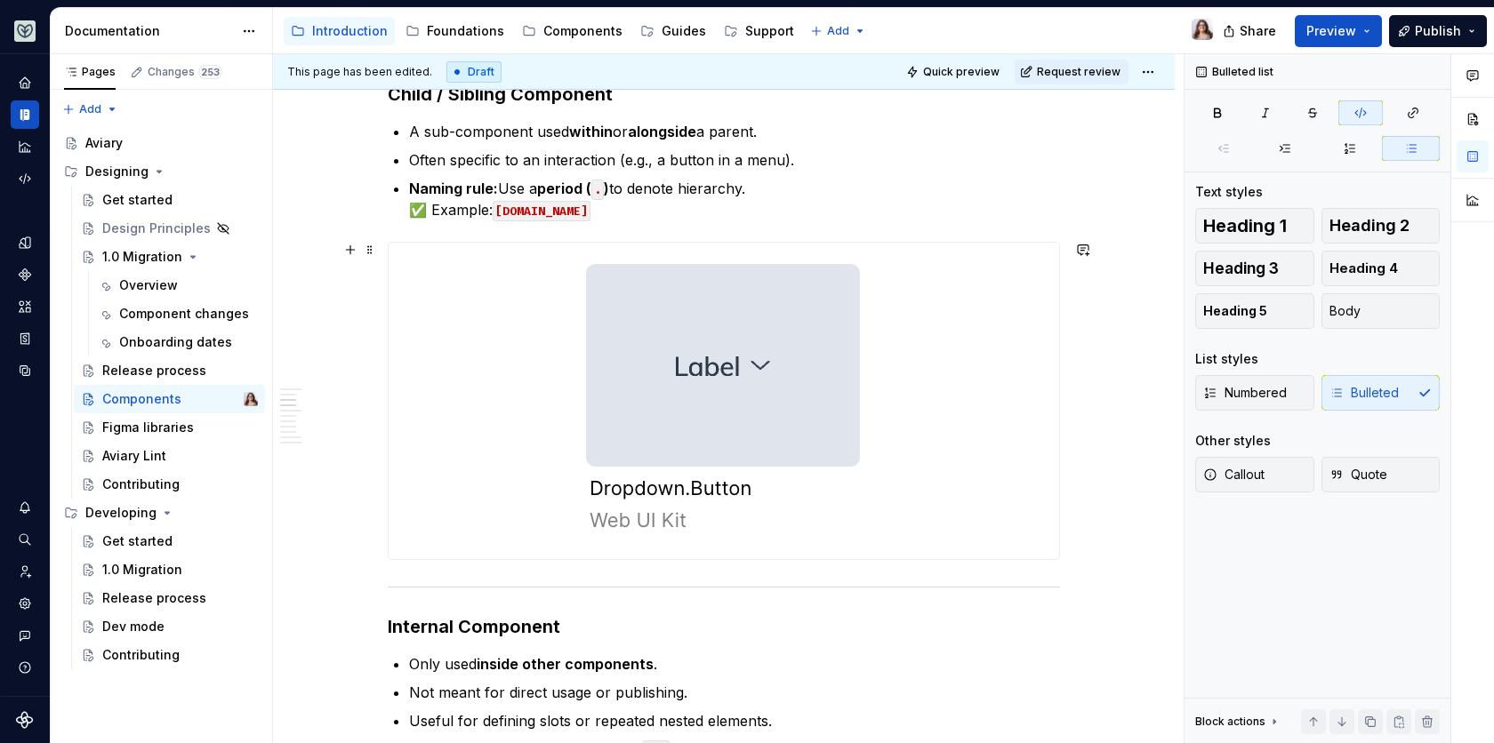
click at [772, 333] on img at bounding box center [724, 401] width 318 height 317
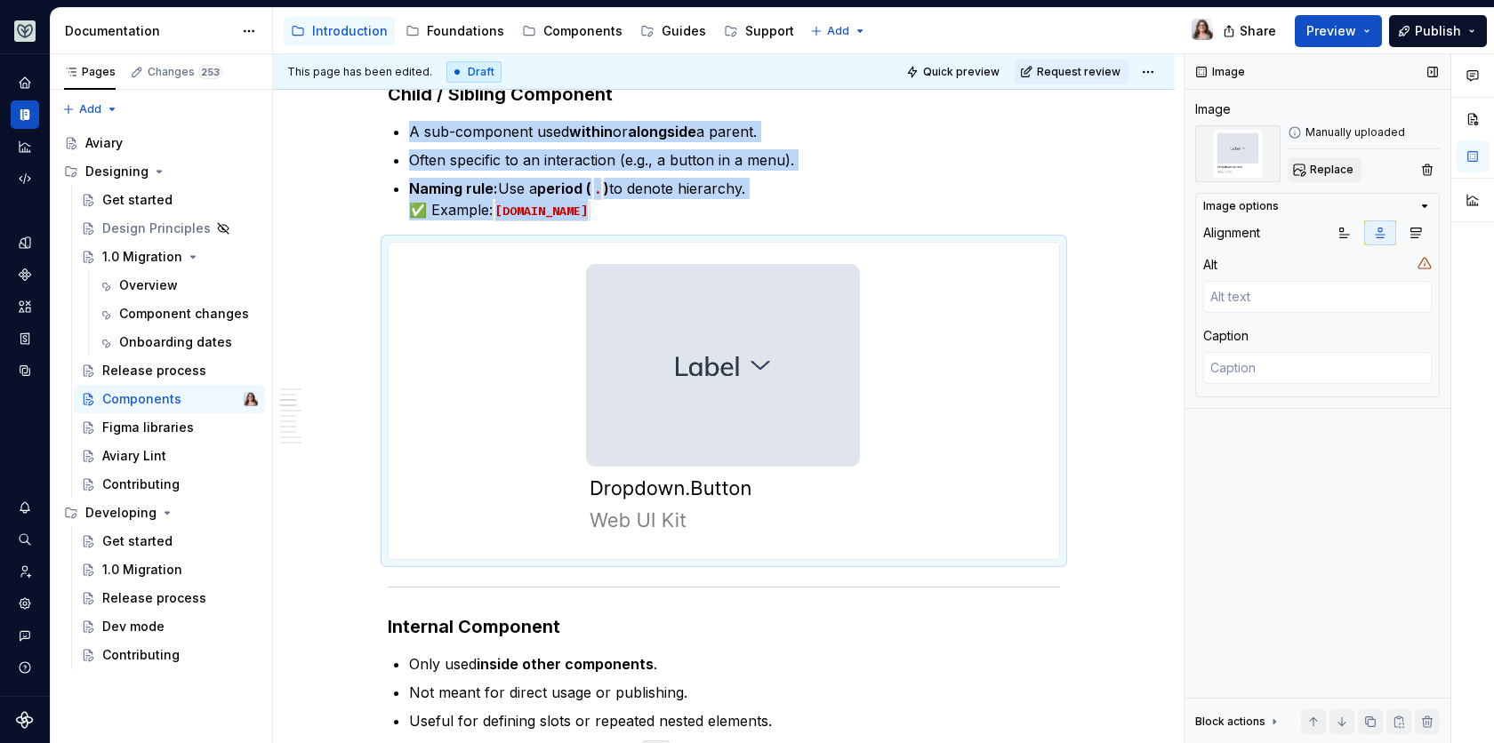
click at [1322, 171] on span "Replace" at bounding box center [1332, 170] width 44 height 14
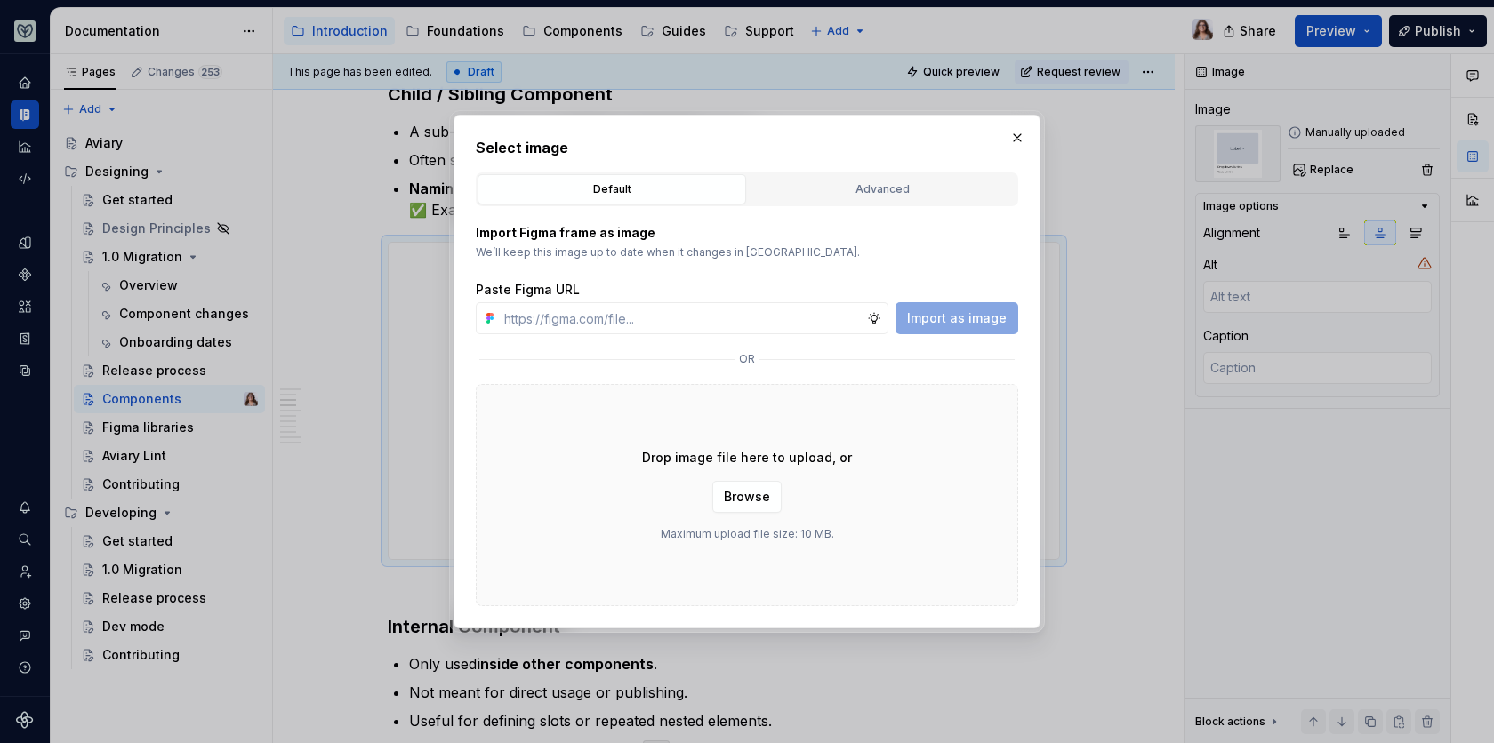
click at [528, 355] on div "or" at bounding box center [747, 359] width 542 height 21
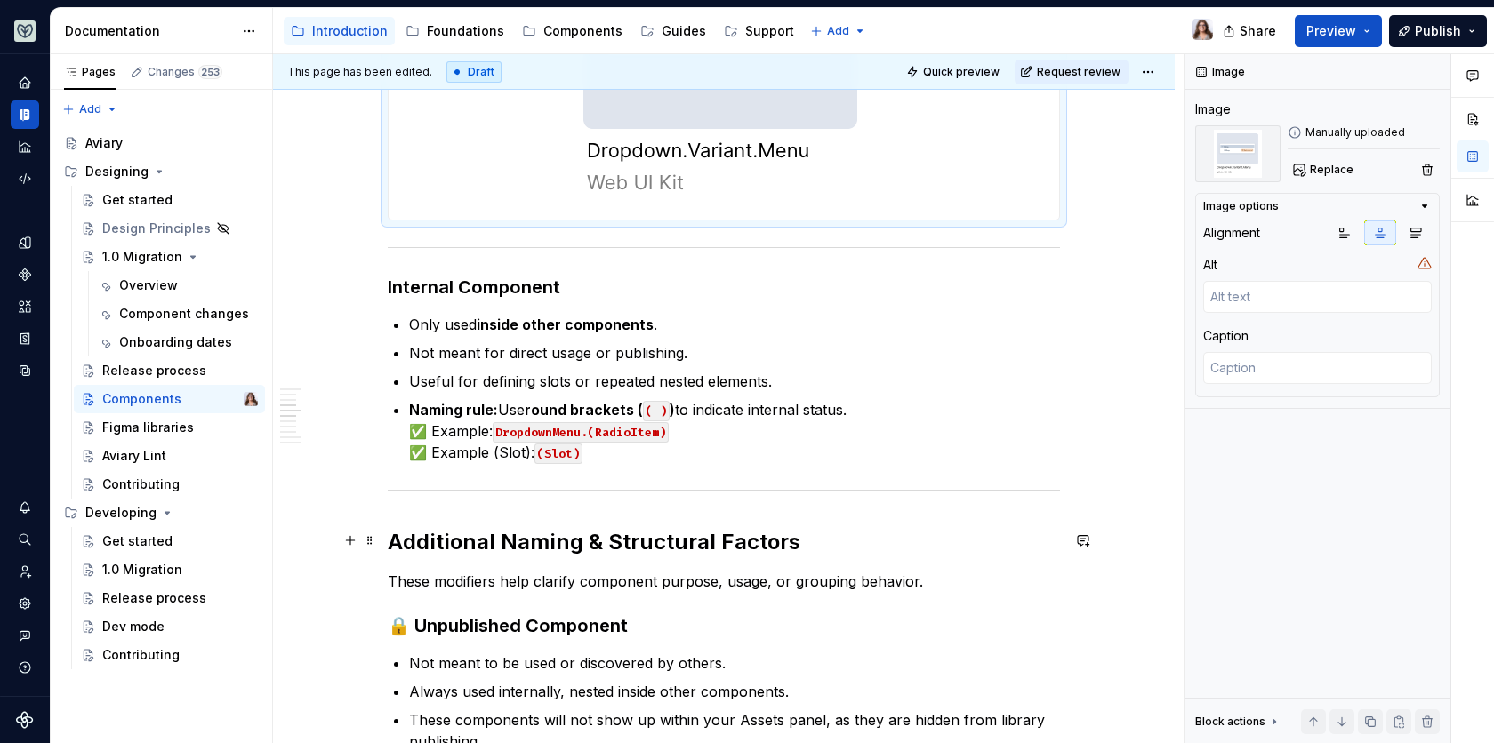
scroll to position [1390, 0]
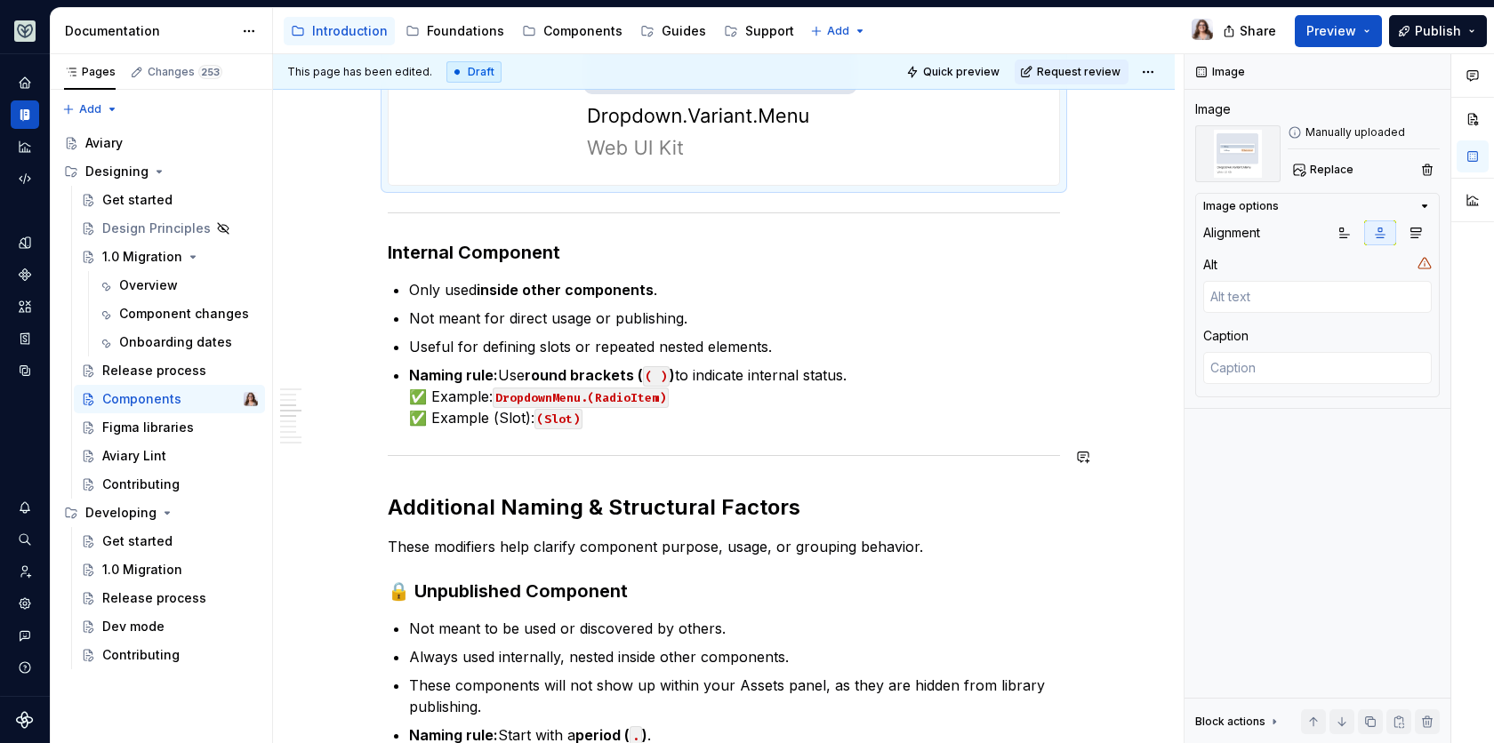
click at [624, 429] on div "Aviary components are built to be scalable, discoverable, and easy to use. To e…" at bounding box center [724, 526] width 672 height 3139
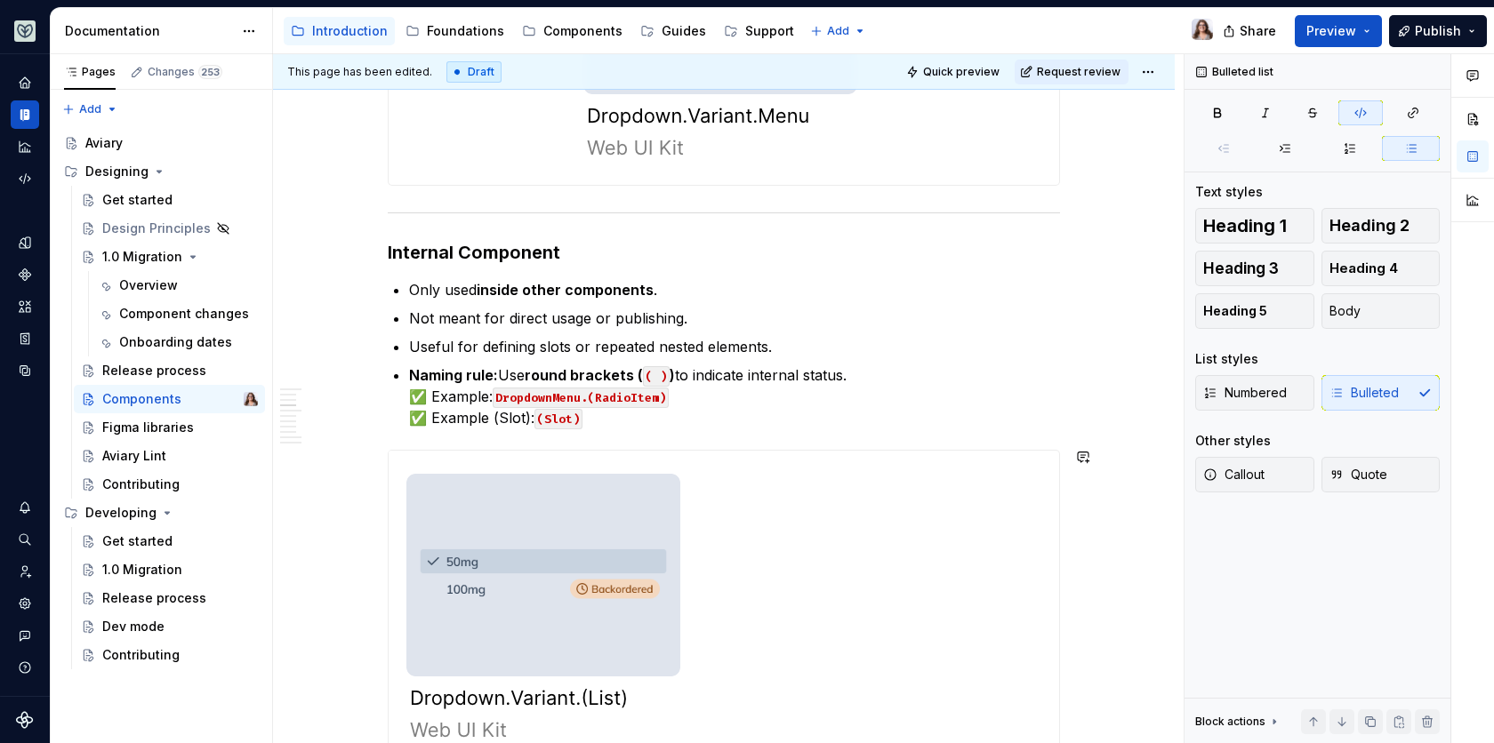
click at [632, 429] on div "Aviary components are built to be scalable, discoverable, and easy to use. To e…" at bounding box center [724, 698] width 672 height 3482
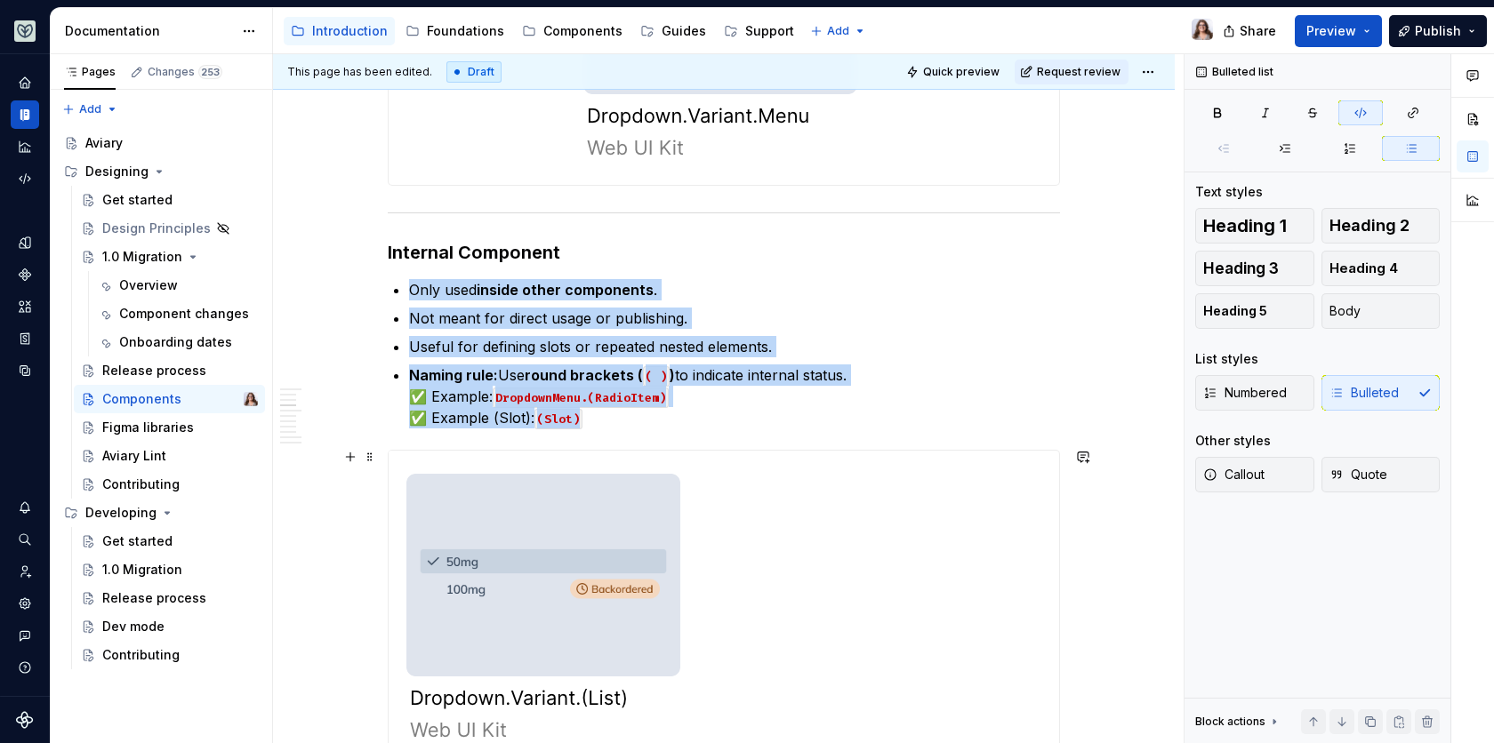
click at [619, 565] on img at bounding box center [546, 611] width 315 height 320
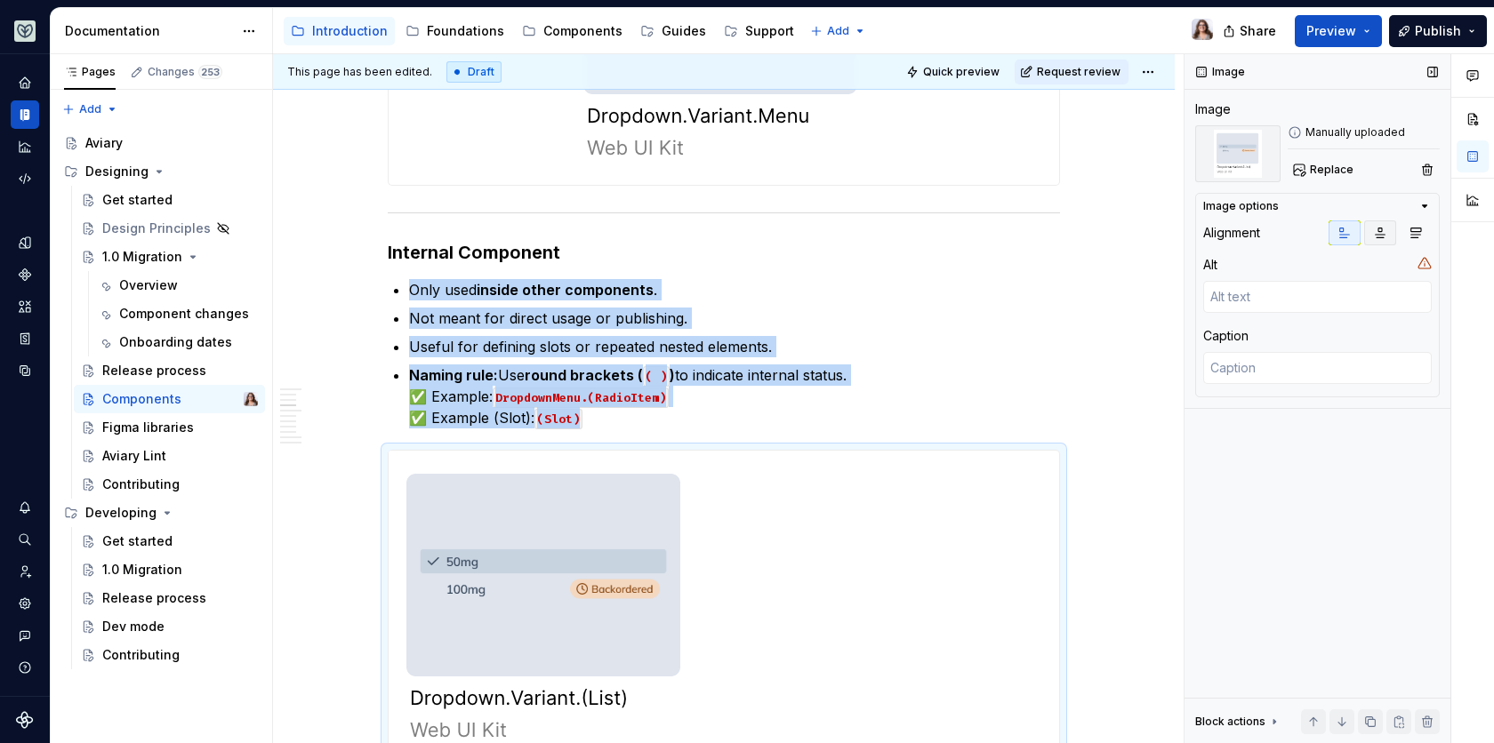
click at [1379, 229] on icon "button" at bounding box center [1380, 233] width 14 height 14
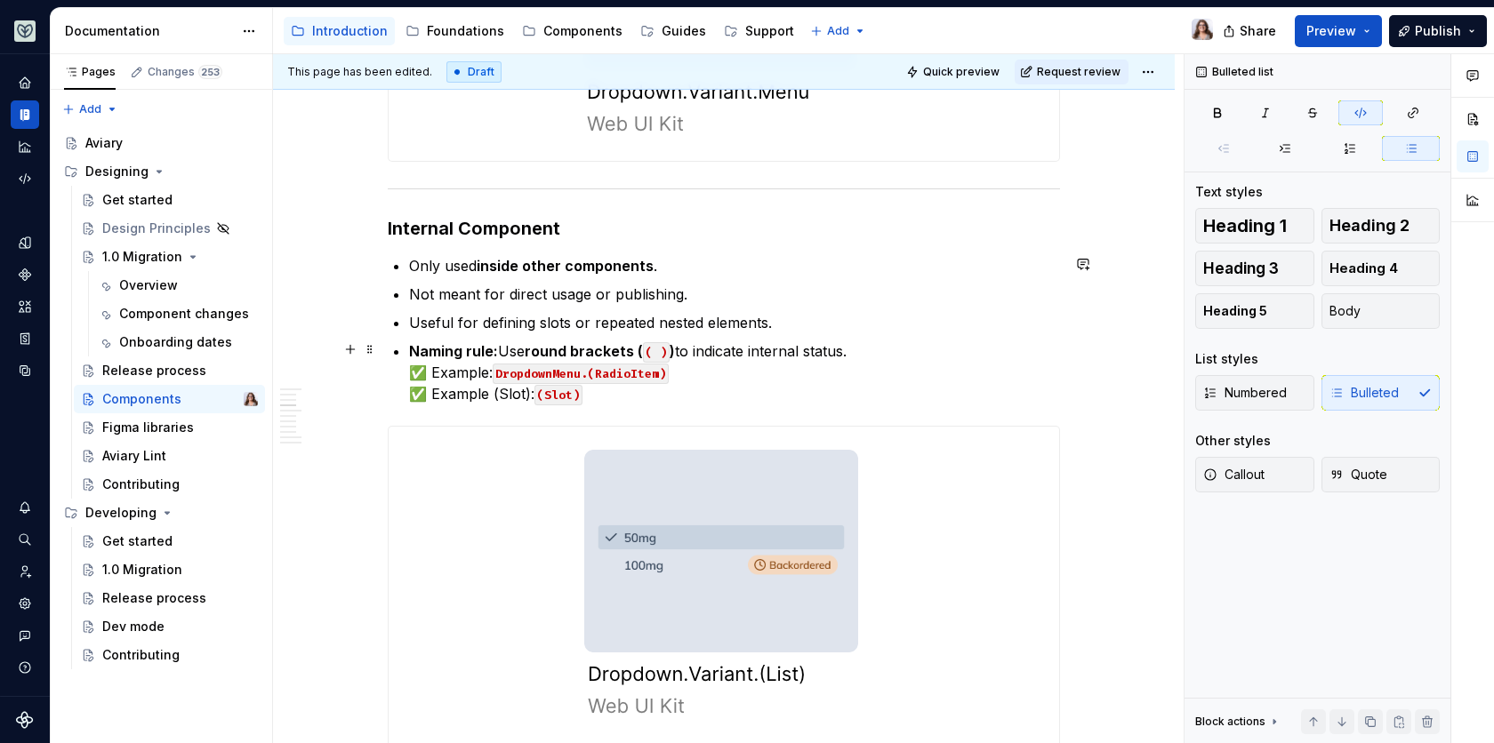
click at [596, 390] on p "Naming rule: Use round brackets ( ( ) ) to indicate internal status. ✅ Example:…" at bounding box center [734, 373] width 651 height 64
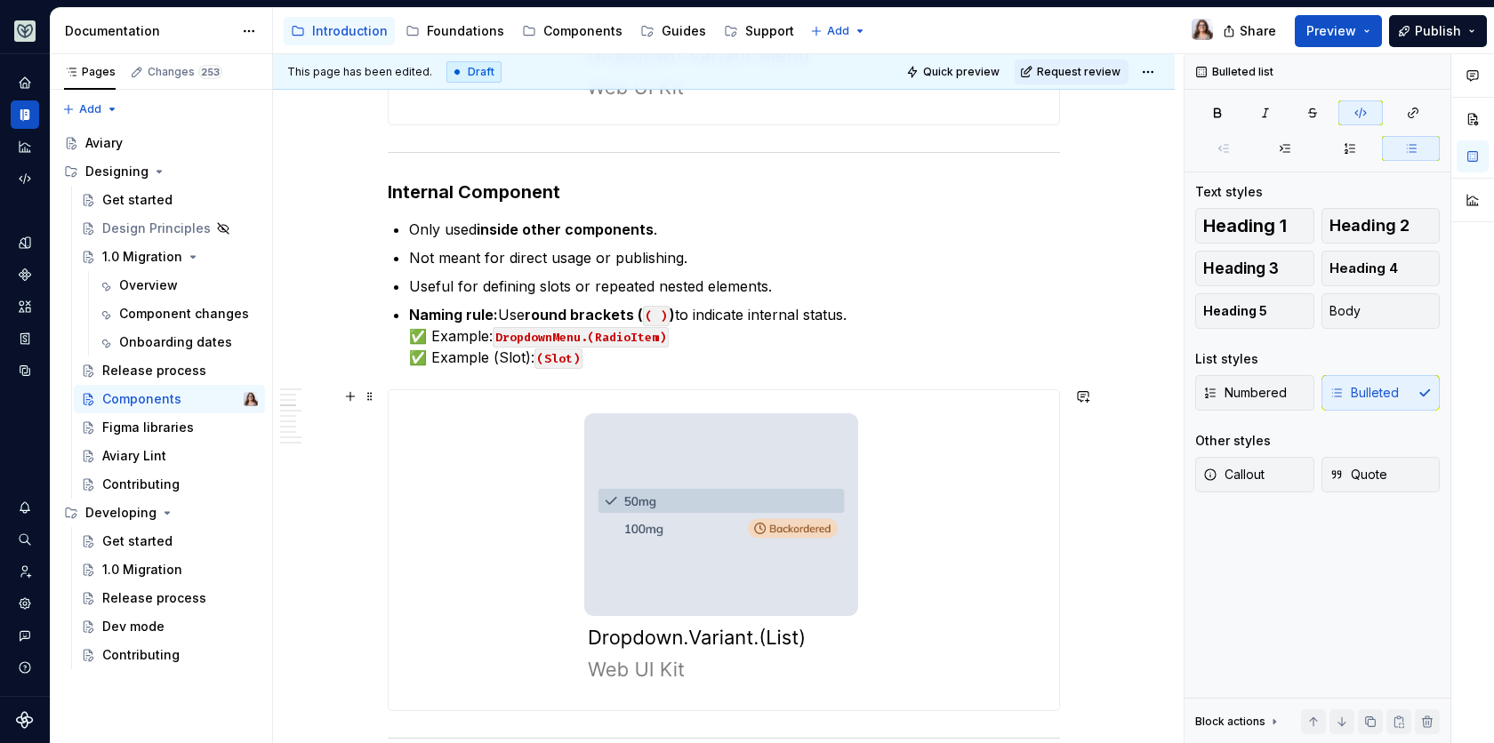
scroll to position [1453, 0]
click at [696, 253] on p "Not meant for direct usage or publishing." at bounding box center [734, 255] width 651 height 21
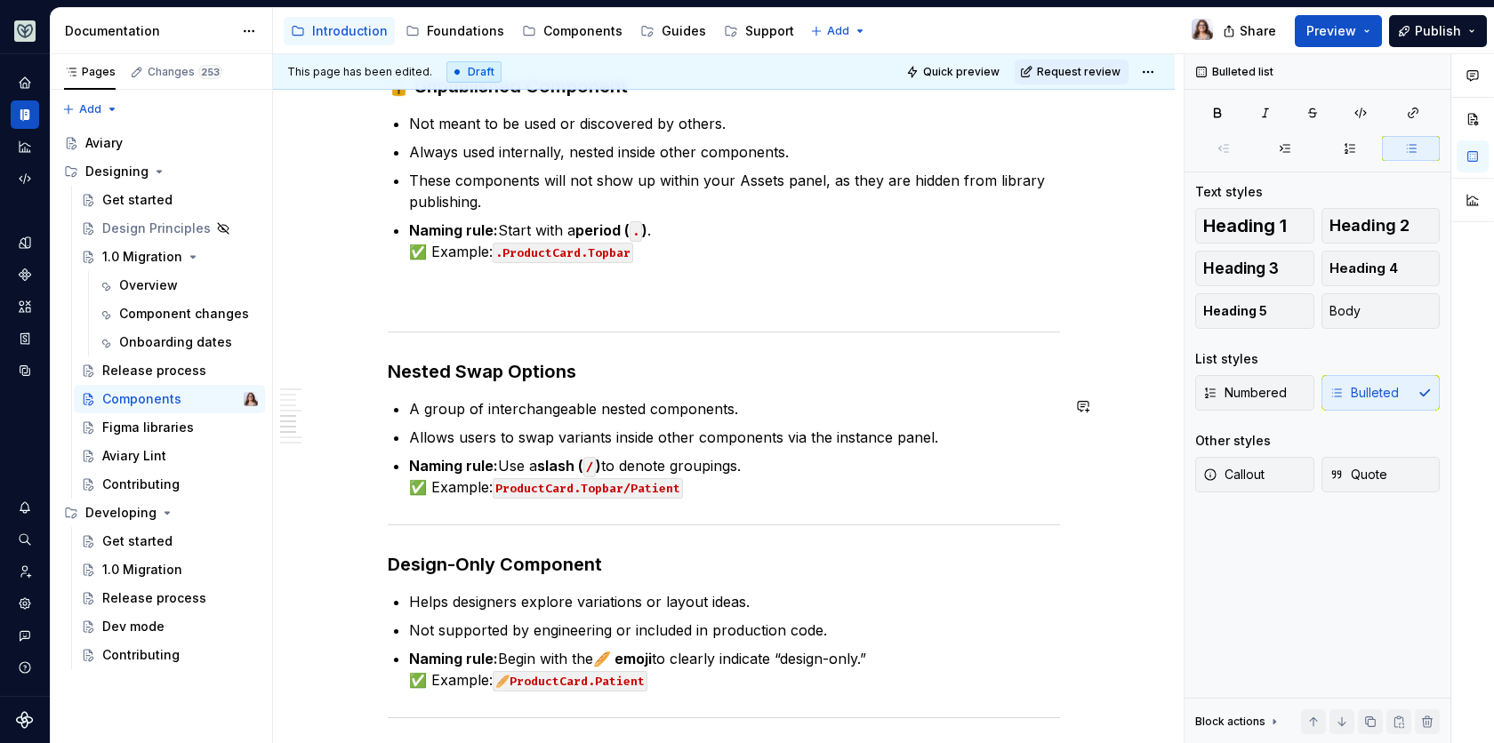
scroll to position [2244, 0]
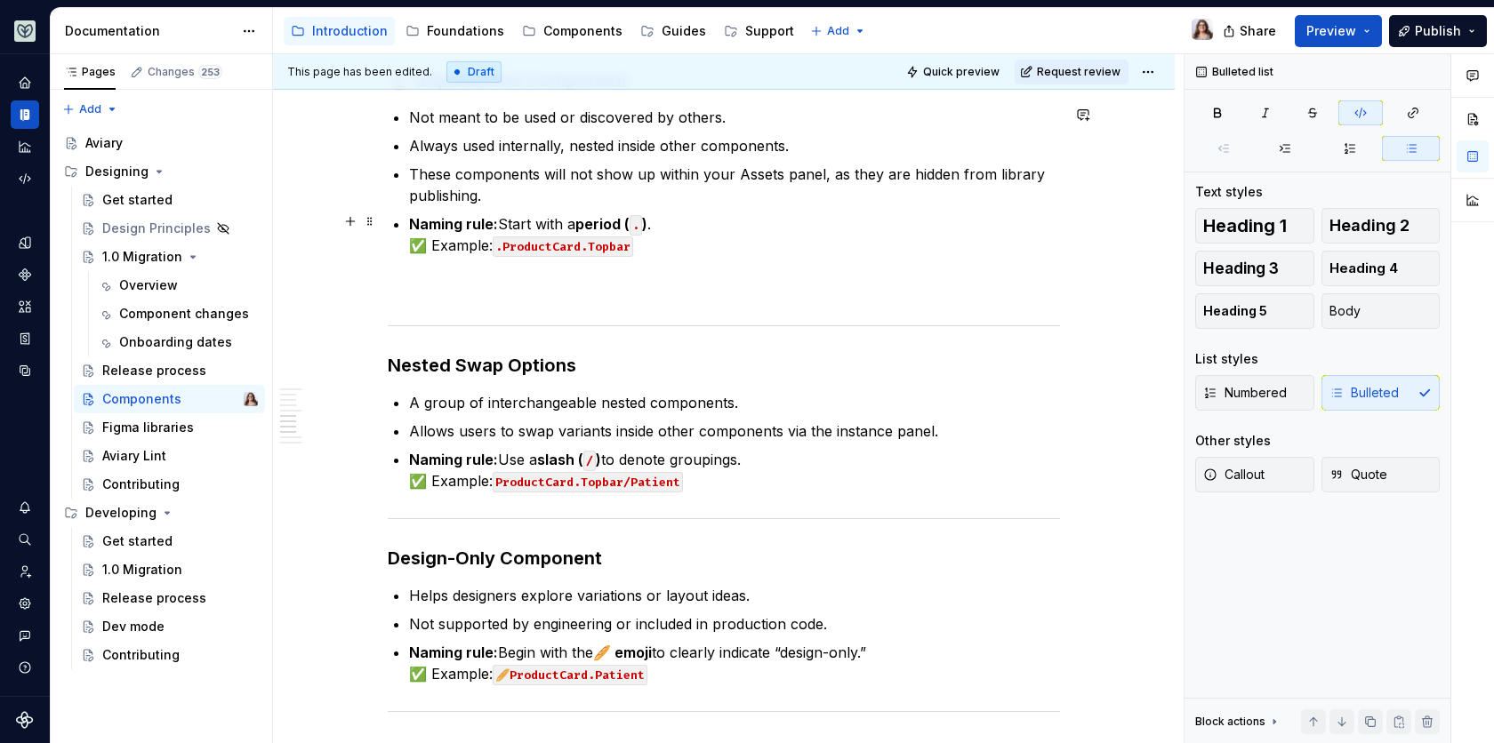
click at [678, 231] on p "Naming rule: Start with a period ( . ) . ✅ Example: .ProductCard.Topbar" at bounding box center [734, 234] width 651 height 43
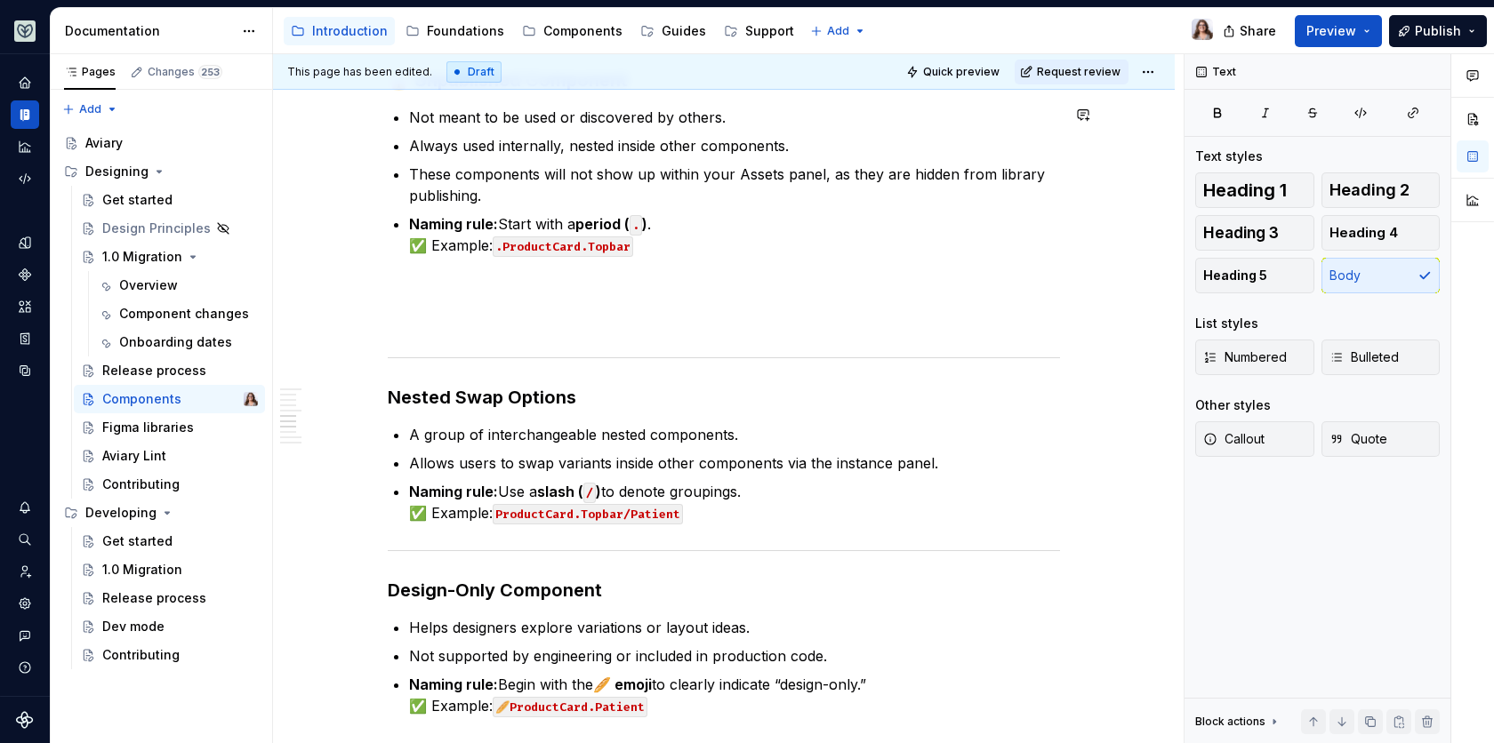
scroll to position [2259, 0]
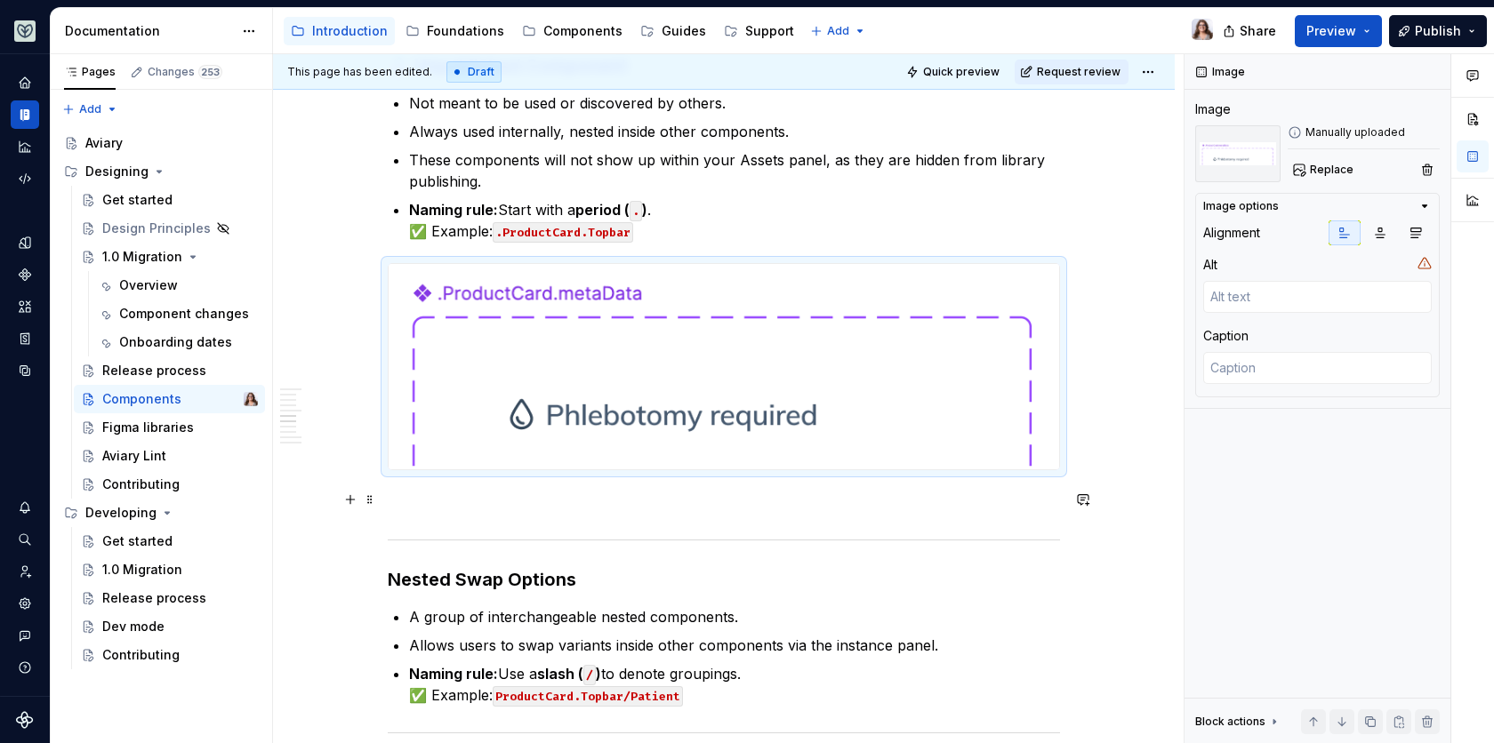
click at [441, 502] on p at bounding box center [724, 502] width 672 height 21
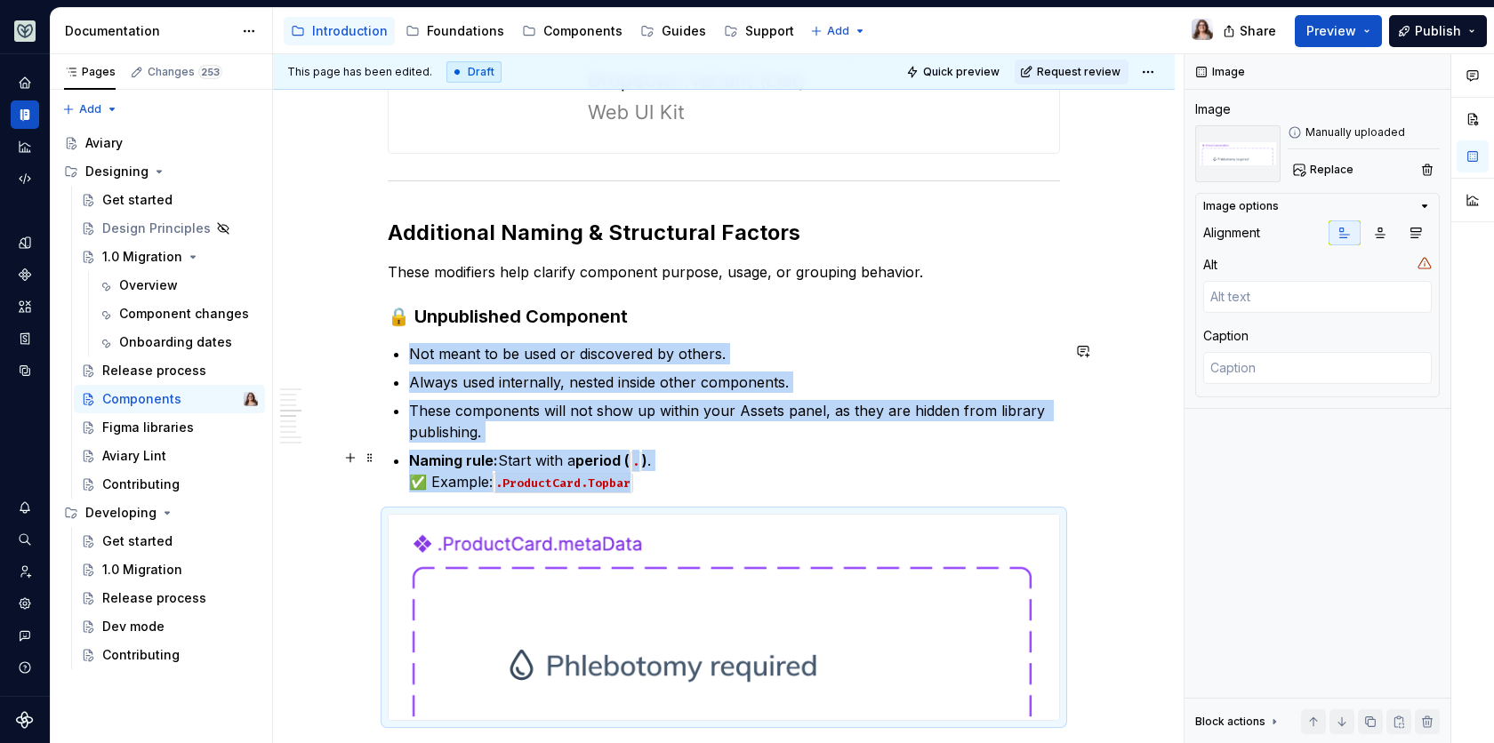
scroll to position [1962, 0]
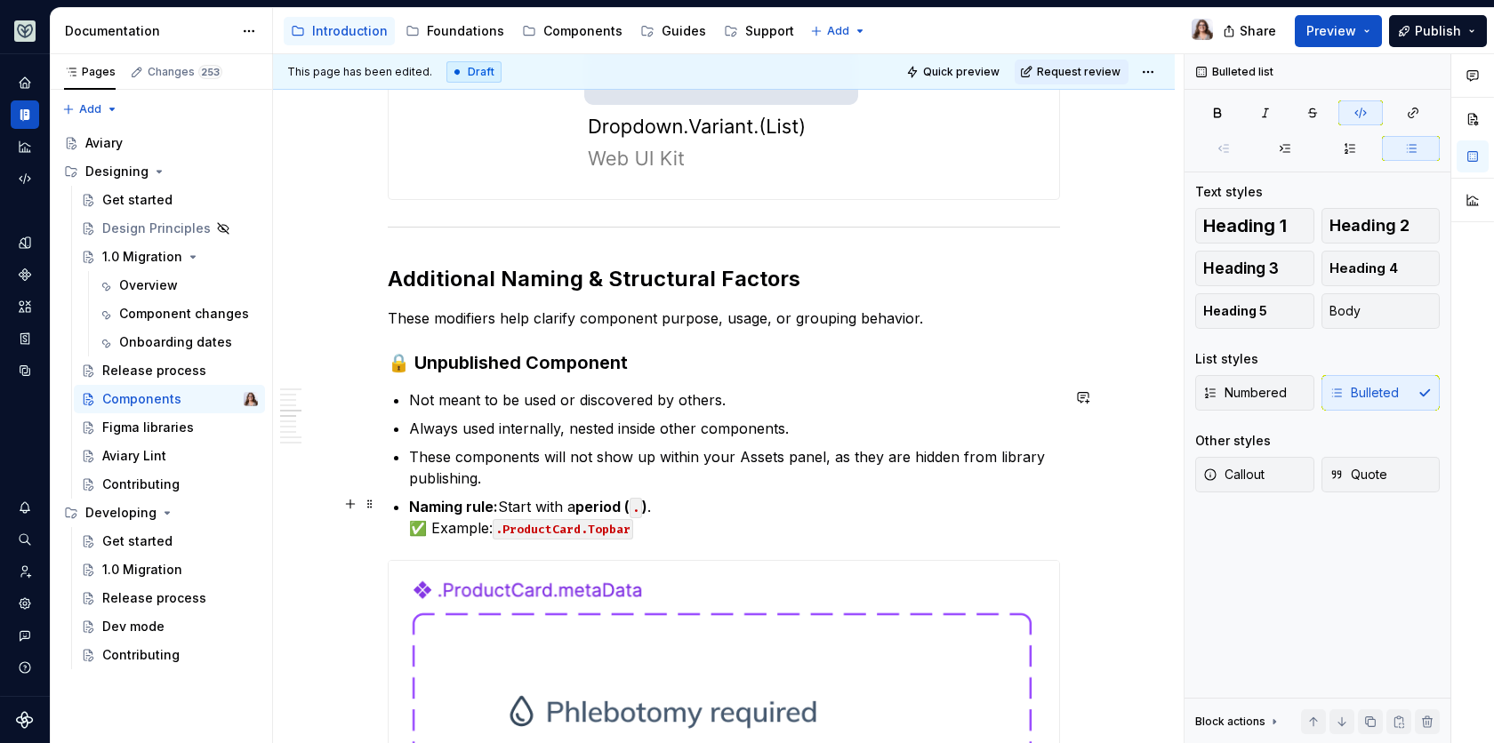
click at [679, 523] on p "Naming rule: Start with a period ( . ) . ✅ Example: .ProductCard.Topbar" at bounding box center [734, 517] width 651 height 43
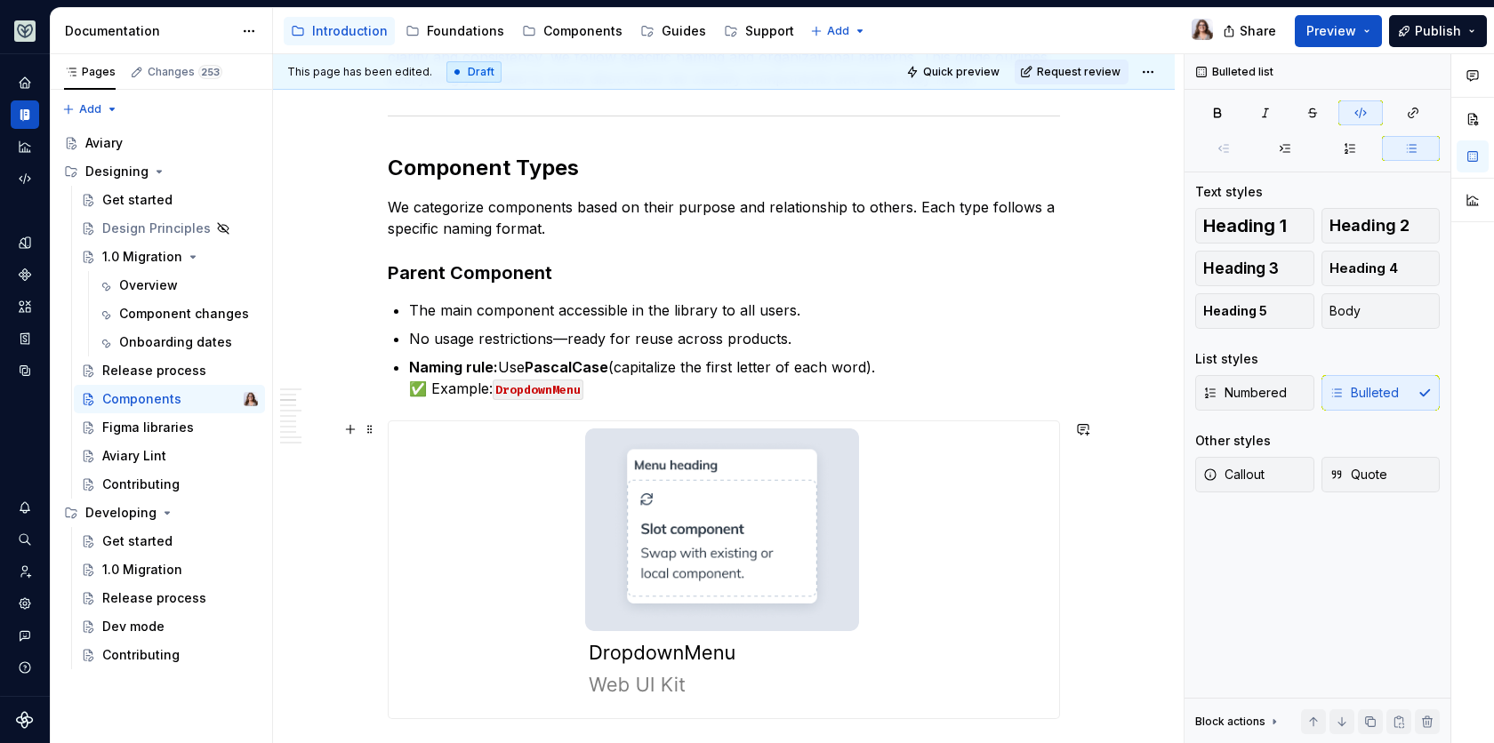
scroll to position [301, 0]
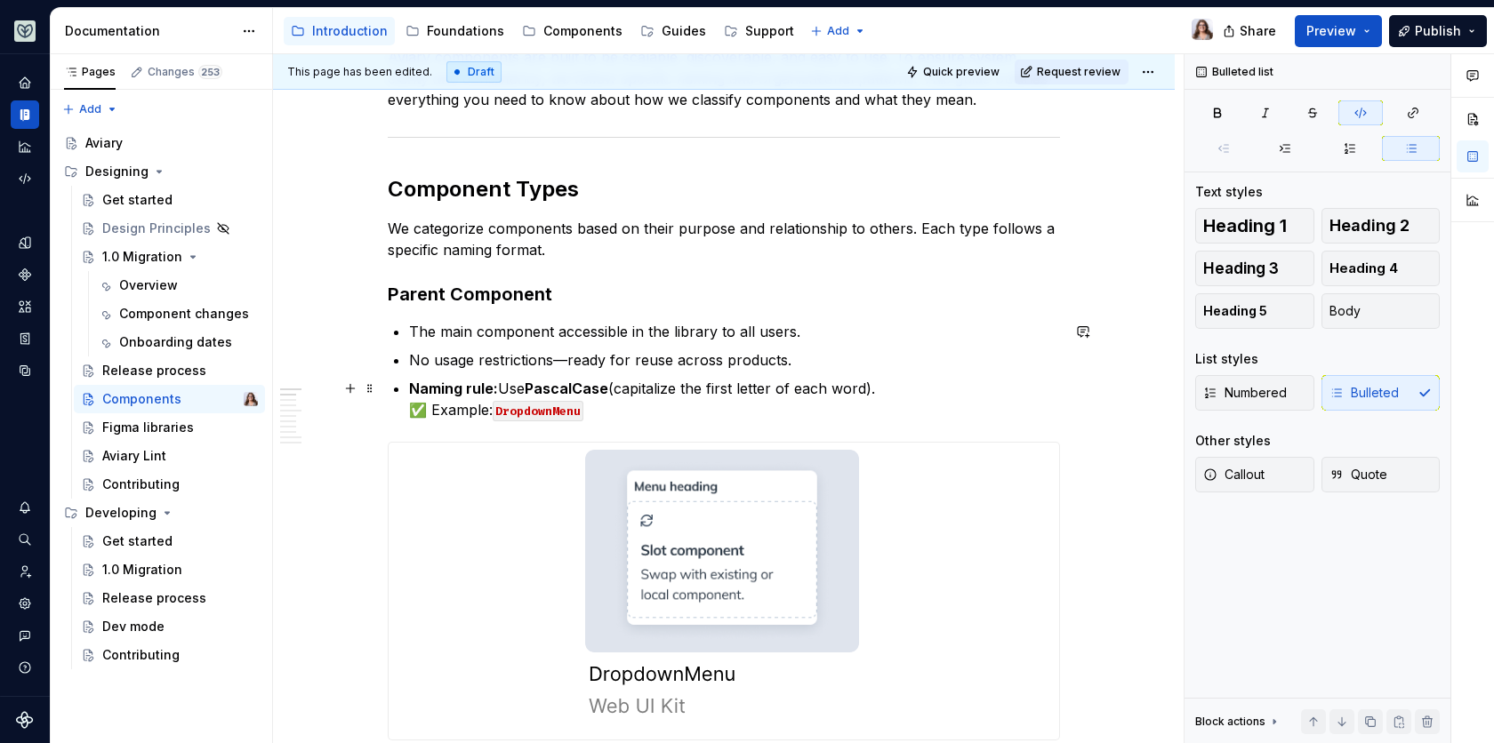
click at [574, 411] on code "DropdownMenu" at bounding box center [538, 411] width 91 height 20
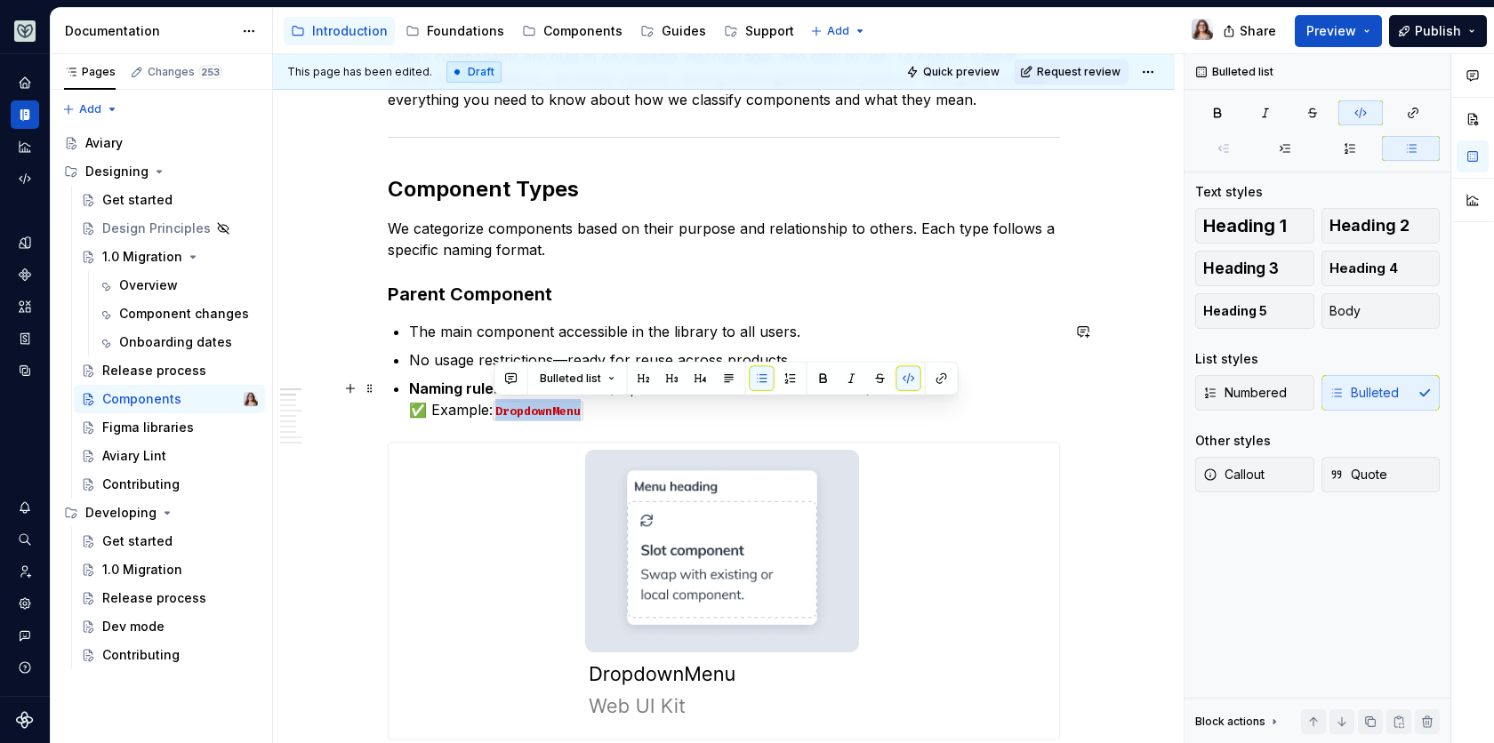
drag, startPoint x: 580, startPoint y: 410, endPoint x: 494, endPoint y: 410, distance: 85.4
click at [494, 410] on code "DropdownMenu" at bounding box center [538, 411] width 91 height 20
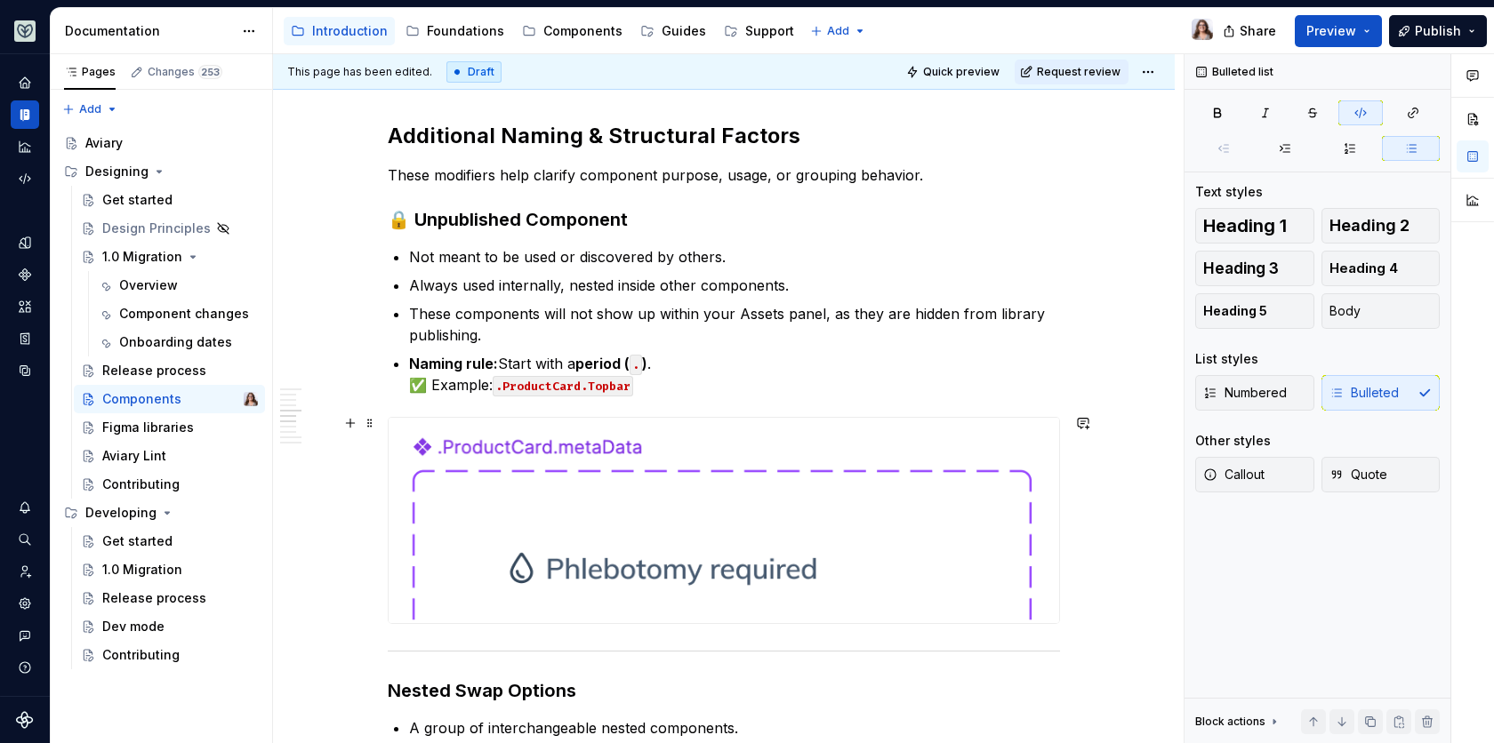
scroll to position [2108, 0]
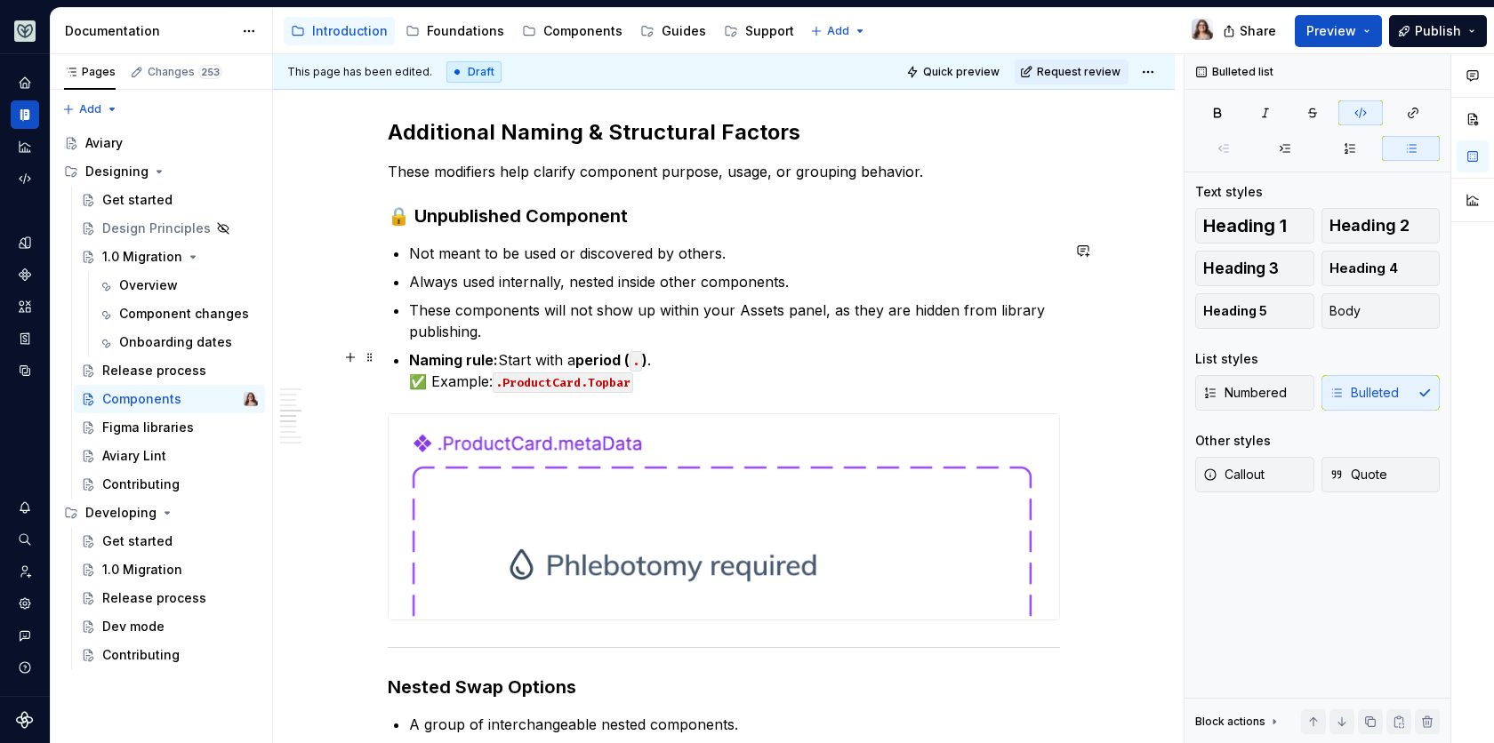
click at [627, 380] on code ".ProductCard.Topbar" at bounding box center [563, 383] width 140 height 20
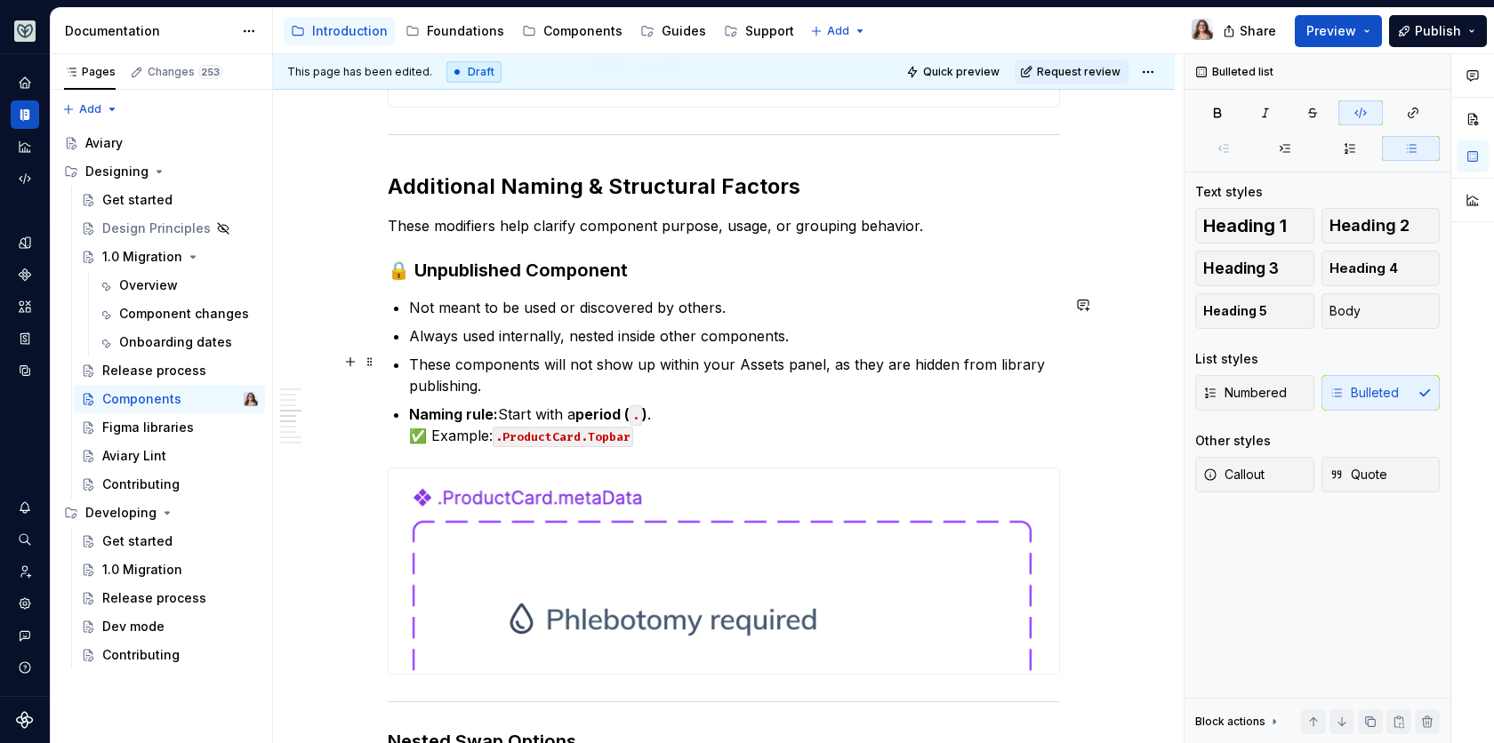
scroll to position [2045, 0]
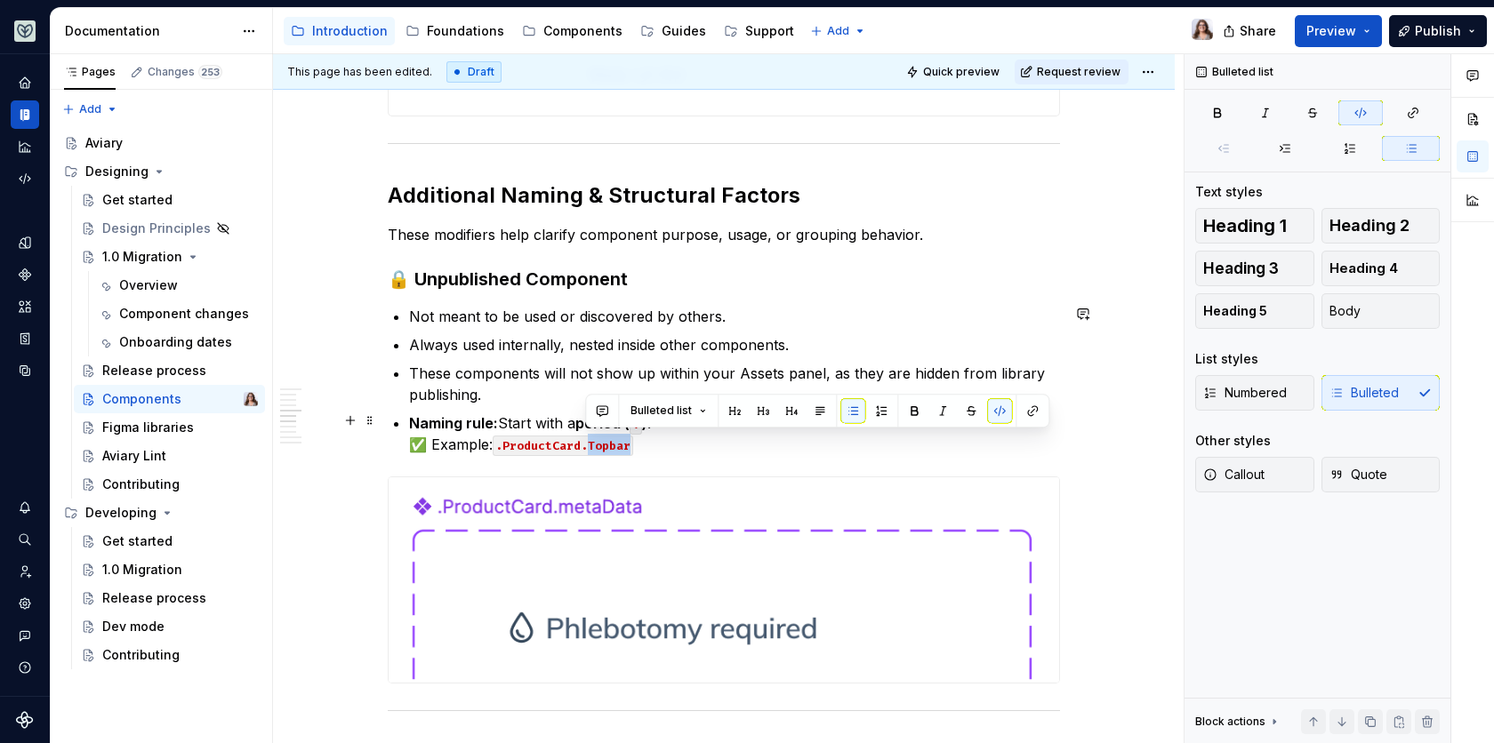
drag, startPoint x: 586, startPoint y: 445, endPoint x: 633, endPoint y: 444, distance: 47.1
click at [634, 445] on p "Naming rule: Start with a period ( . ) . ✅ Example: .ProductCard.Topbar" at bounding box center [734, 434] width 651 height 43
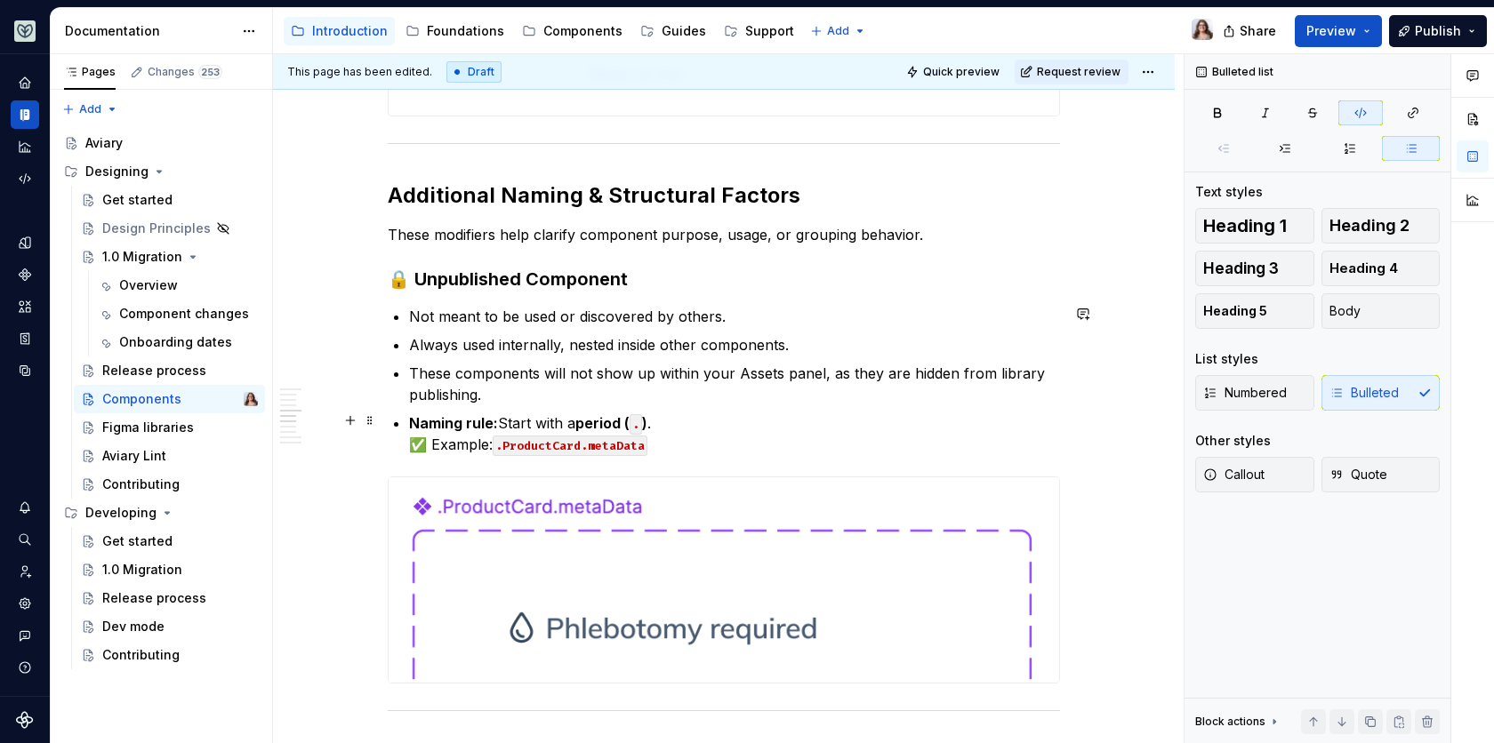
click at [669, 439] on p "Naming rule: Start with a period ( . ) . ✅ Example: .ProductCard.metaData" at bounding box center [734, 434] width 651 height 43
click at [588, 438] on code ".ProductCard.metaData" at bounding box center [570, 446] width 155 height 20
click at [667, 449] on p "Naming rule: Start with a period ( . ) . ✅ Example: .ProductCard.MetaData" at bounding box center [734, 434] width 651 height 43
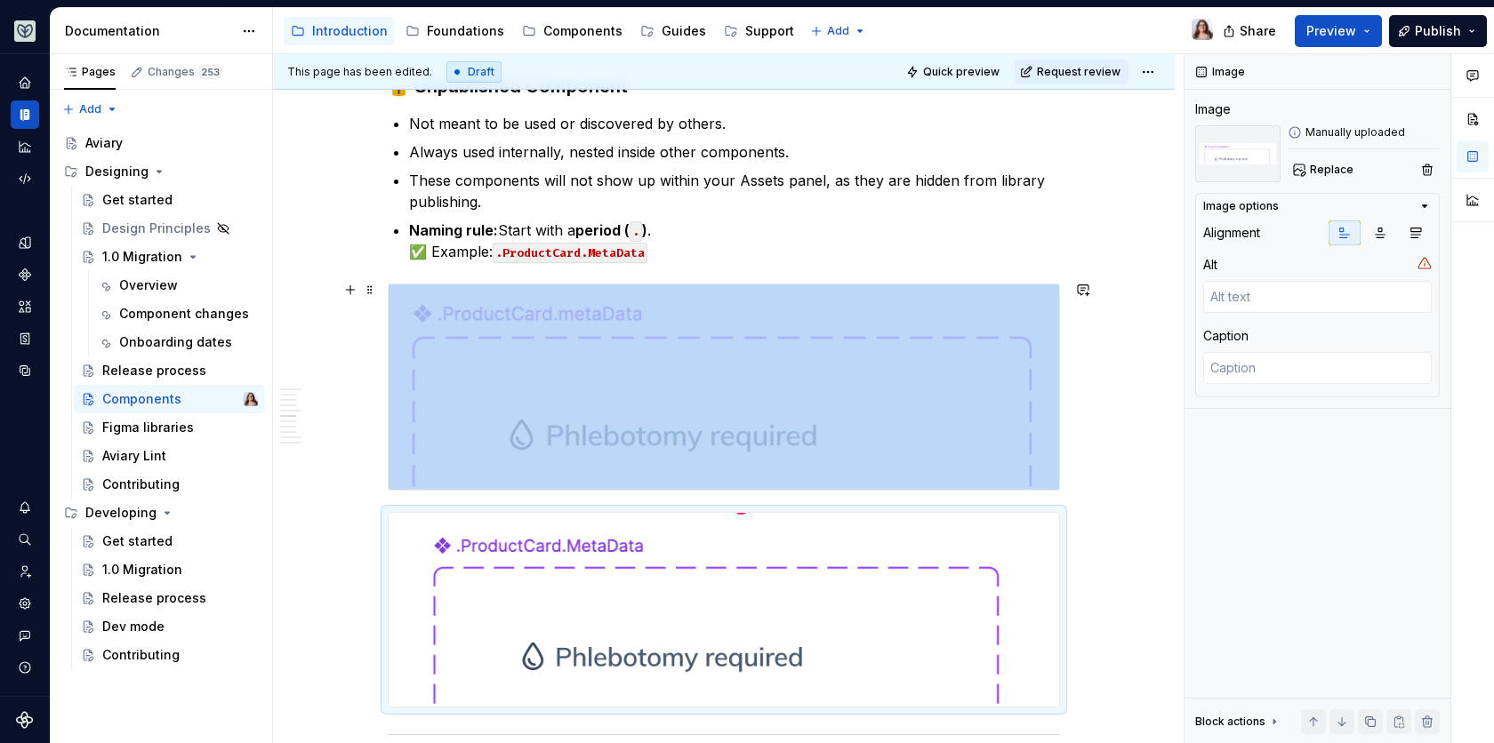
scroll to position [2259, 0]
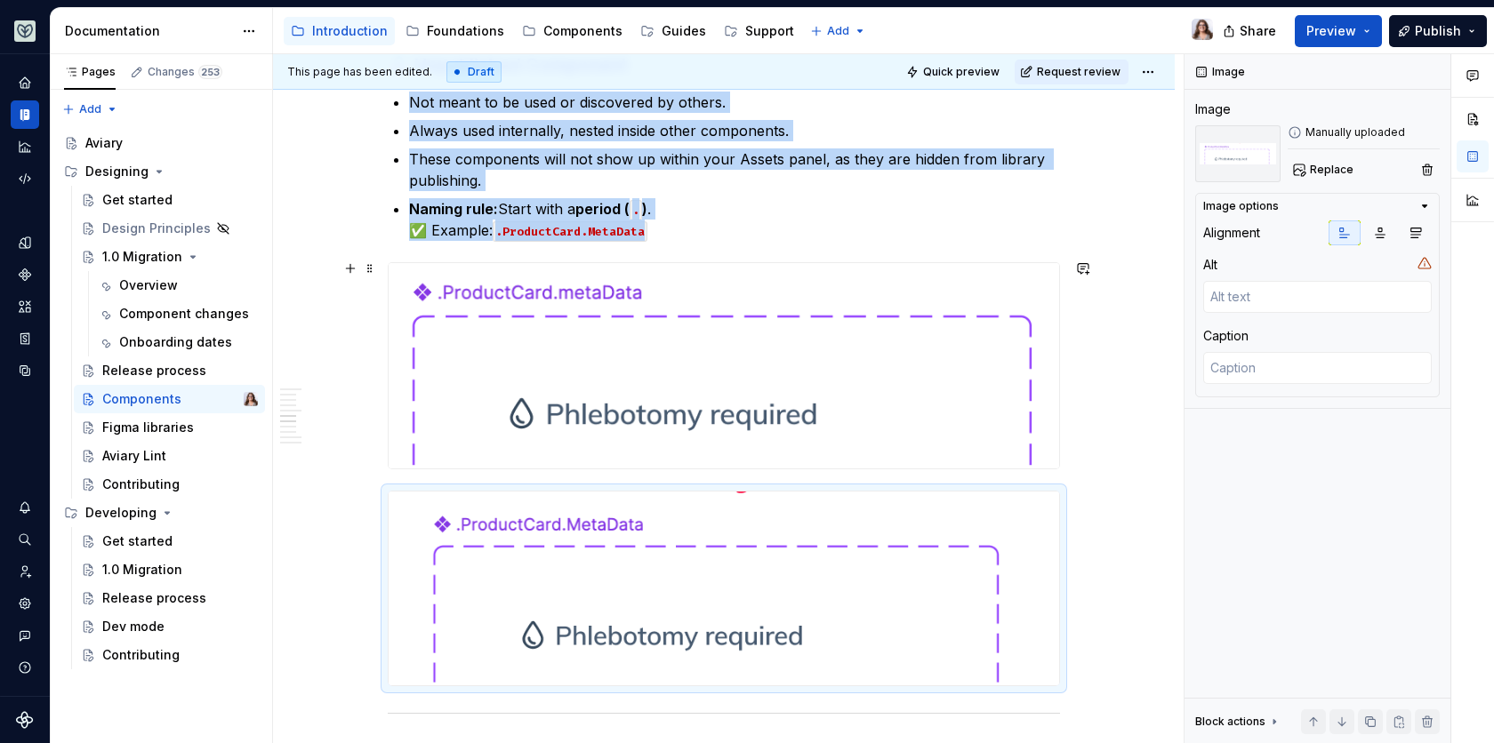
click at [686, 334] on img at bounding box center [724, 365] width 670 height 205
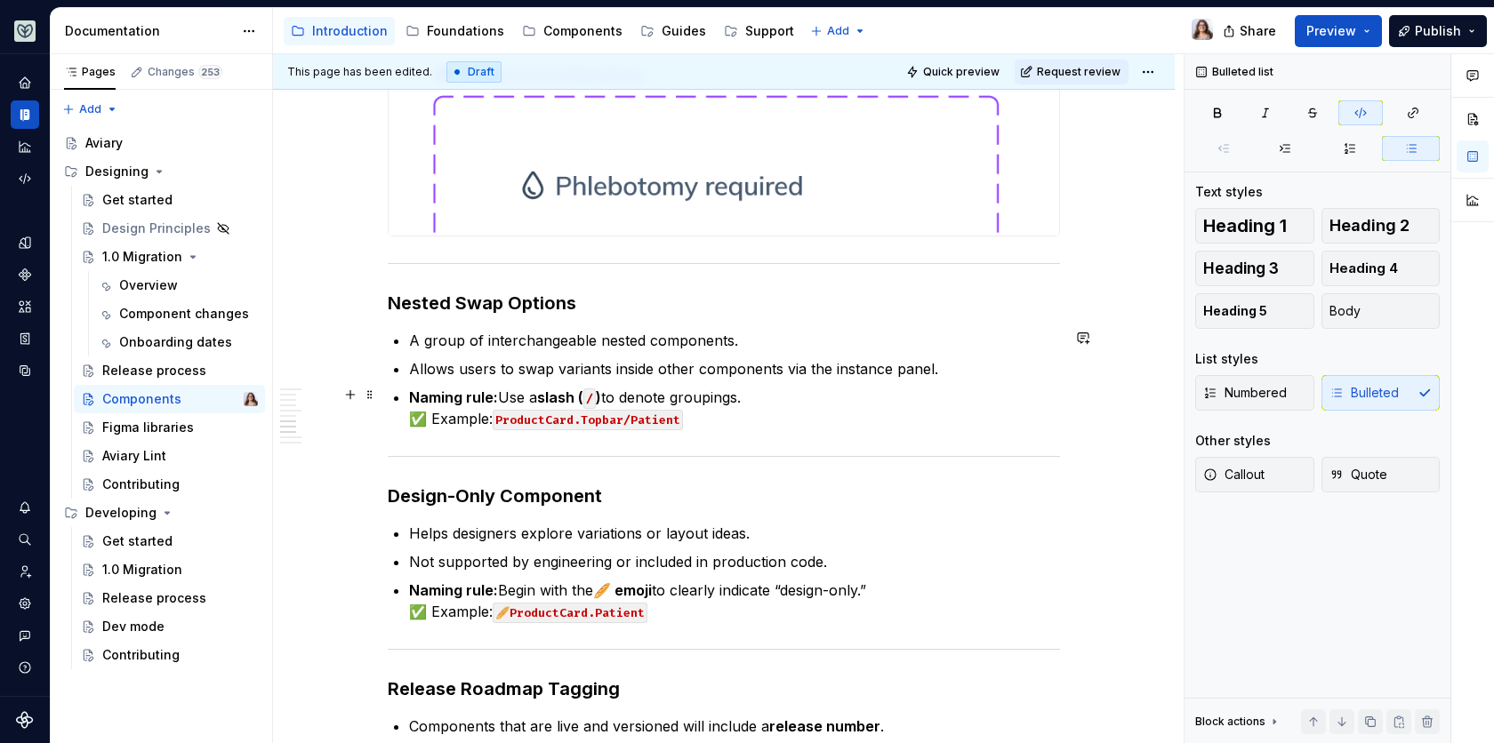
scroll to position [2482, 0]
click at [697, 413] on p "Naming rule: Use a slash ( / ) to denote groupings. ✅ Example: ProductCard.Topb…" at bounding box center [734, 407] width 651 height 43
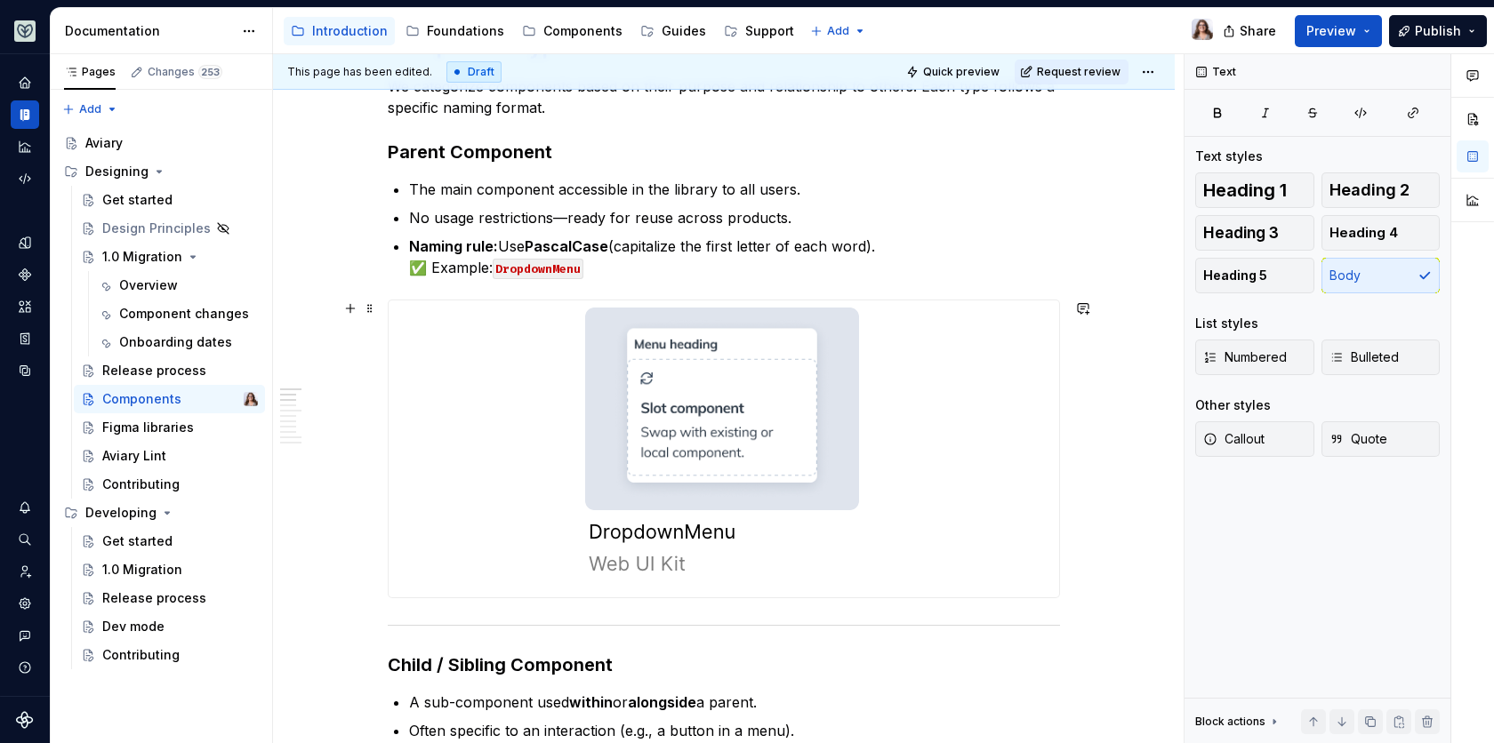
scroll to position [442, 0]
click at [718, 416] on img at bounding box center [724, 449] width 306 height 297
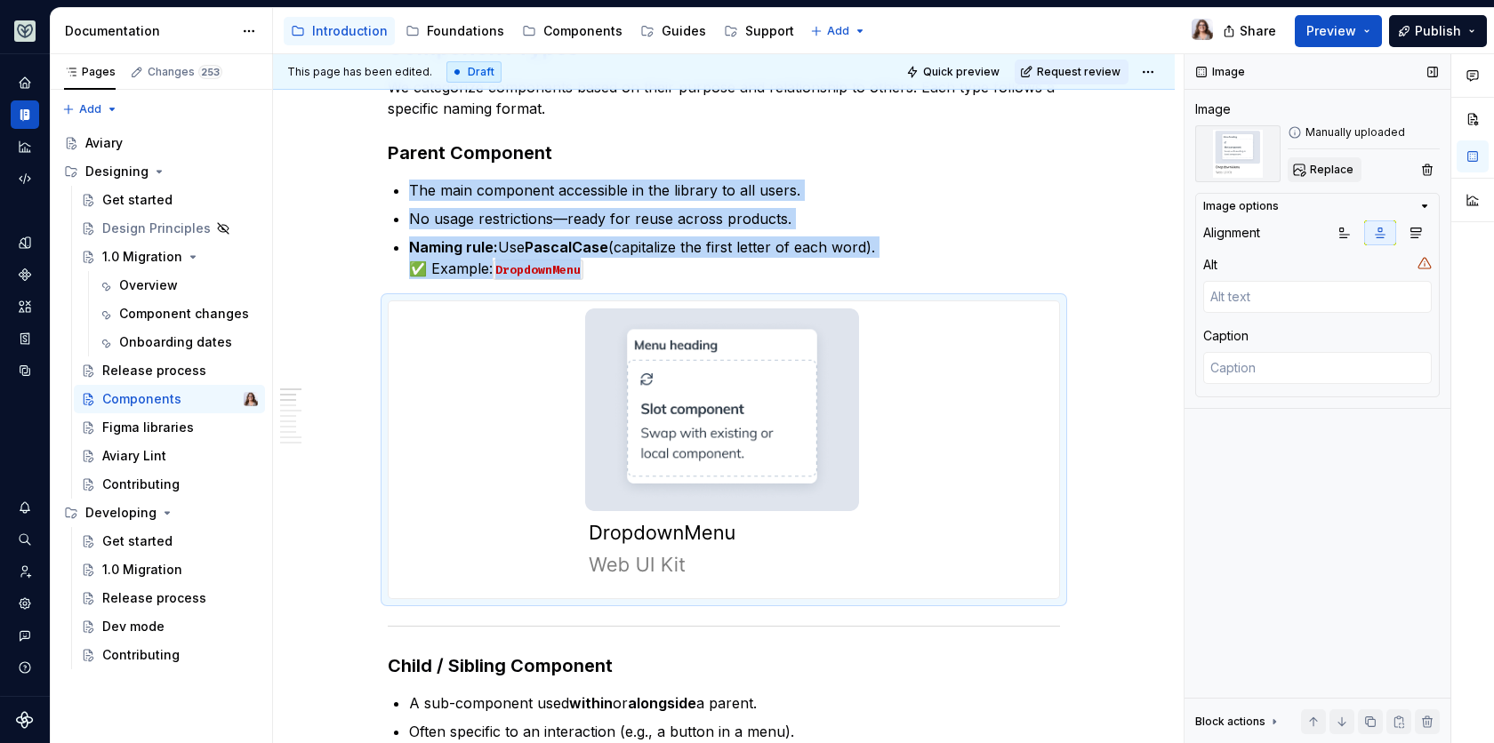
click at [1333, 168] on span "Replace" at bounding box center [1332, 170] width 44 height 14
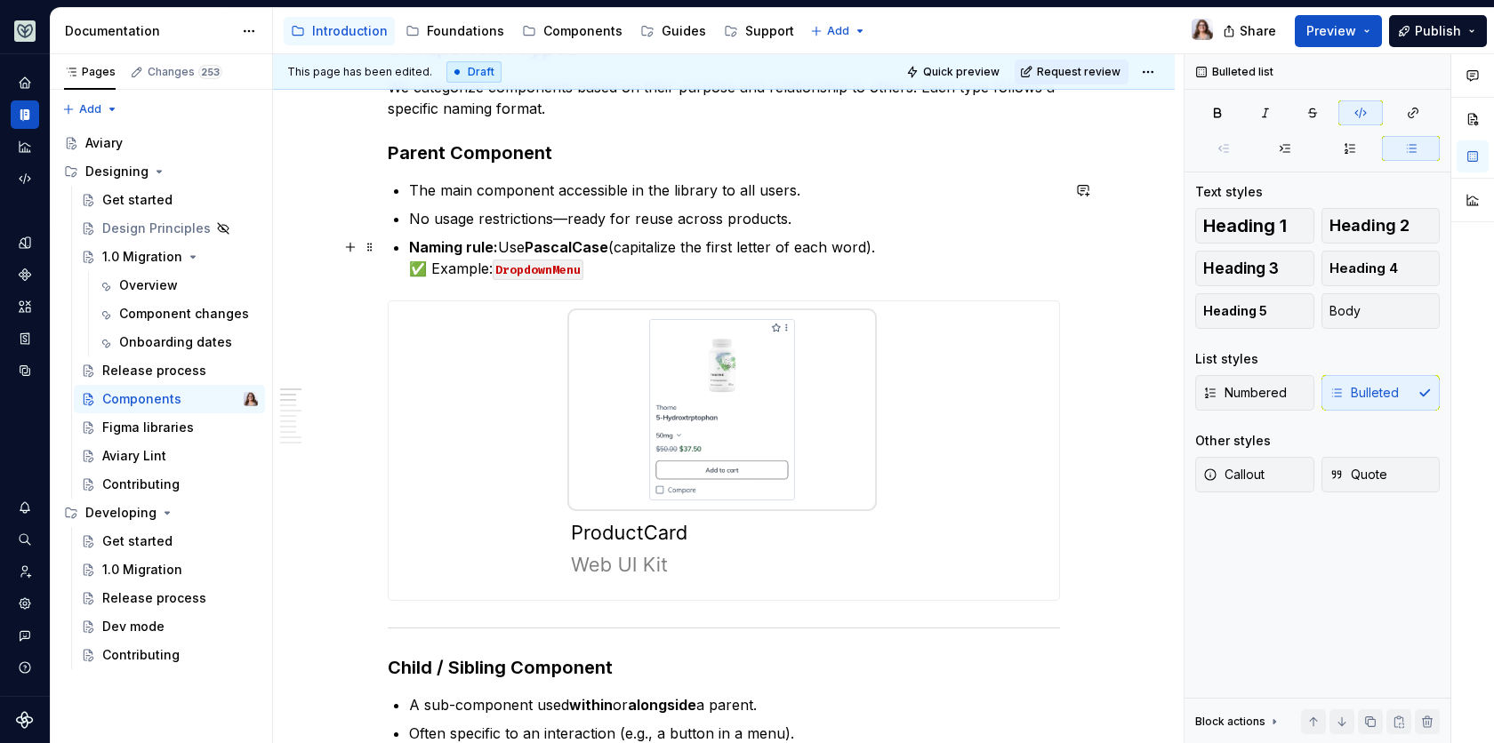
click at [690, 269] on p "Naming rule: Use PascalCase (capitalize the first letter of each word). ✅ Examp…" at bounding box center [734, 258] width 651 height 43
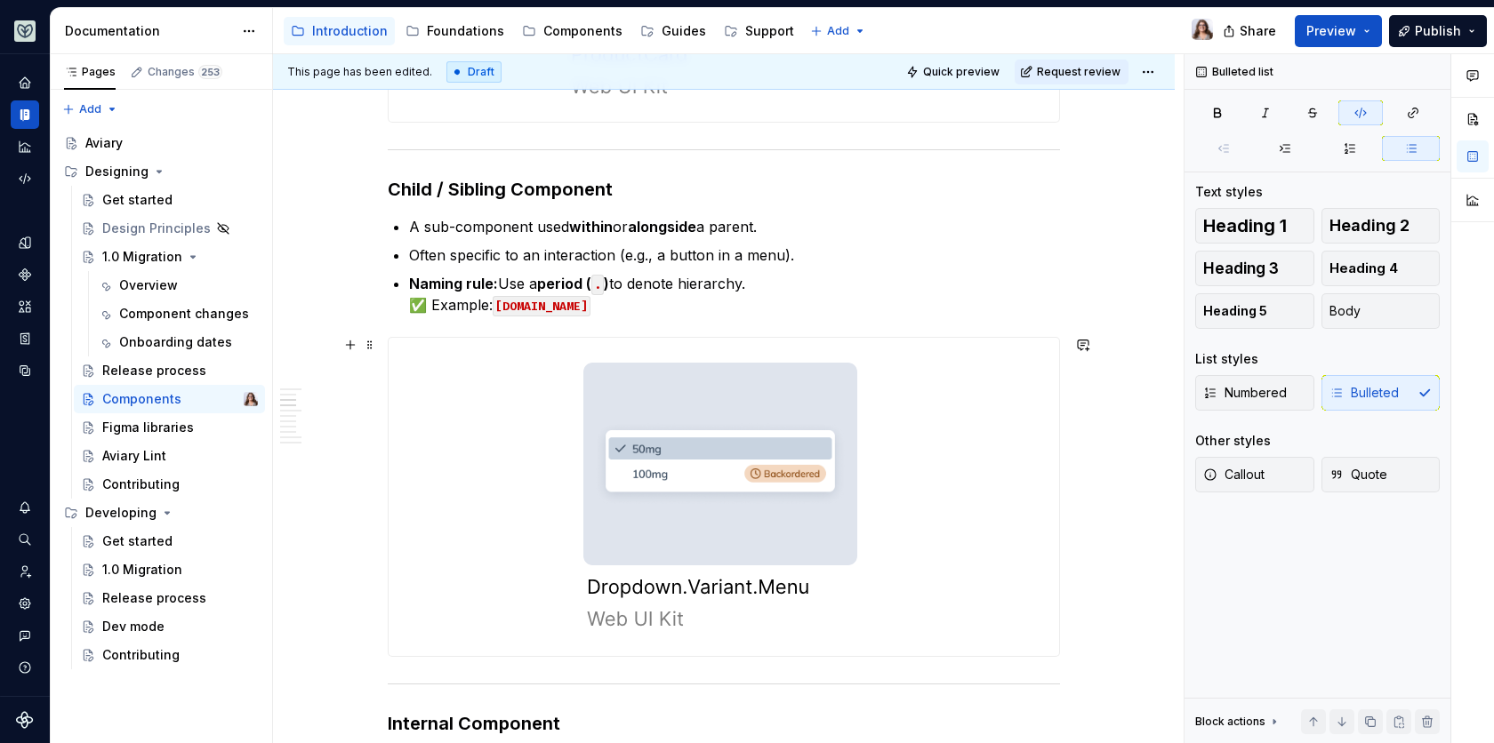
scroll to position [1130, 0]
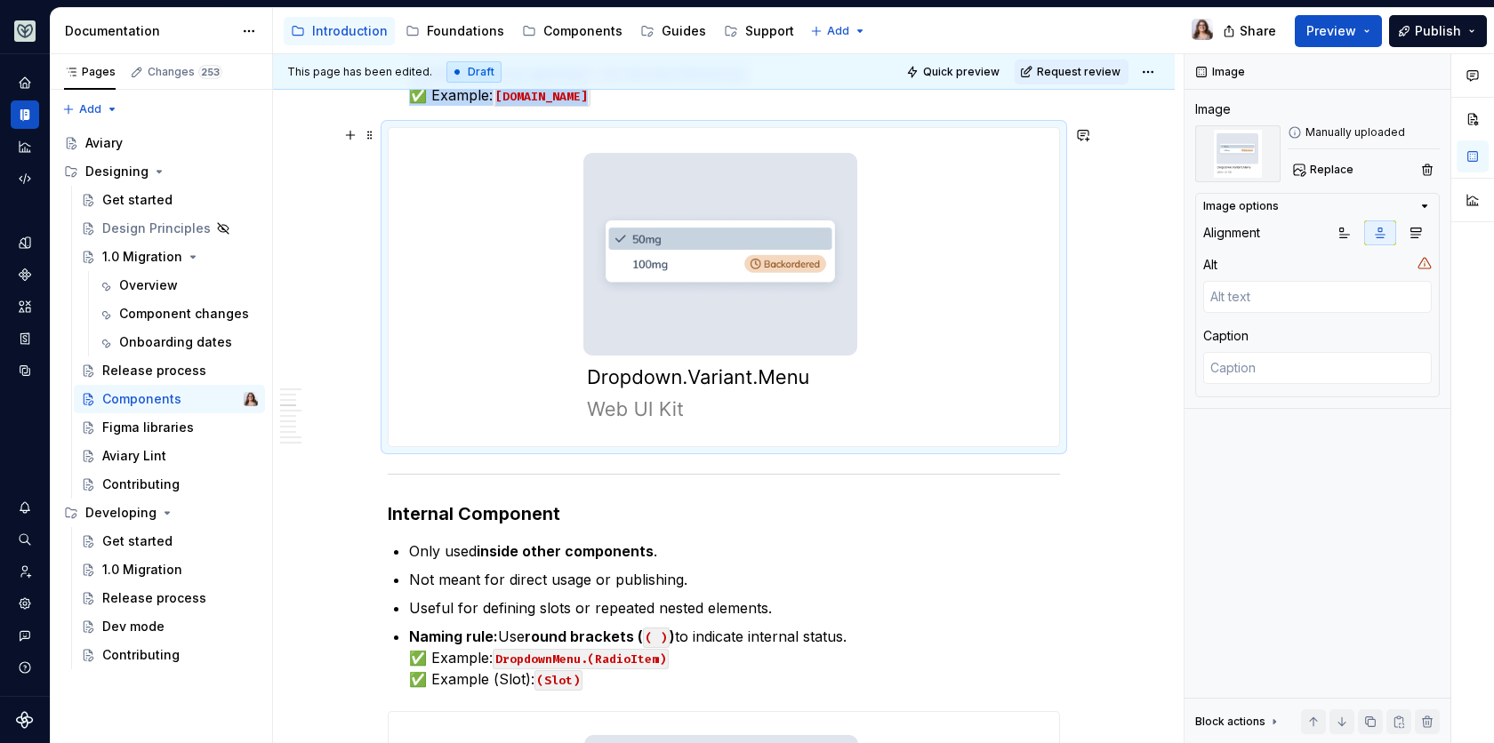
click at [716, 337] on img at bounding box center [724, 287] width 317 height 318
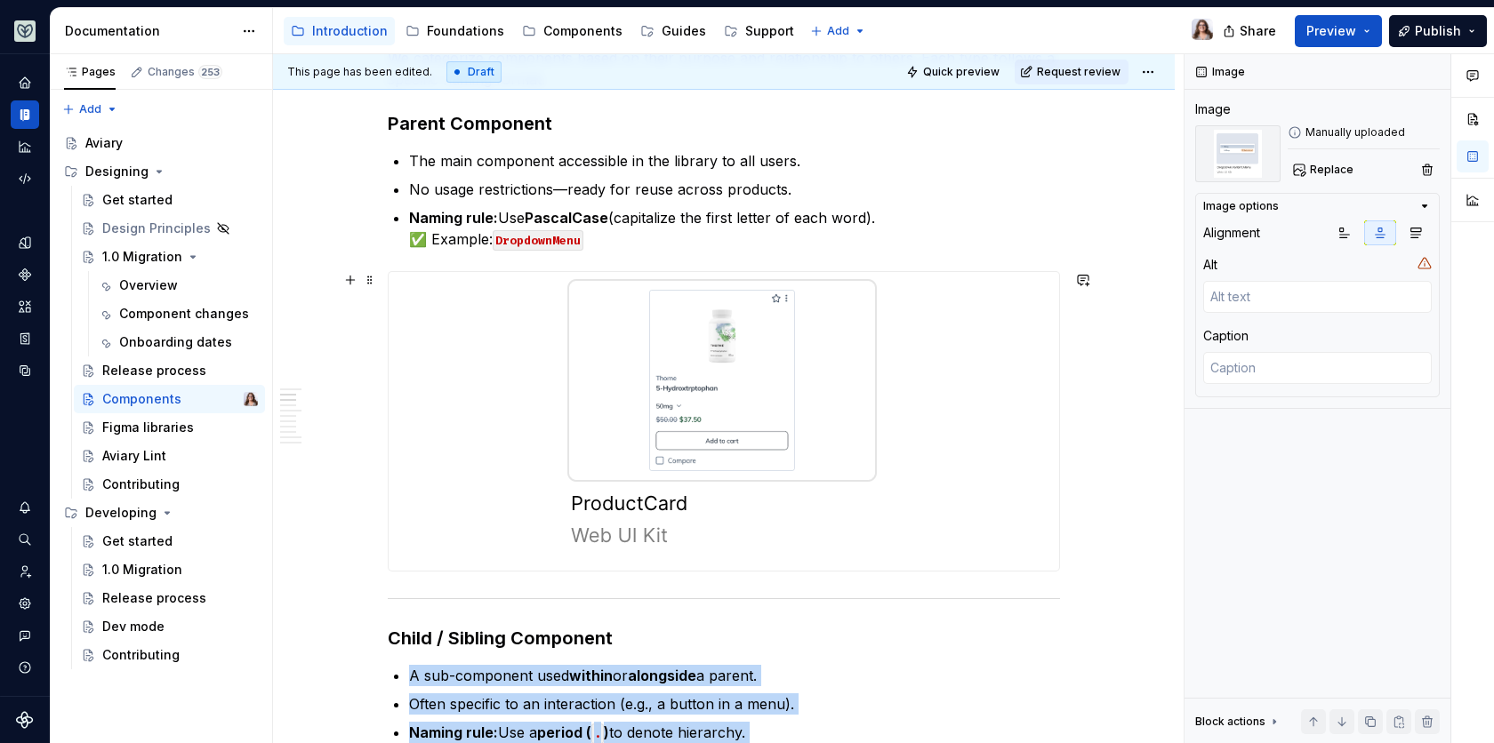
scroll to position [475, 0]
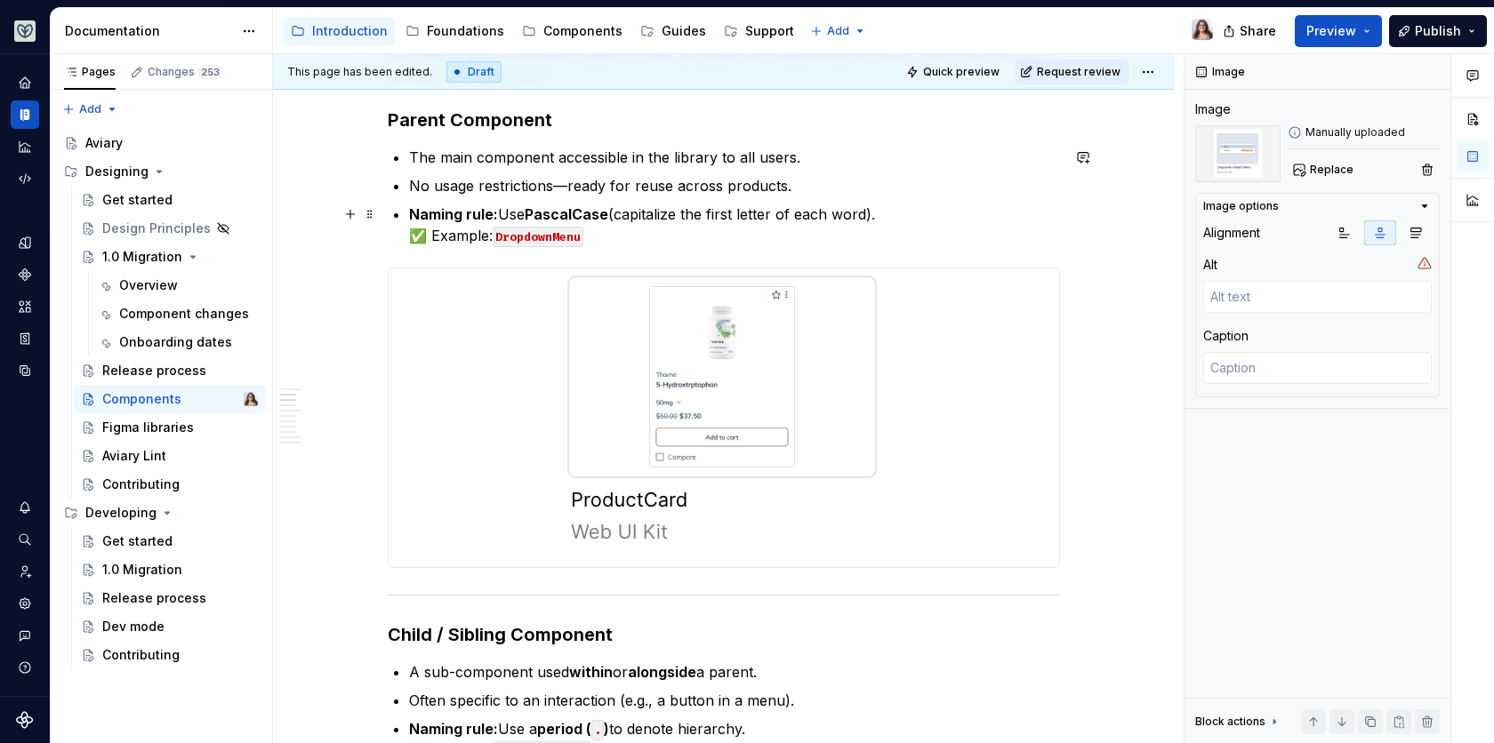
click at [586, 234] on p "Naming rule: Use PascalCase (capitalize the first letter of each word). ✅ Examp…" at bounding box center [734, 225] width 651 height 43
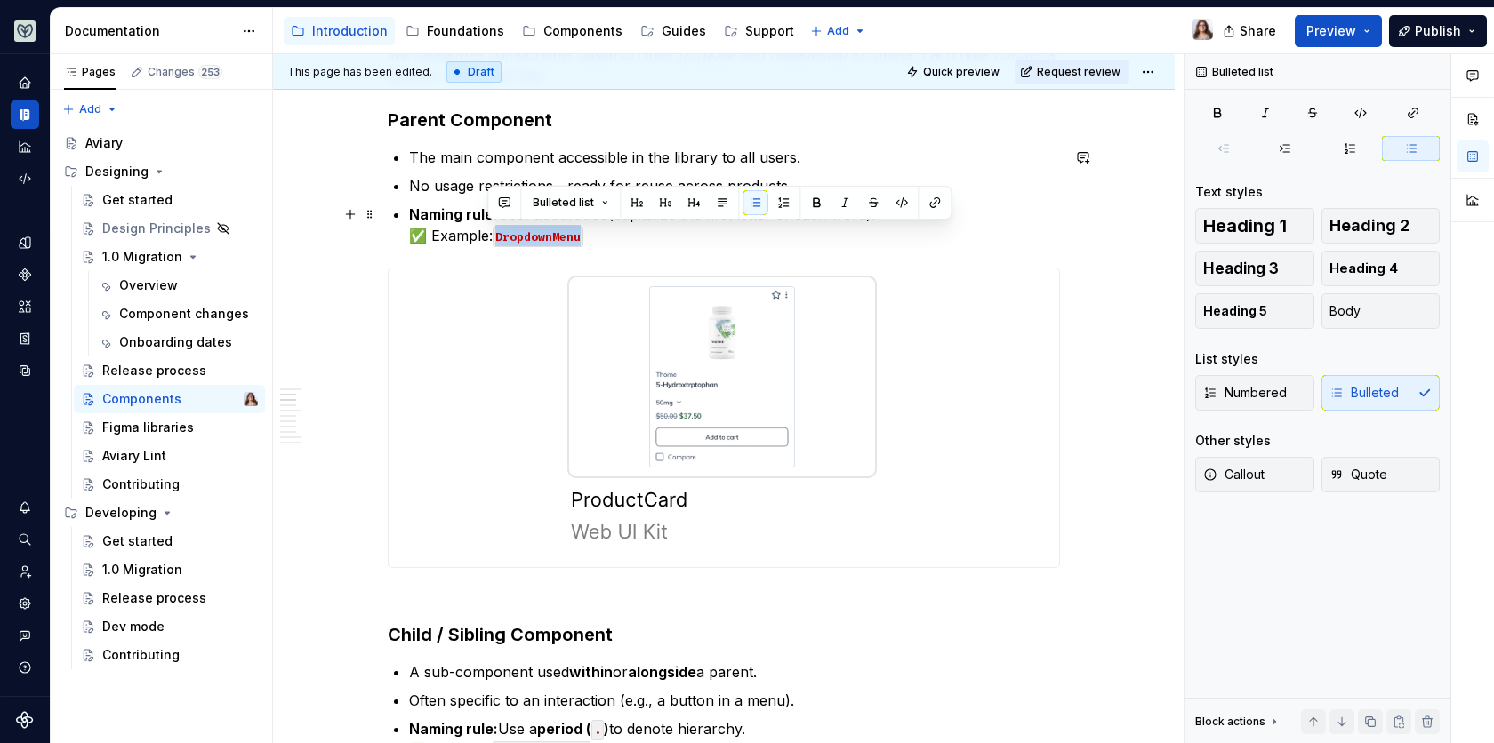
drag, startPoint x: 578, startPoint y: 237, endPoint x: 489, endPoint y: 237, distance: 88.9
click at [489, 237] on p "Naming rule: Use PascalCase (capitalize the first letter of each word). ✅ Examp…" at bounding box center [734, 225] width 651 height 43
click at [553, 221] on strong "PascalCase" at bounding box center [567, 214] width 84 height 18
drag, startPoint x: 577, startPoint y: 235, endPoint x: 494, endPoint y: 236, distance: 82.7
click at [494, 236] on code "DropdownMenu" at bounding box center [538, 237] width 91 height 20
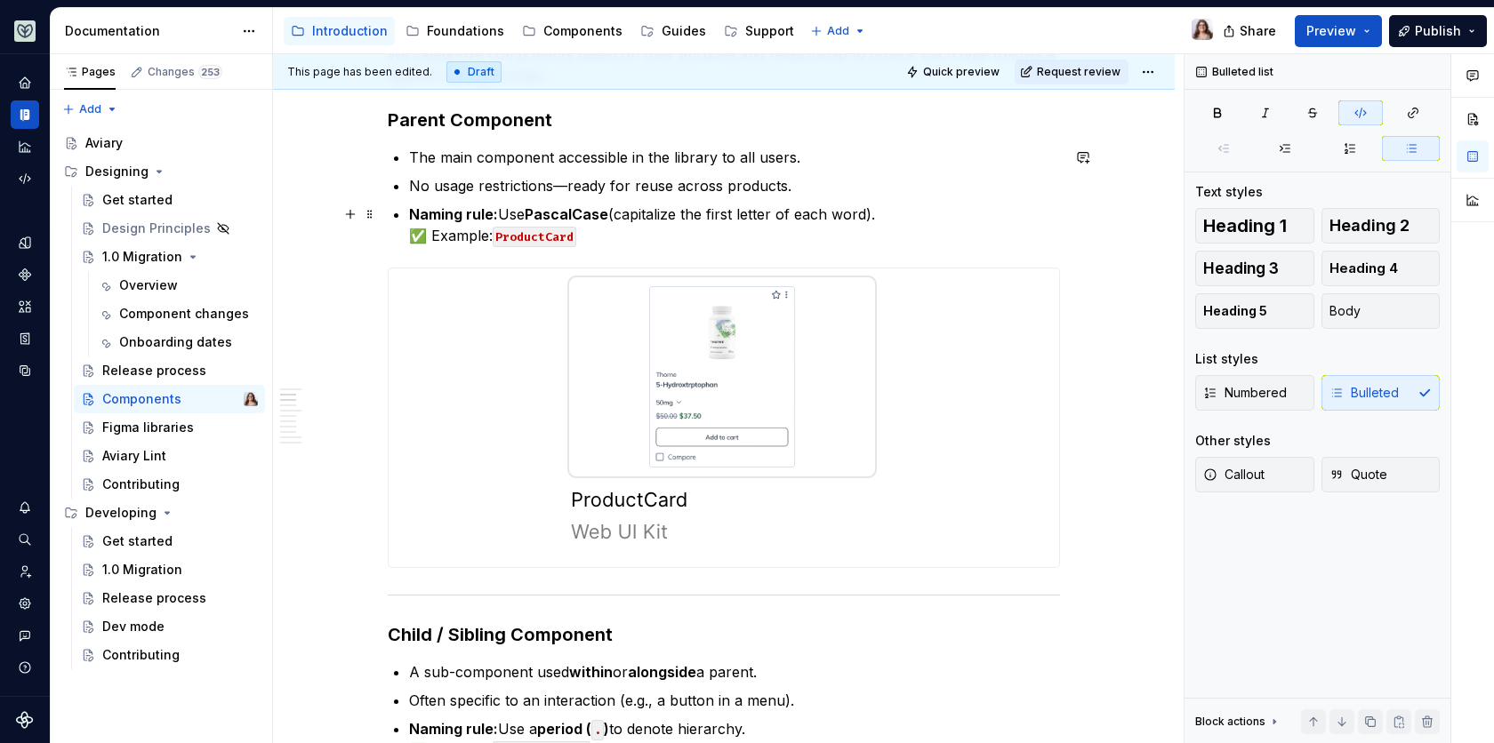
click at [577, 240] on p "Naming rule: Use PascalCase (capitalize the first letter of each word). ✅ Examp…" at bounding box center [734, 225] width 651 height 43
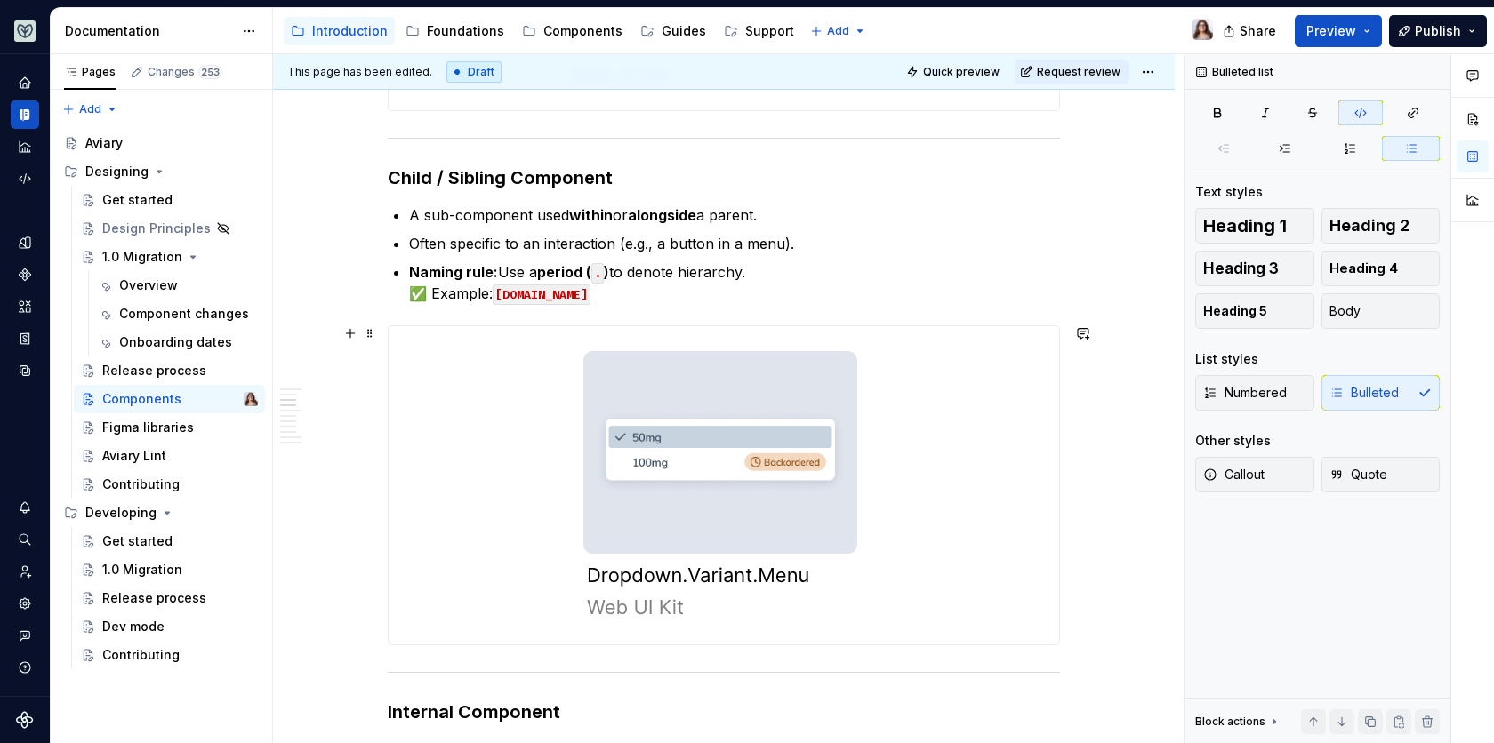
scroll to position [920, 0]
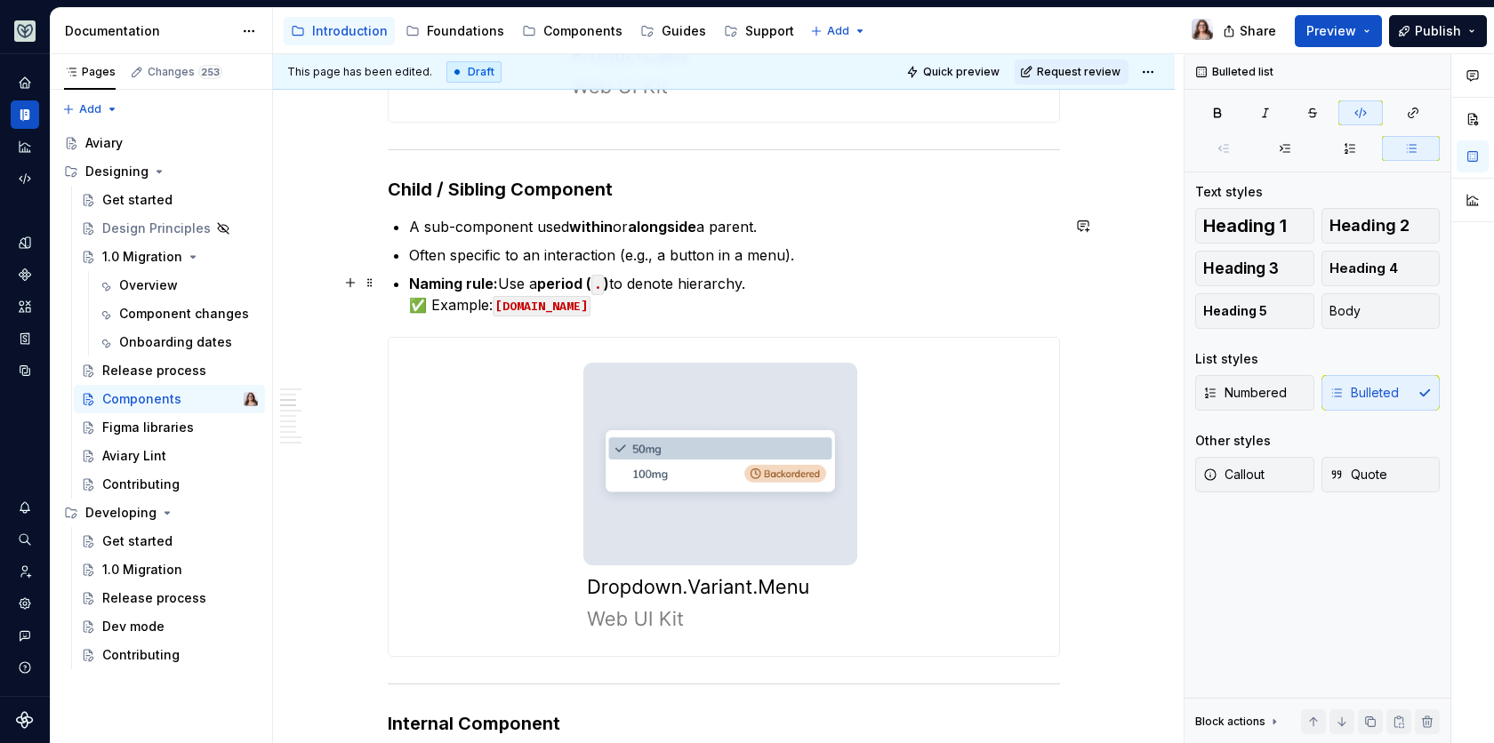
click at [549, 310] on code "[DOMAIN_NAME]" at bounding box center [542, 306] width 98 height 20
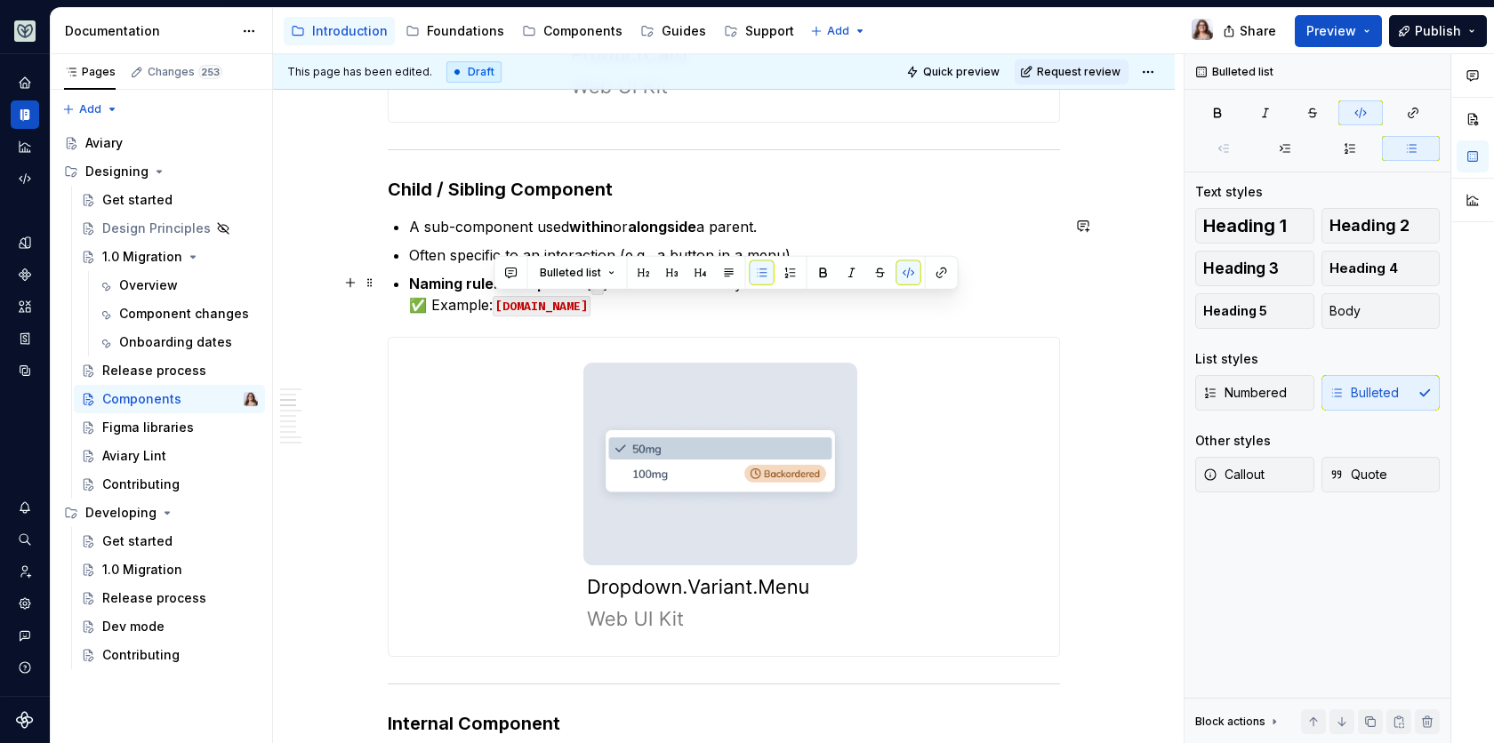
drag, startPoint x: 495, startPoint y: 304, endPoint x: 669, endPoint y: 309, distance: 173.5
click at [590, 309] on code "[DOMAIN_NAME]" at bounding box center [542, 306] width 98 height 20
drag, startPoint x: 576, startPoint y: 303, endPoint x: 495, endPoint y: 301, distance: 81.0
click at [495, 301] on code "[DOMAIN_NAME]" at bounding box center [542, 306] width 98 height 20
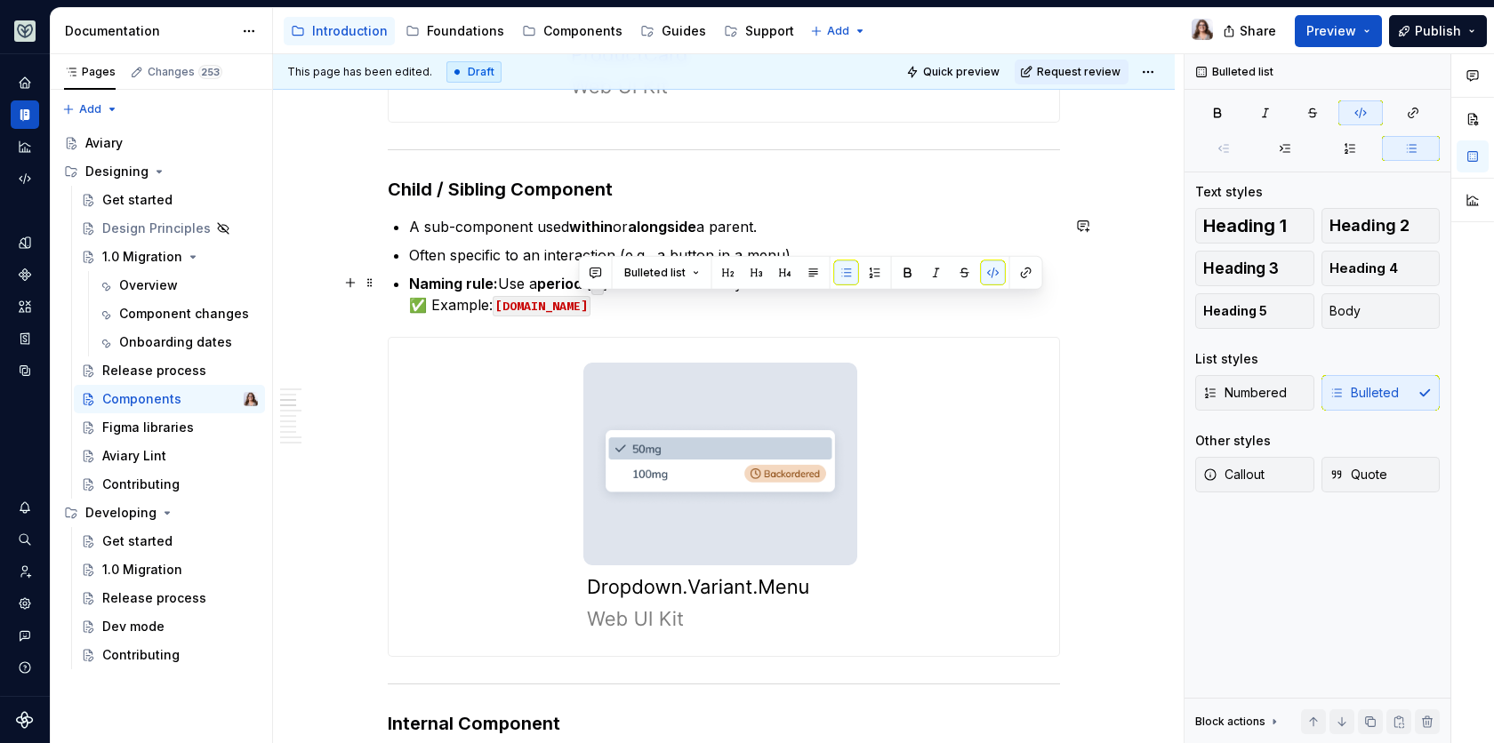
drag, startPoint x: 578, startPoint y: 304, endPoint x: 625, endPoint y: 304, distance: 47.1
click at [590, 304] on code "[DOMAIN_NAME]" at bounding box center [542, 306] width 98 height 20
drag, startPoint x: 629, startPoint y: 307, endPoint x: 662, endPoint y: 306, distance: 33.8
click at [590, 306] on code "[DOMAIN_NAME]" at bounding box center [542, 306] width 98 height 20
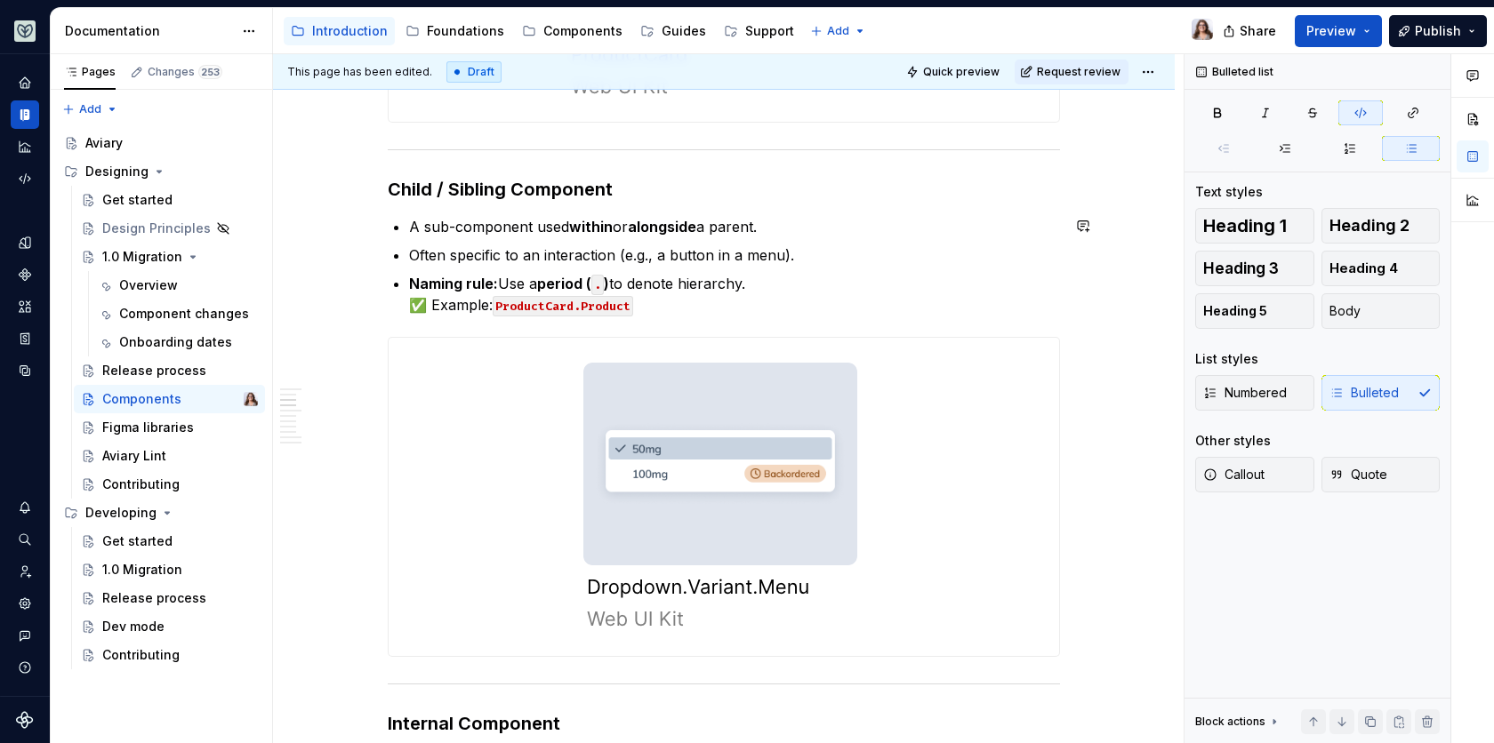
click at [652, 312] on p "Naming rule: Use a period ( . ) to denote hierarchy. ✅ Example: ProductCard.Pro…" at bounding box center [734, 294] width 651 height 43
type textarea "*"
